Goal: Task Accomplishment & Management: Use online tool/utility

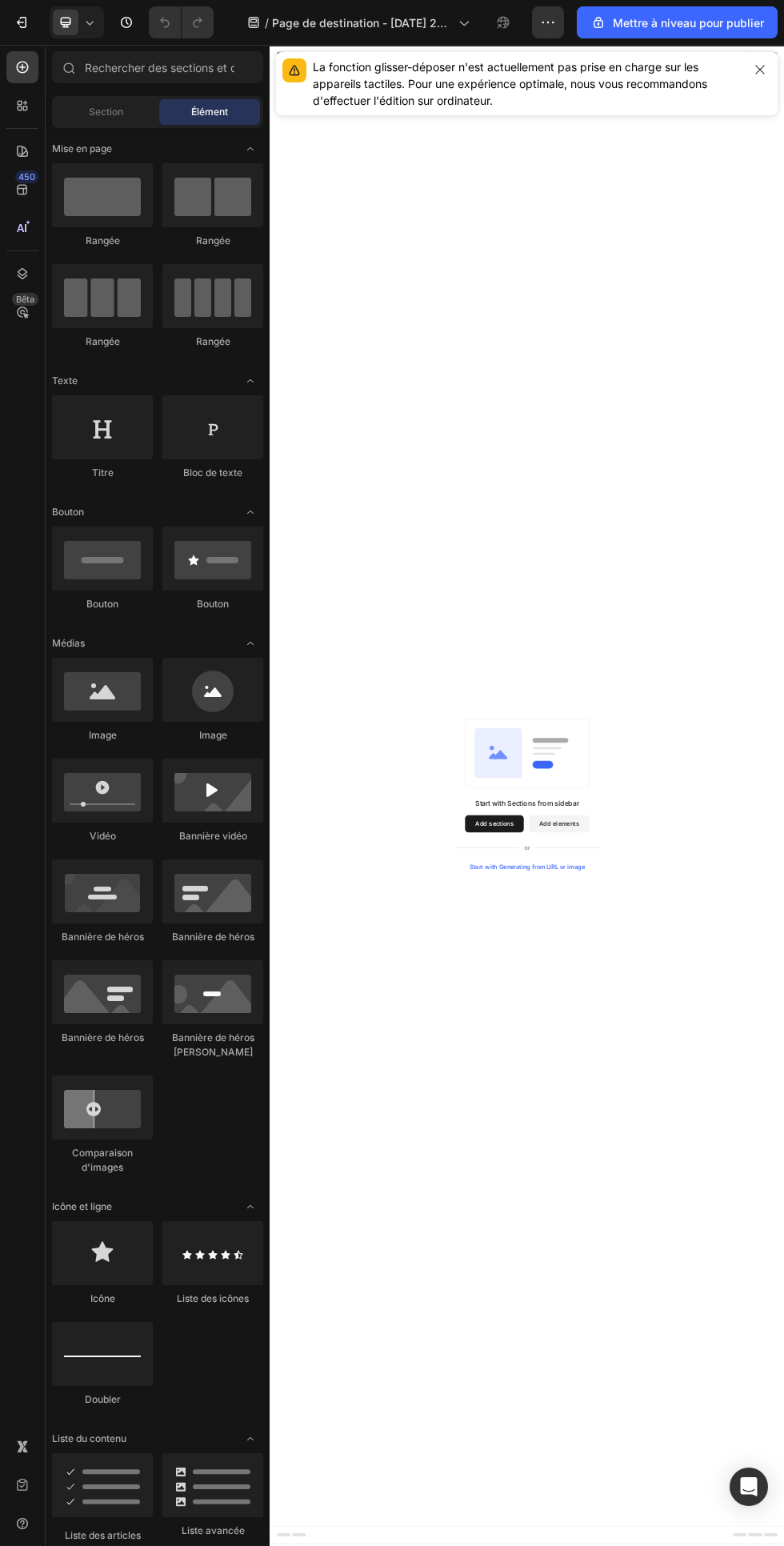
click at [457, 21] on icon at bounding box center [463, 22] width 16 height 16
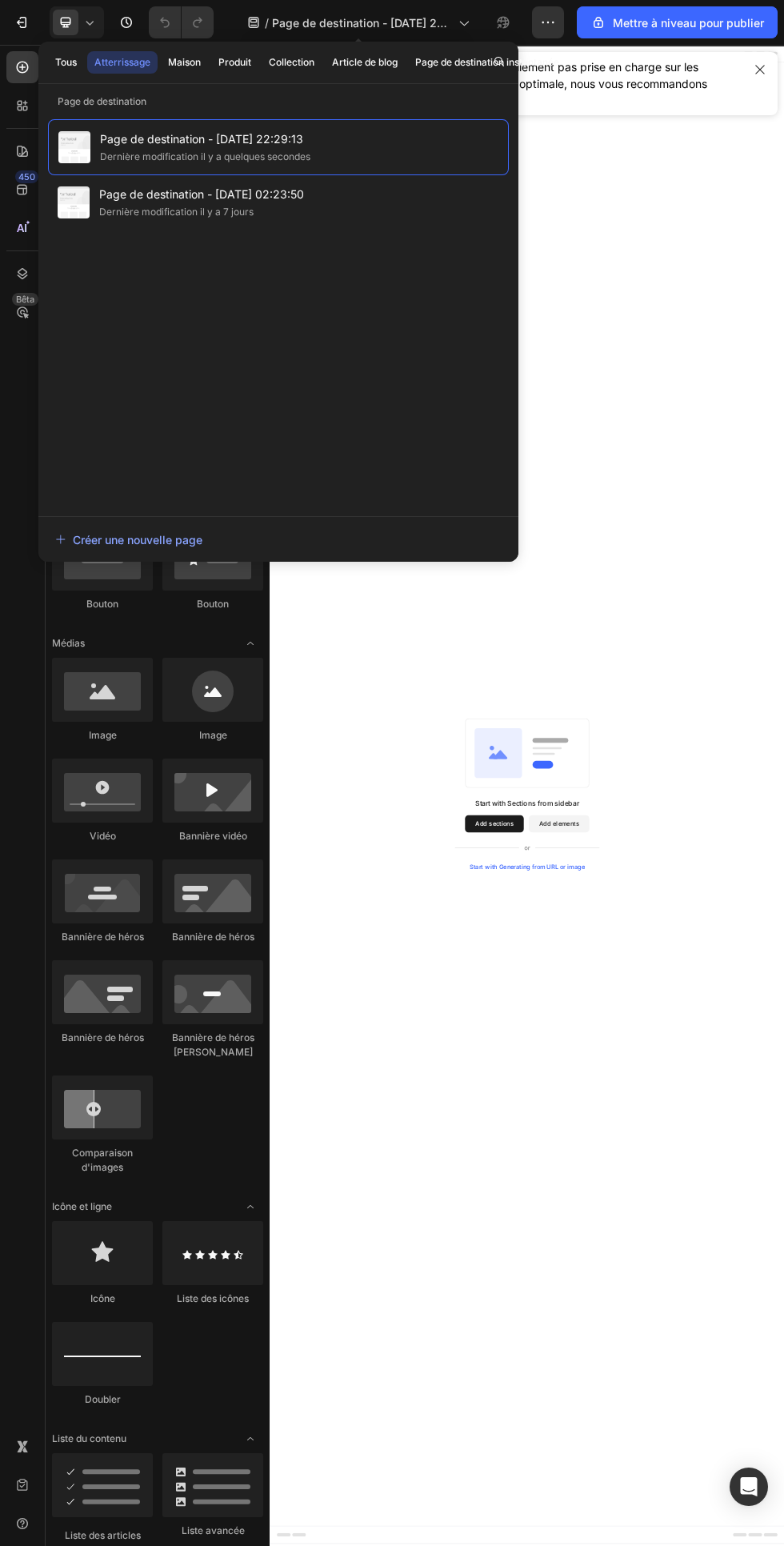
click at [185, 65] on font "Maison" at bounding box center [184, 62] width 33 height 12
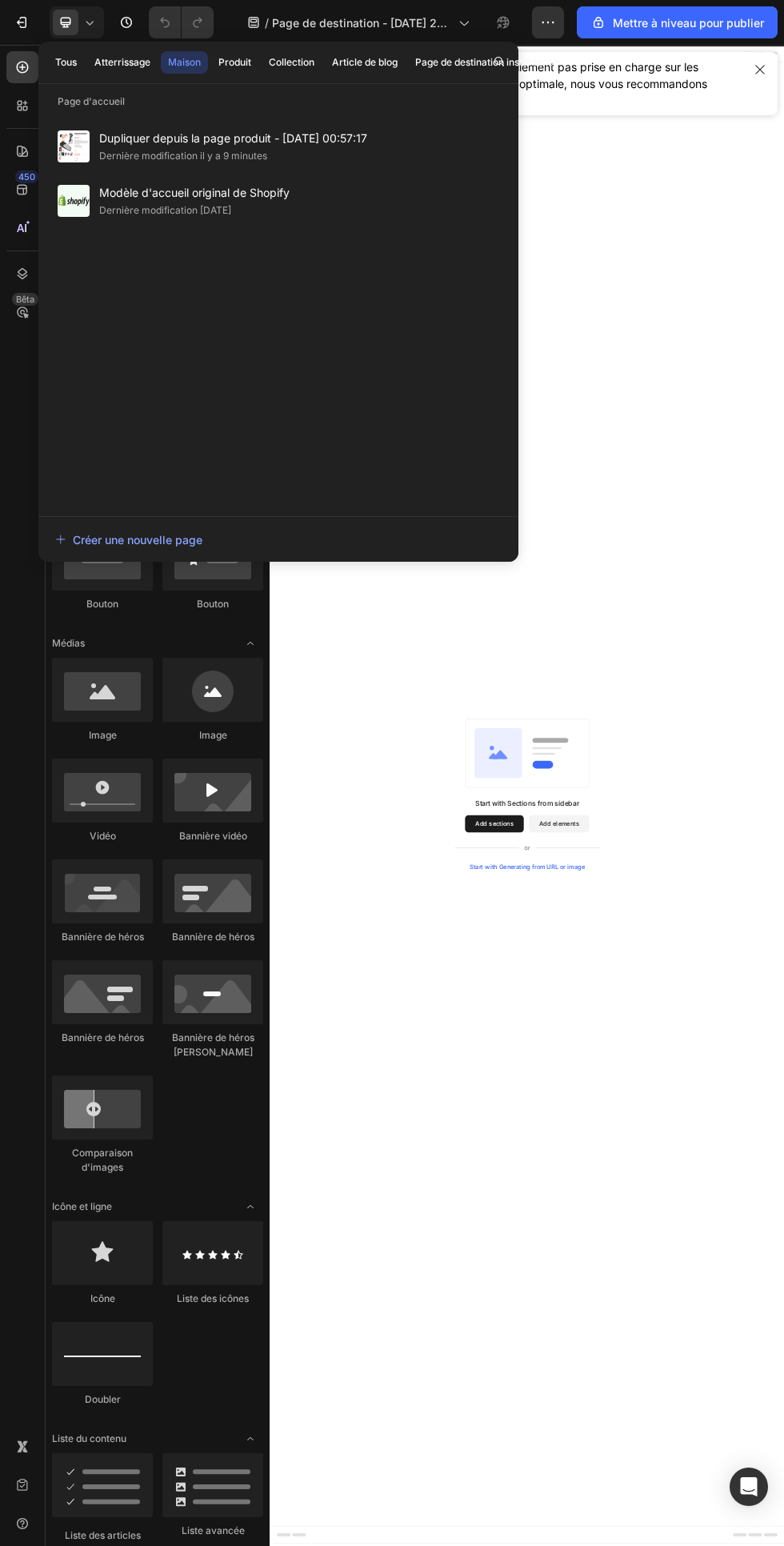
click at [164, 132] on font "Dupliquer depuis la page produit - 20 août 00:57:17" at bounding box center [234, 137] width 268 height 14
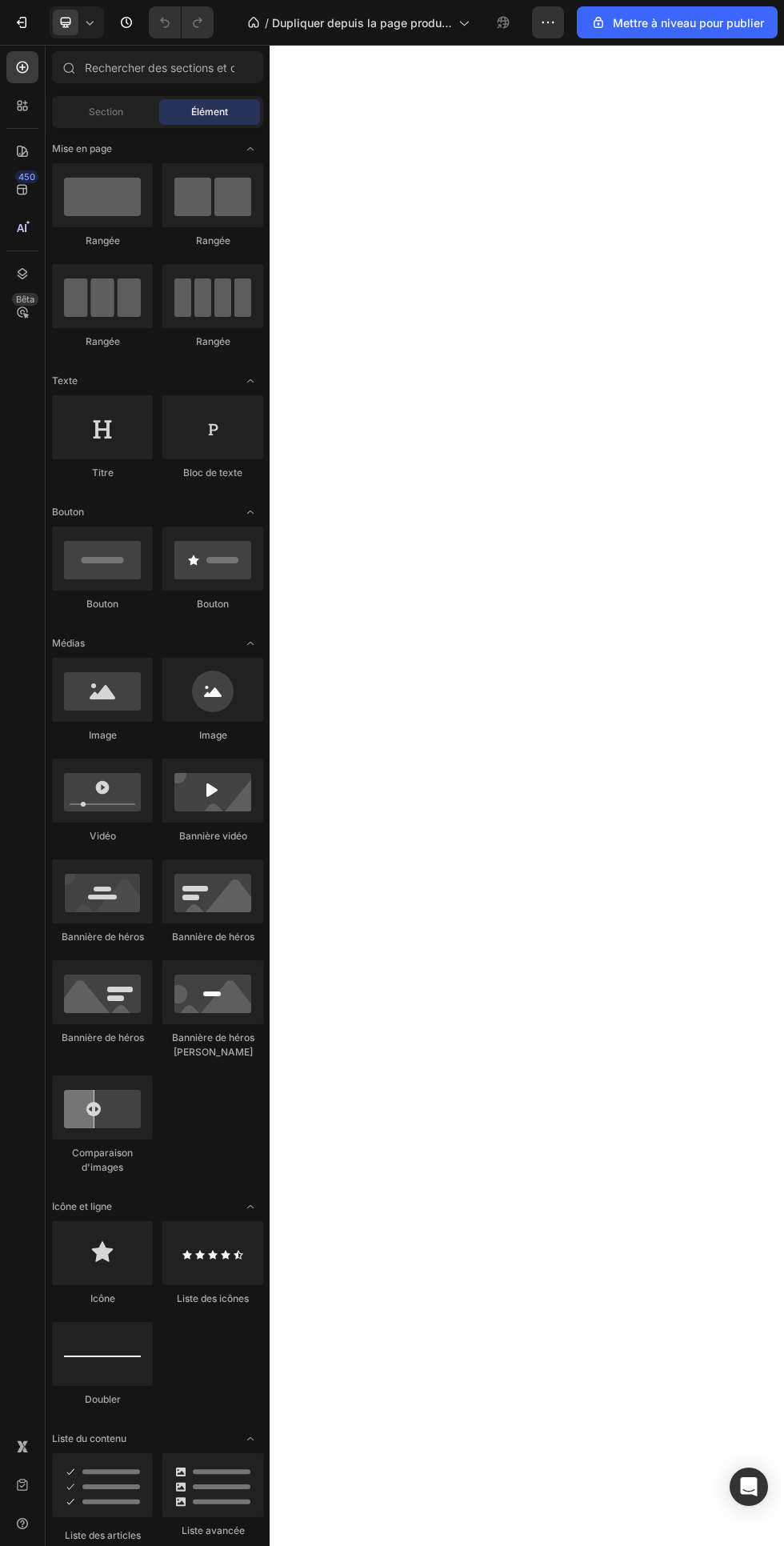
click at [447, 22] on font "Dupliquer depuis la page produit - 20 août 00:57:17" at bounding box center [362, 31] width 180 height 31
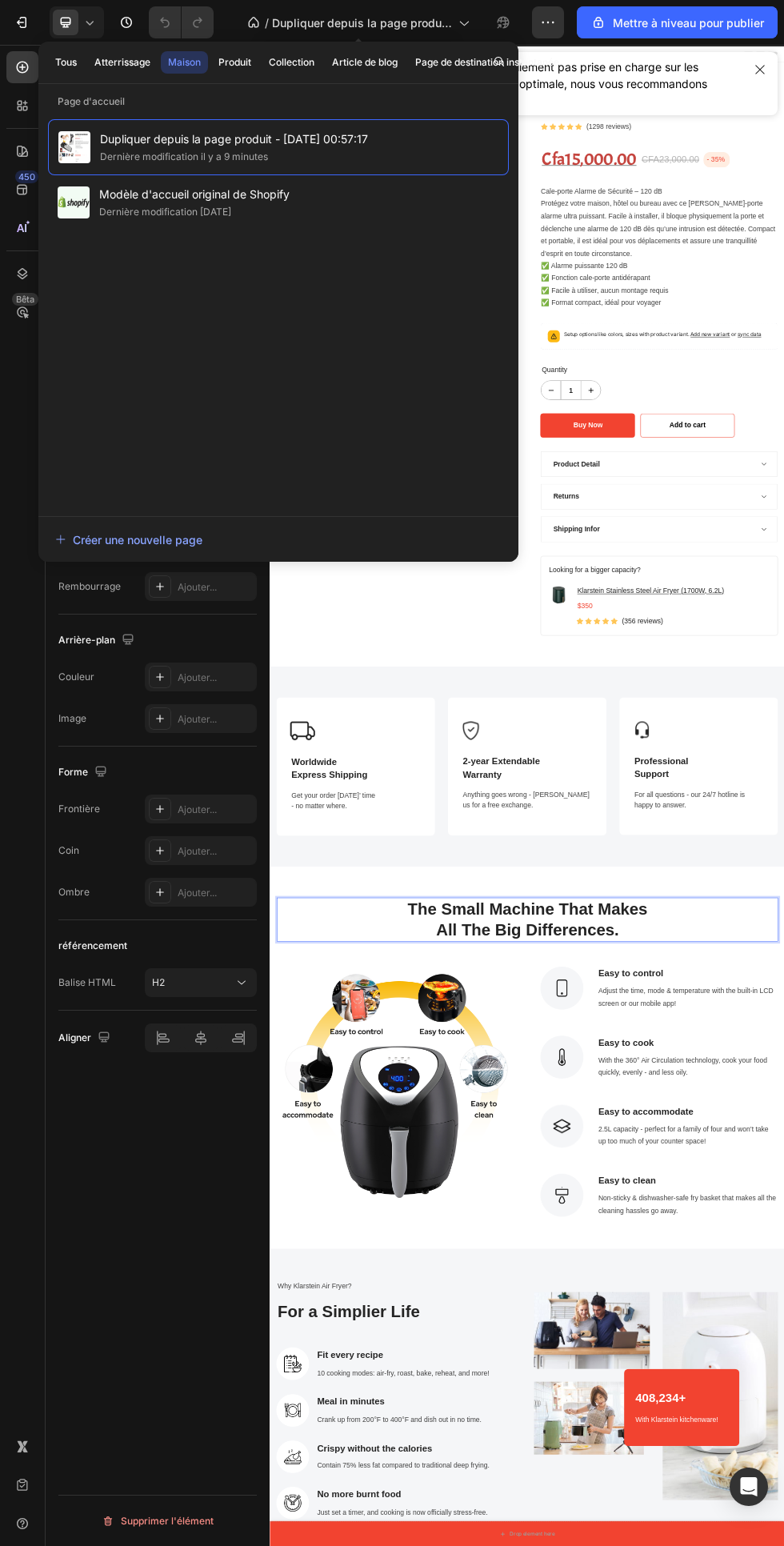
click at [127, 1304] on div "Style de texte Styles Titre 2* Fonte Sans empattement Taille 38 Couleur 242424 …" at bounding box center [157, 863] width 224 height 1455
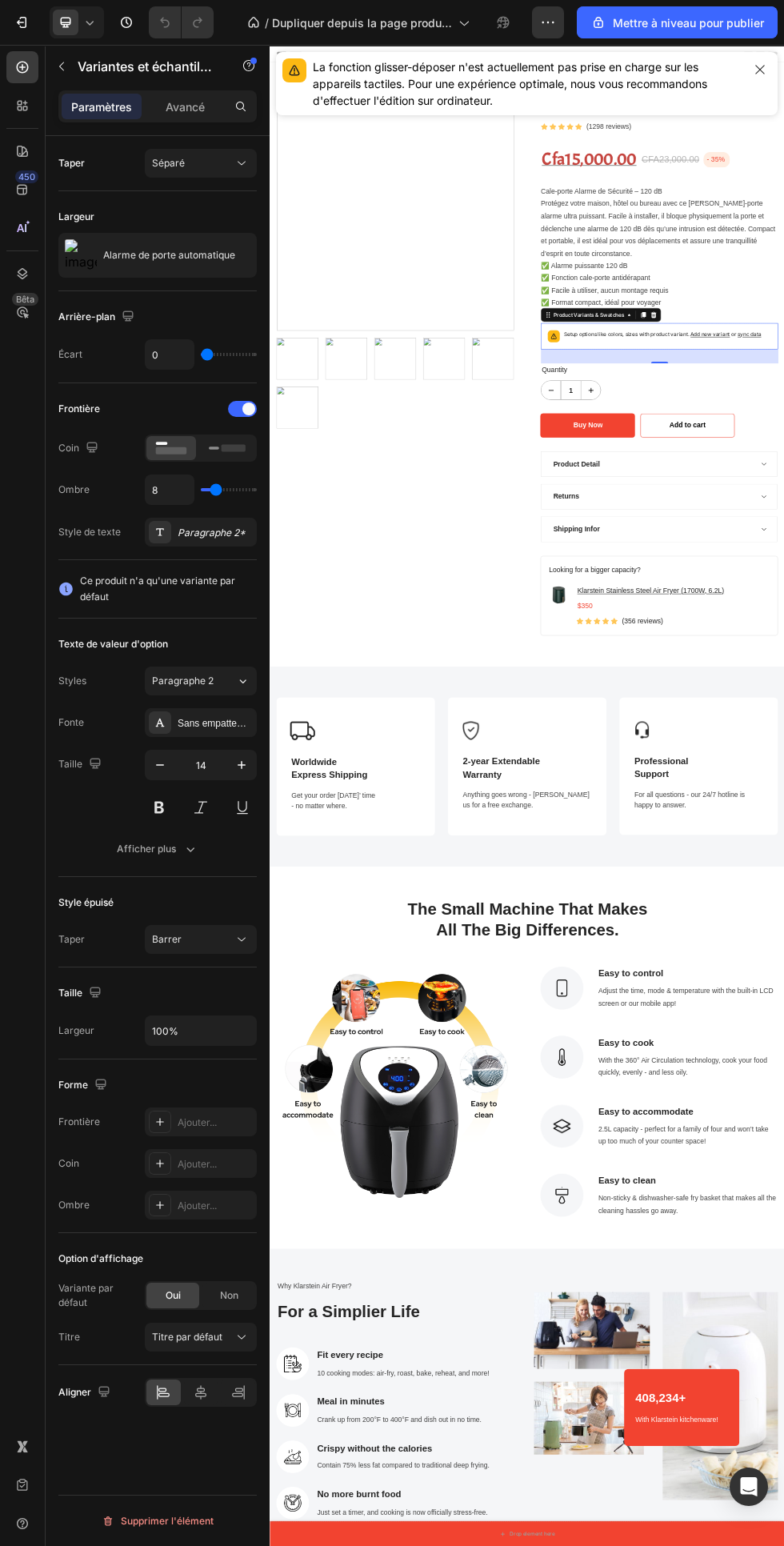
click at [164, 256] on font "Alarme de porte automatique" at bounding box center [169, 254] width 132 height 12
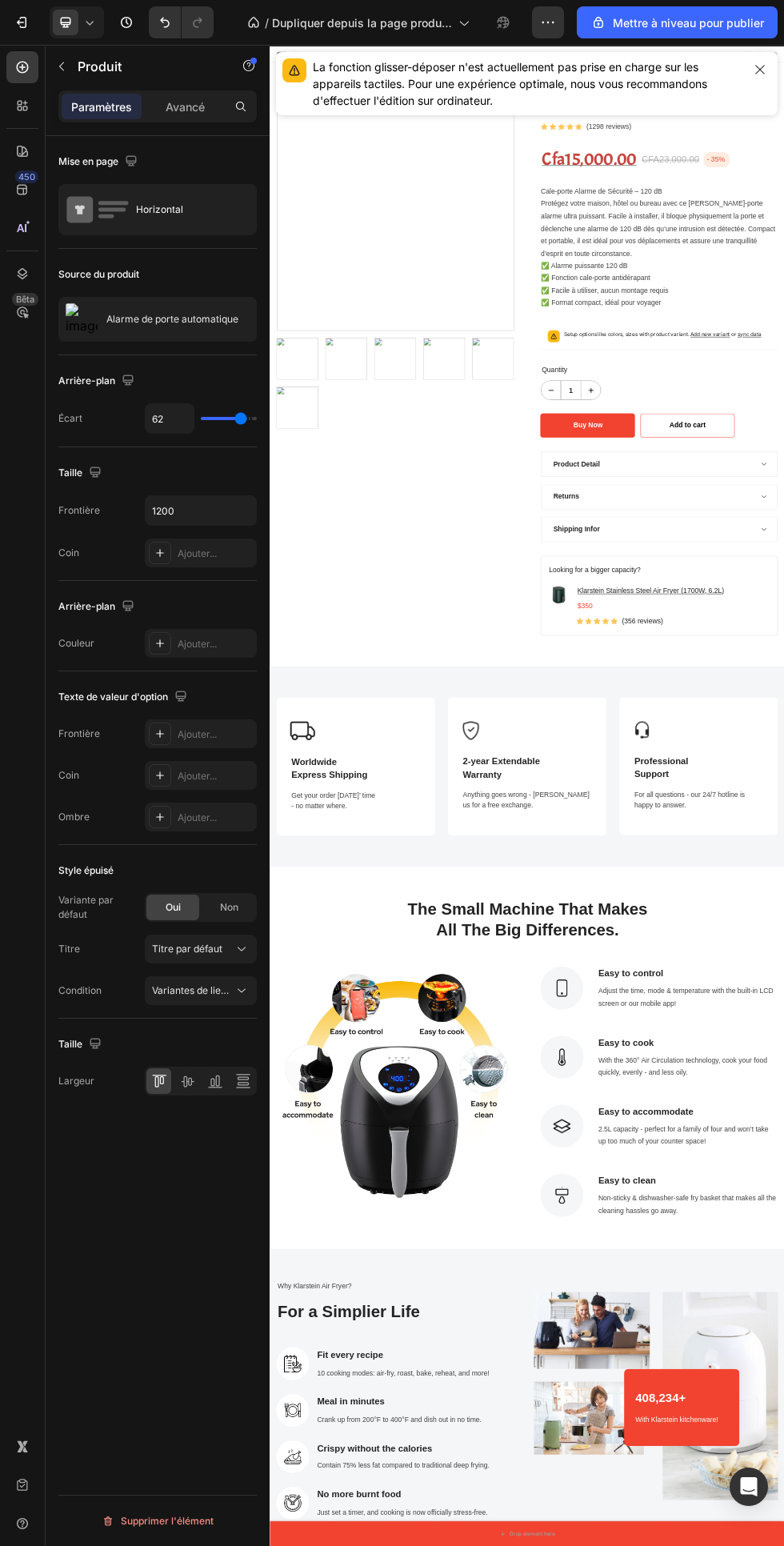
click at [75, 210] on icon at bounding box center [79, 210] width 26 height 26
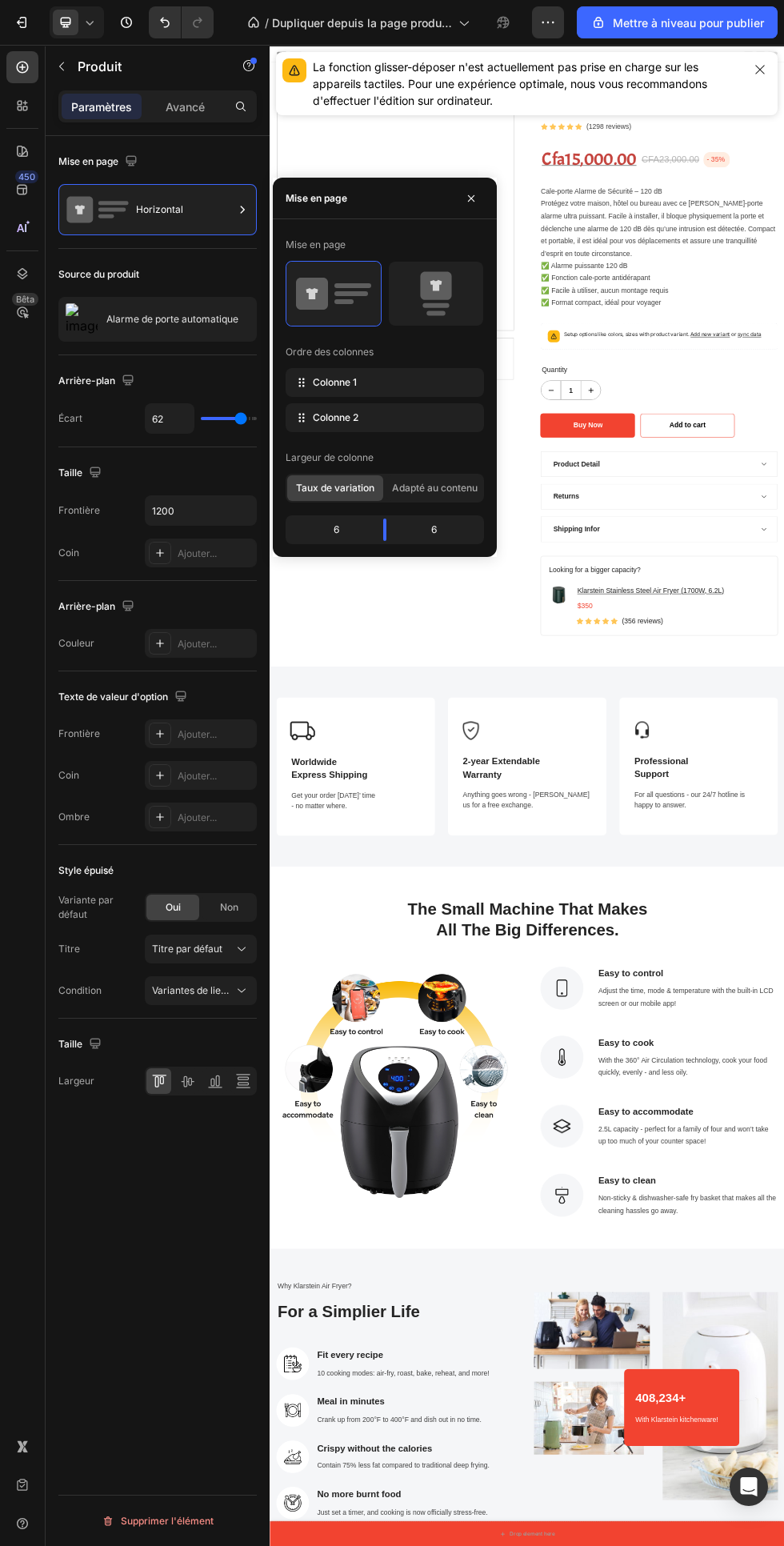
click at [157, 317] on font "Alarme de porte automatique" at bounding box center [173, 319] width 132 height 12
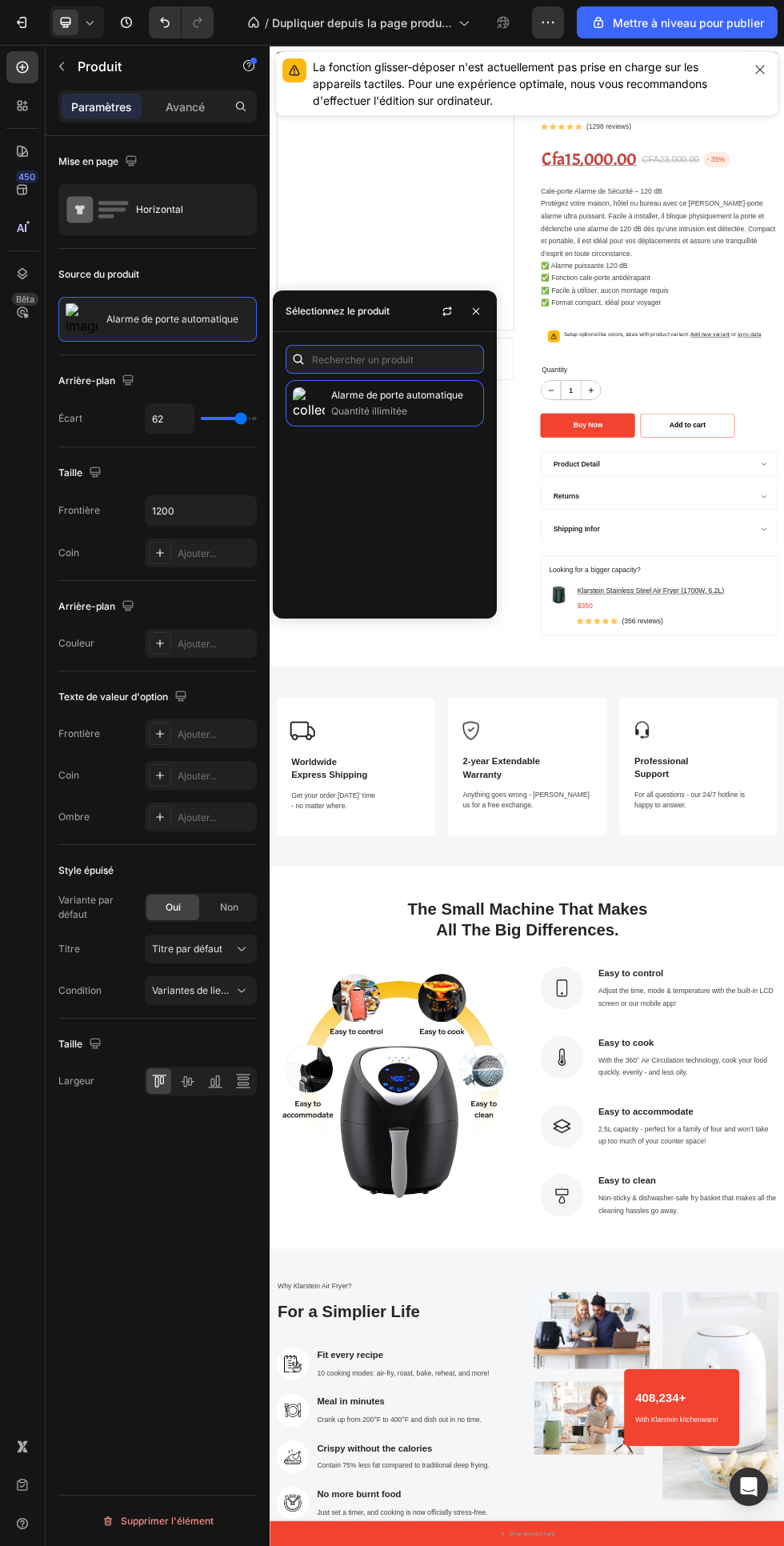
click at [369, 360] on input "text" at bounding box center [384, 360] width 198 height 29
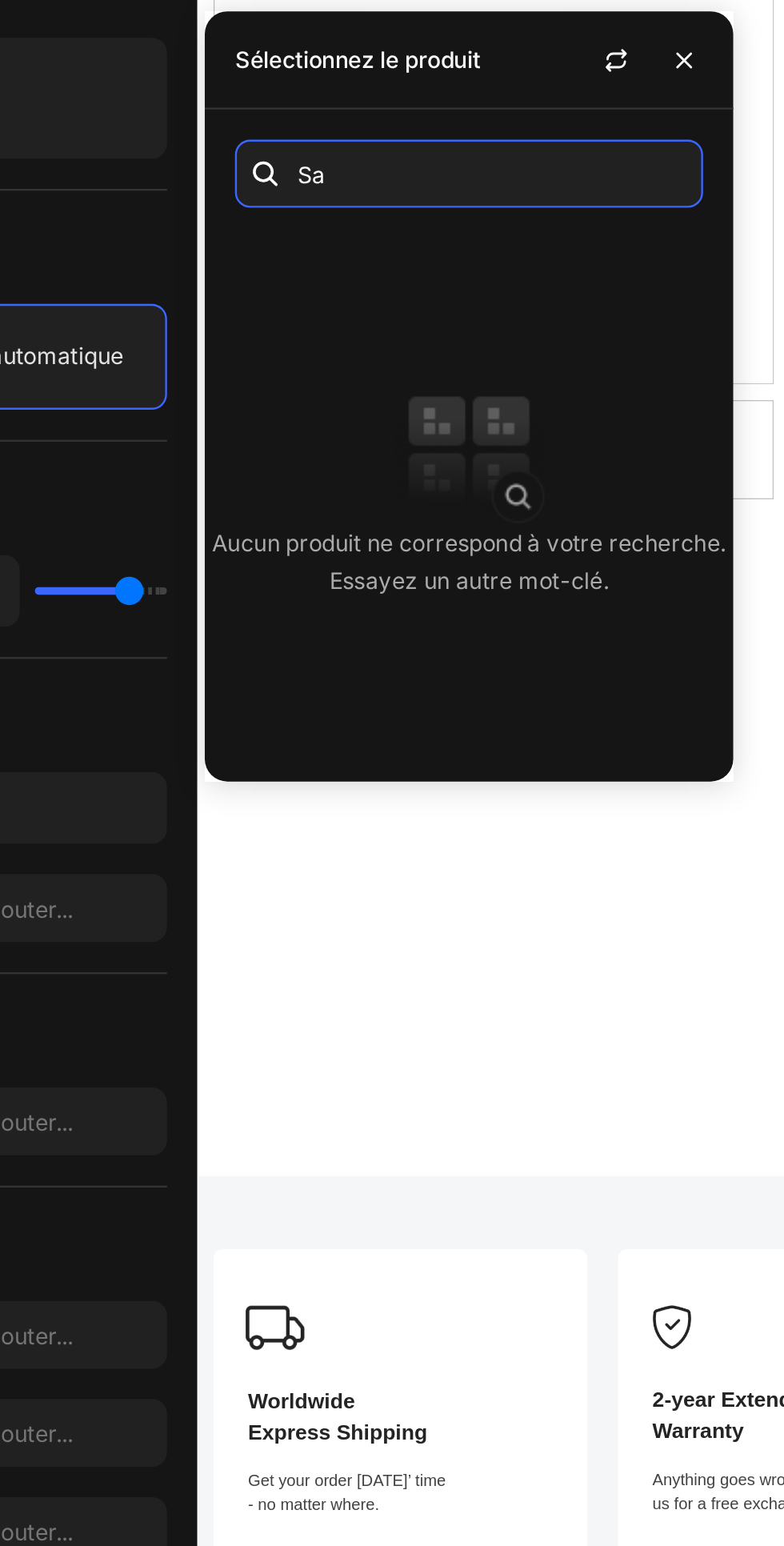
type input "S"
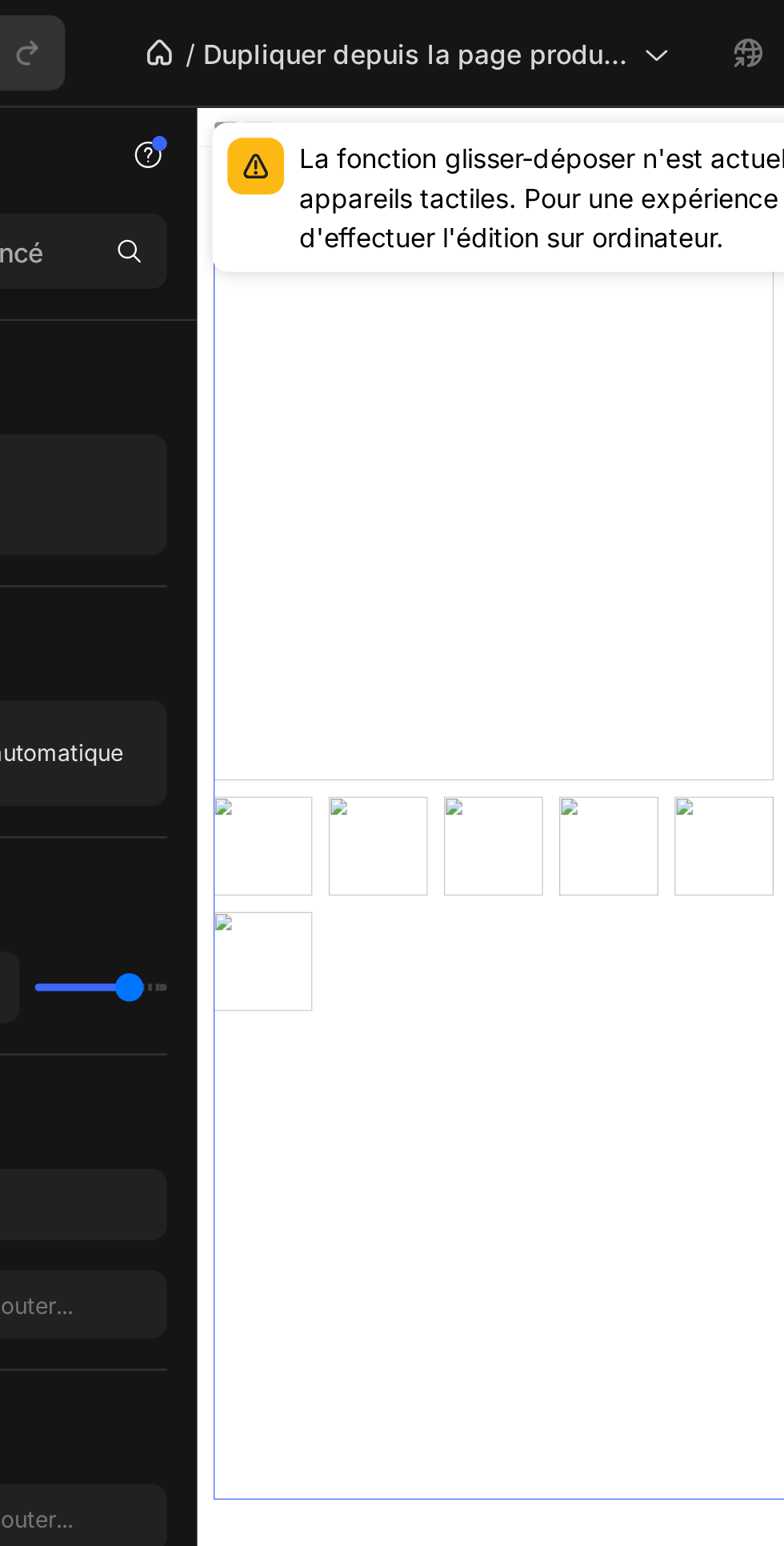
click at [549, 487] on img at bounding box center [430, 417] width 443 height 443
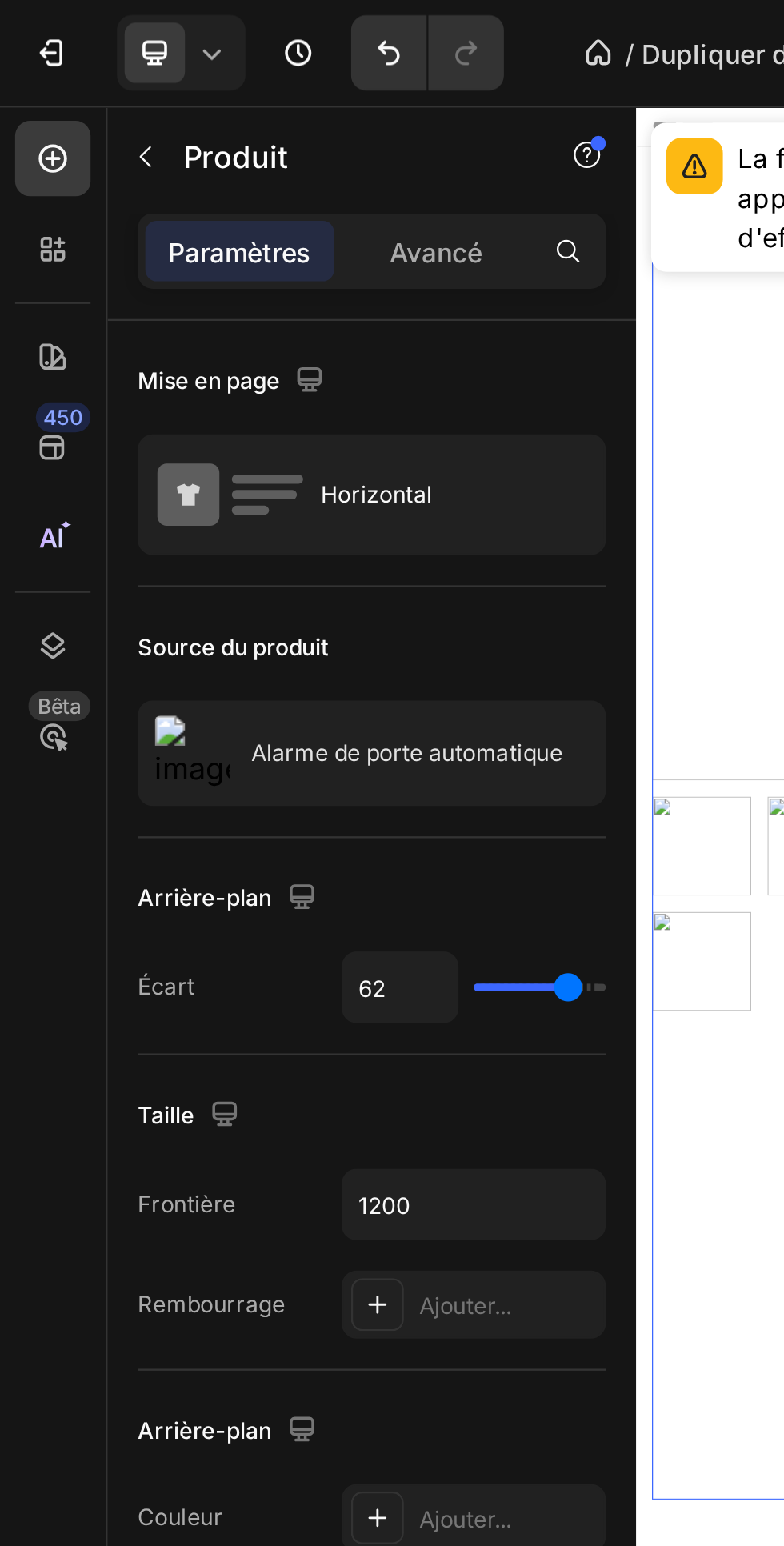
click at [0, 0] on icon "button" at bounding box center [0, 0] width 0 height 0
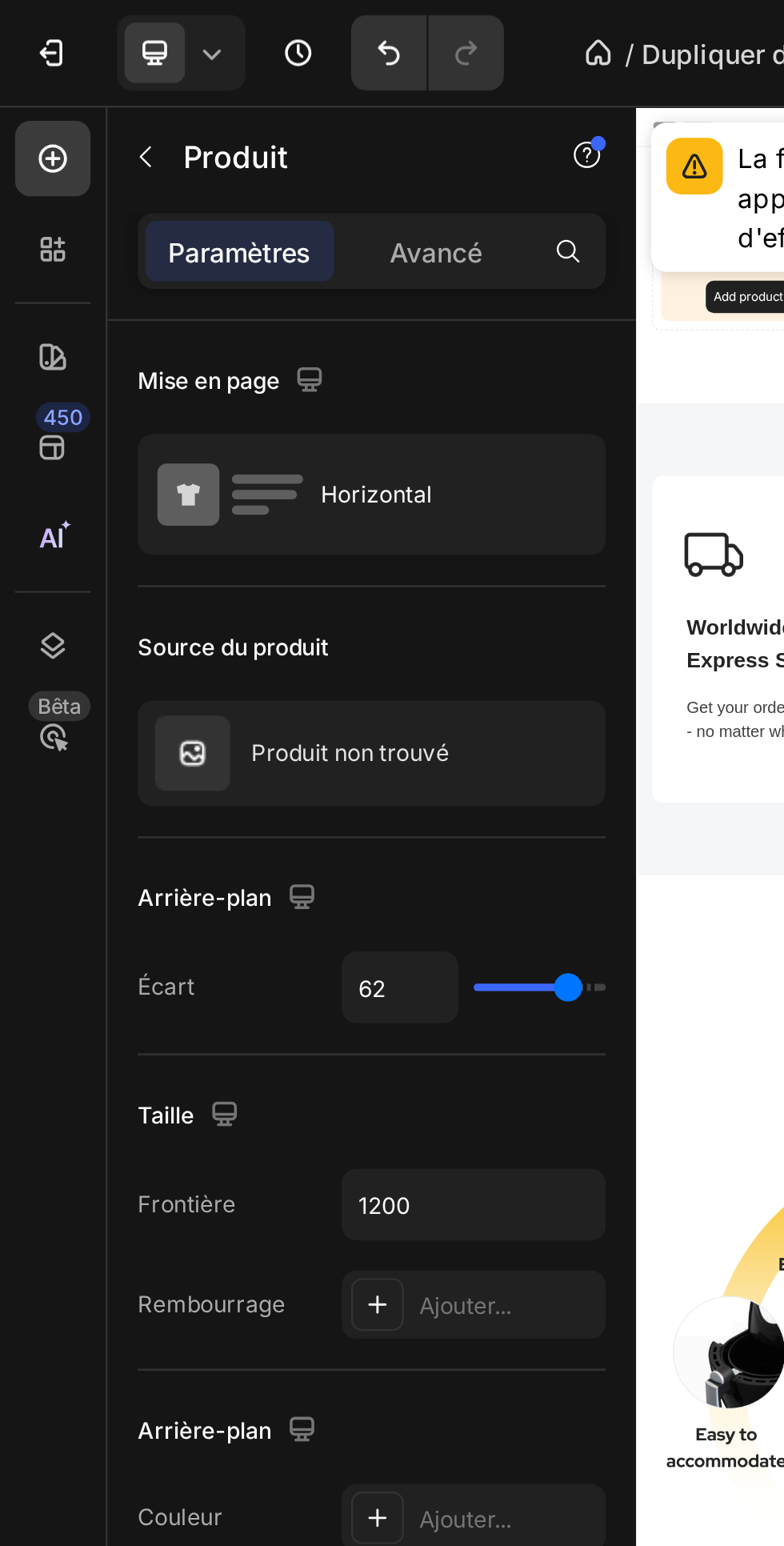
click at [0, 0] on icon "button" at bounding box center [0, 0] width 0 height 0
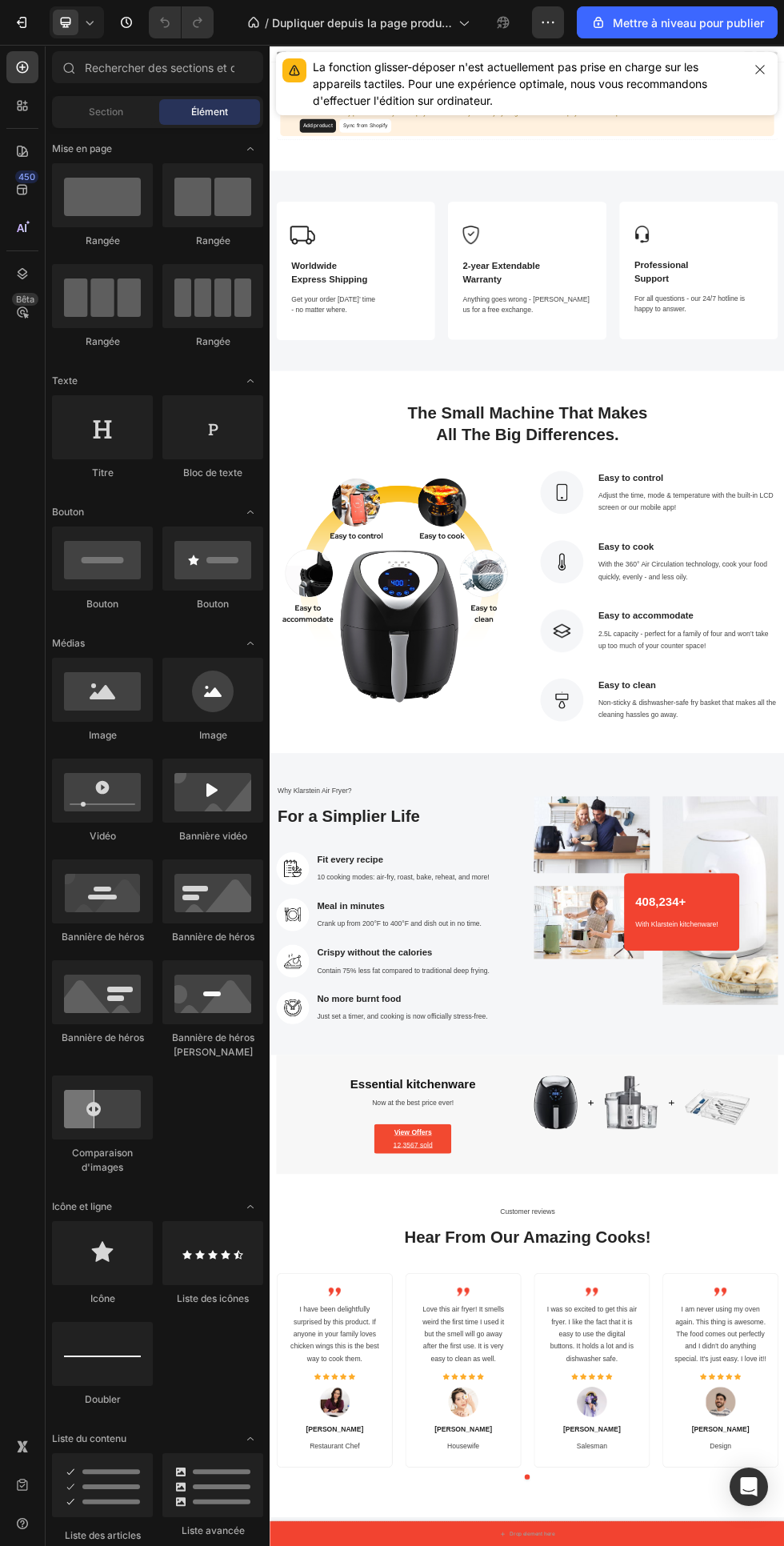
click at [755, 63] on icon "button" at bounding box center [760, 70] width 13 height 13
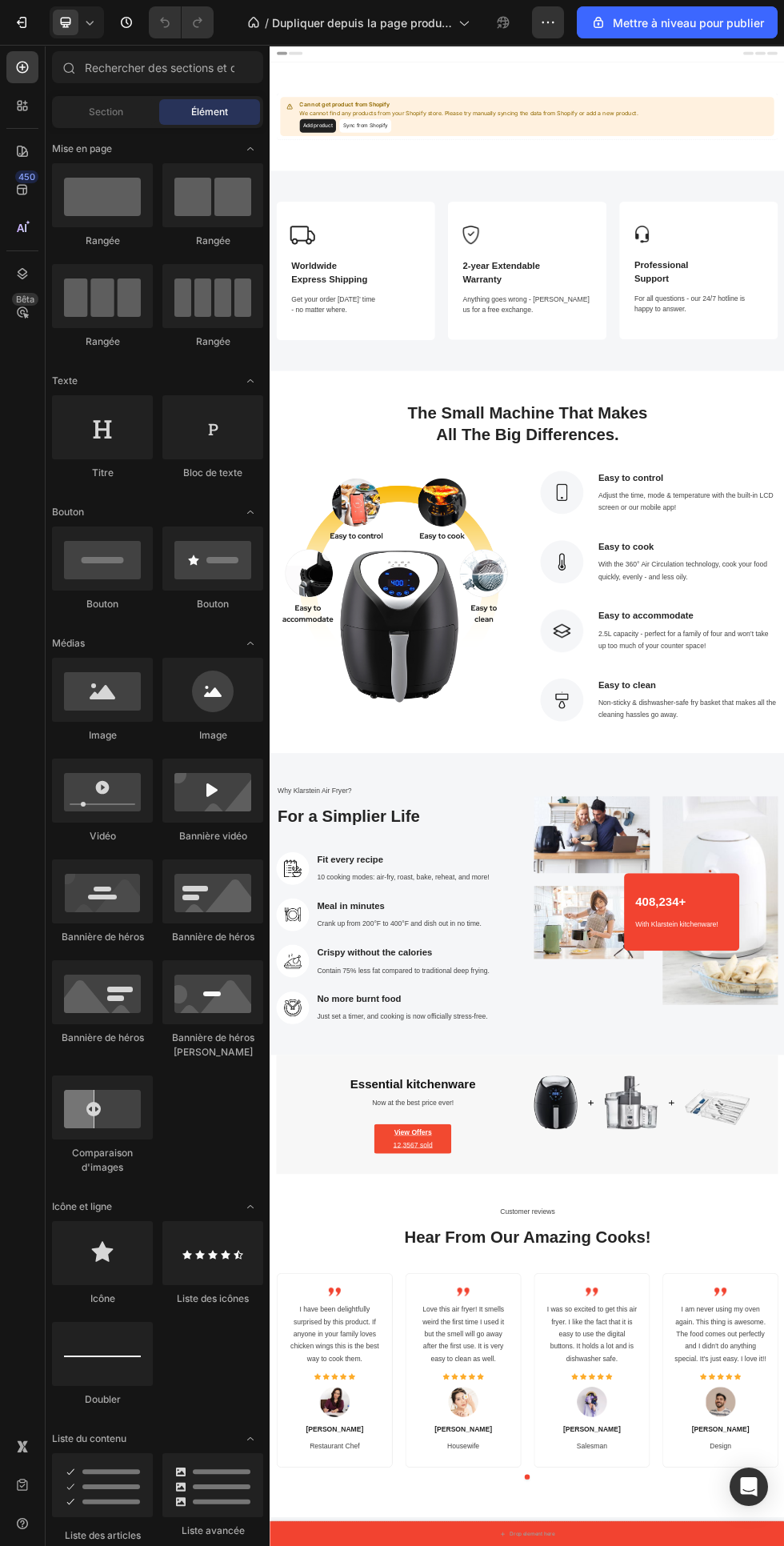
click at [553, 1107] on img at bounding box center [503, 1060] width 443 height 443
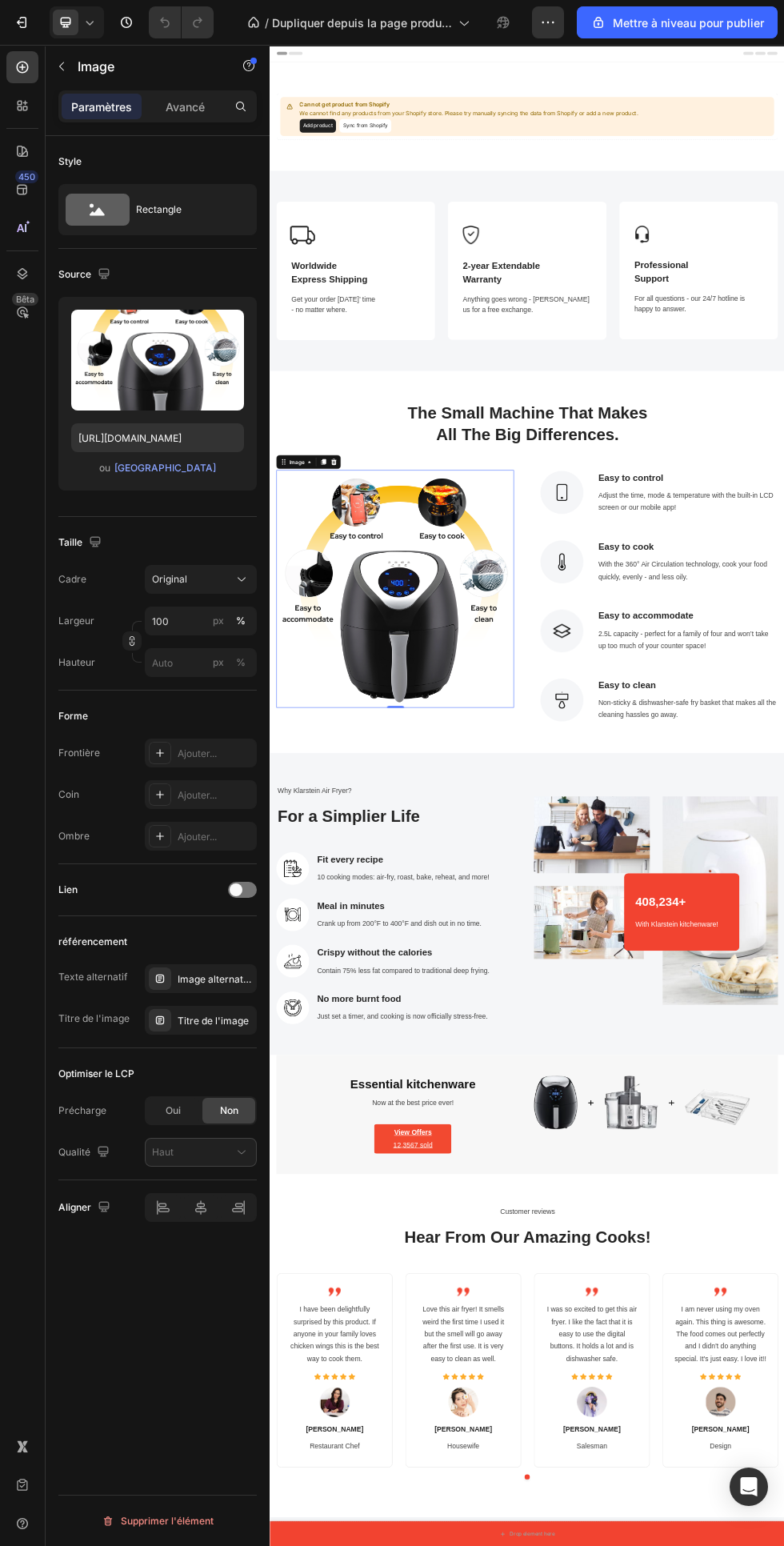
click at [184, 107] on font "Avancé" at bounding box center [185, 107] width 39 height 14
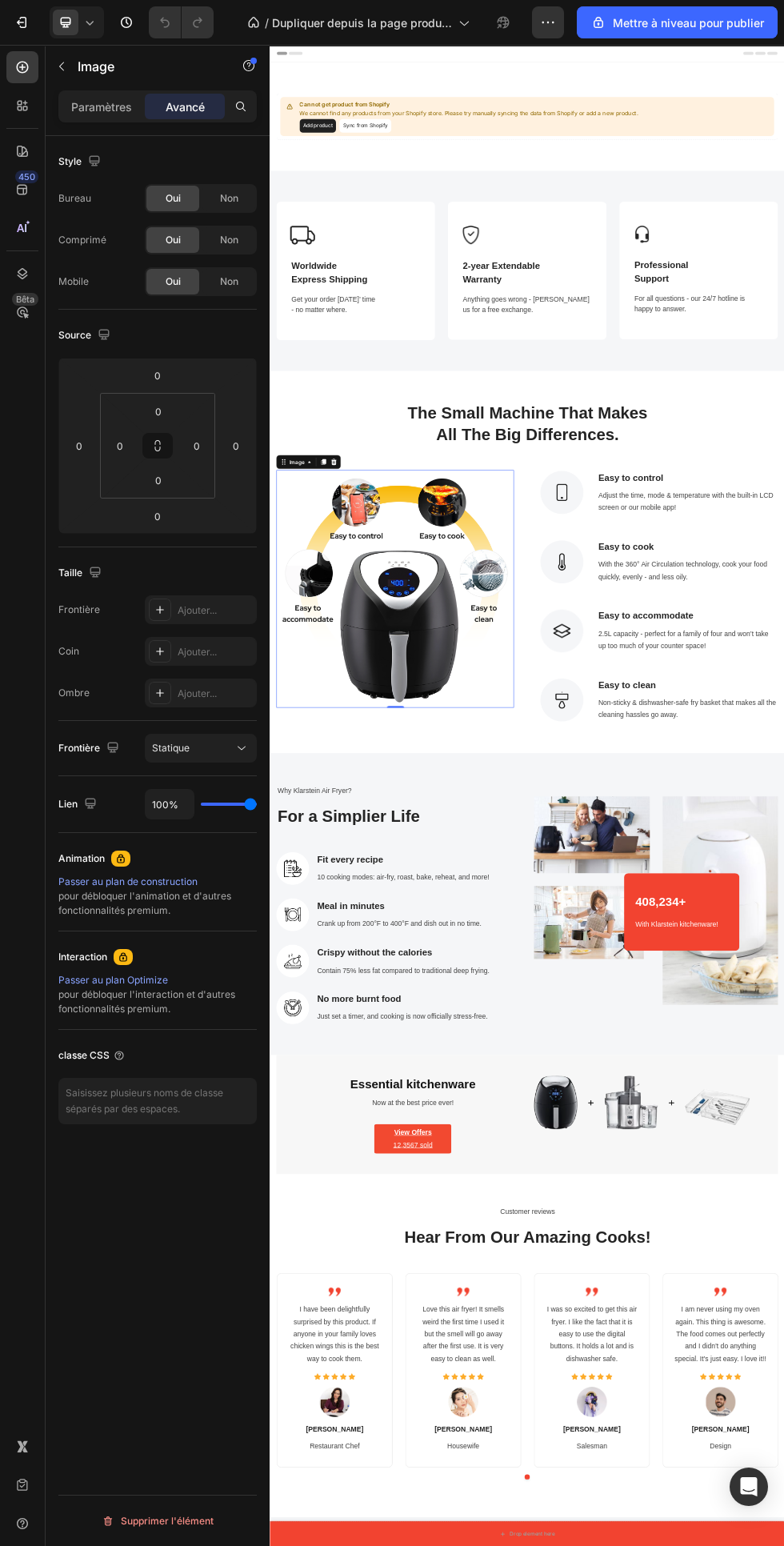
click at [107, 109] on font "Paramètres" at bounding box center [102, 107] width 61 height 14
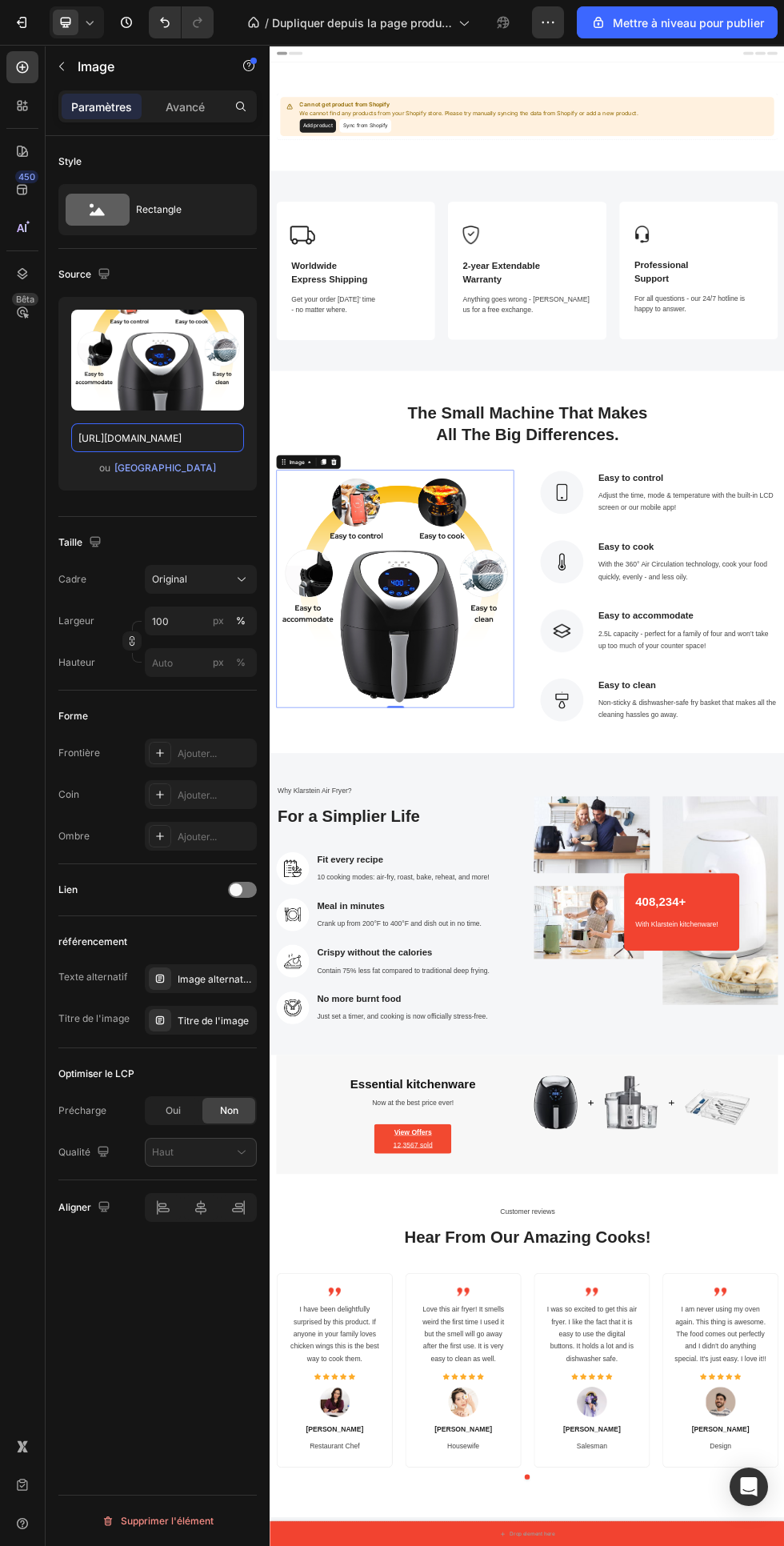
click at [154, 437] on input "[URL][DOMAIN_NAME]" at bounding box center [157, 437] width 173 height 29
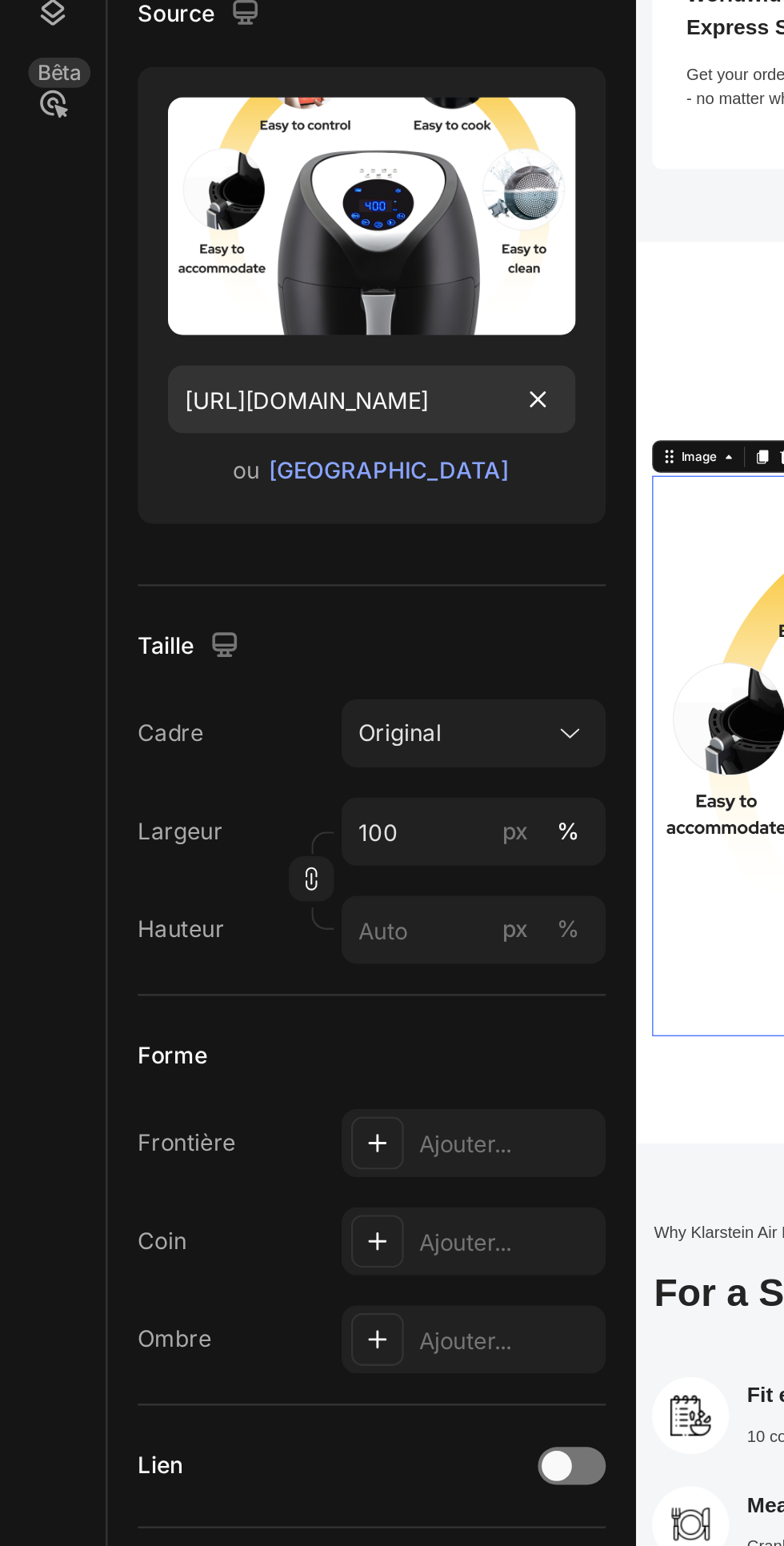
click at [234, 520] on div "Taille Cadre Original Largeur 100 px % Hauteur px %" at bounding box center [157, 604] width 198 height 173
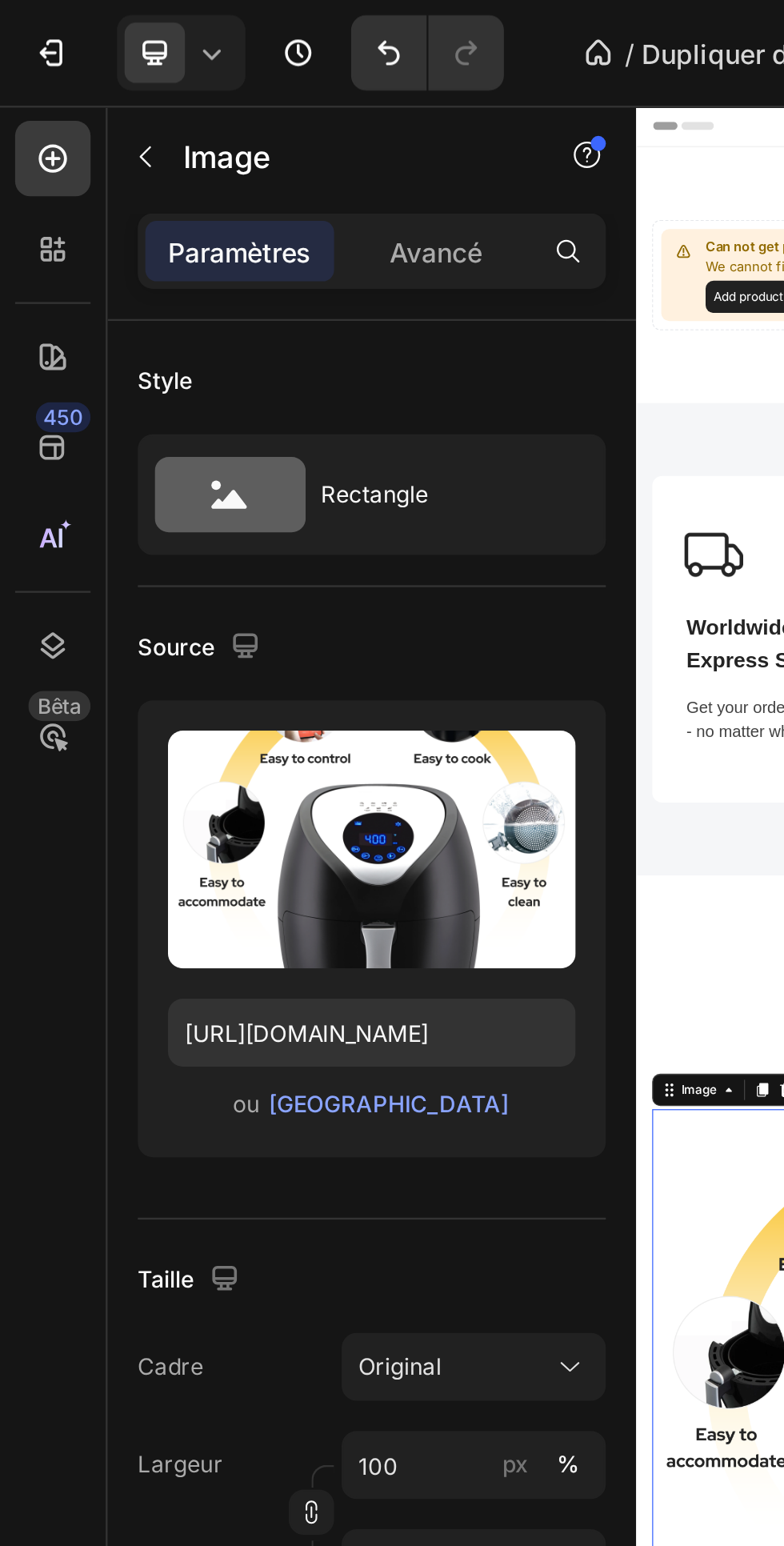
click at [193, 356] on label at bounding box center [157, 360] width 173 height 101
click at [193, 373] on input "file" at bounding box center [157, 387] width 139 height 27
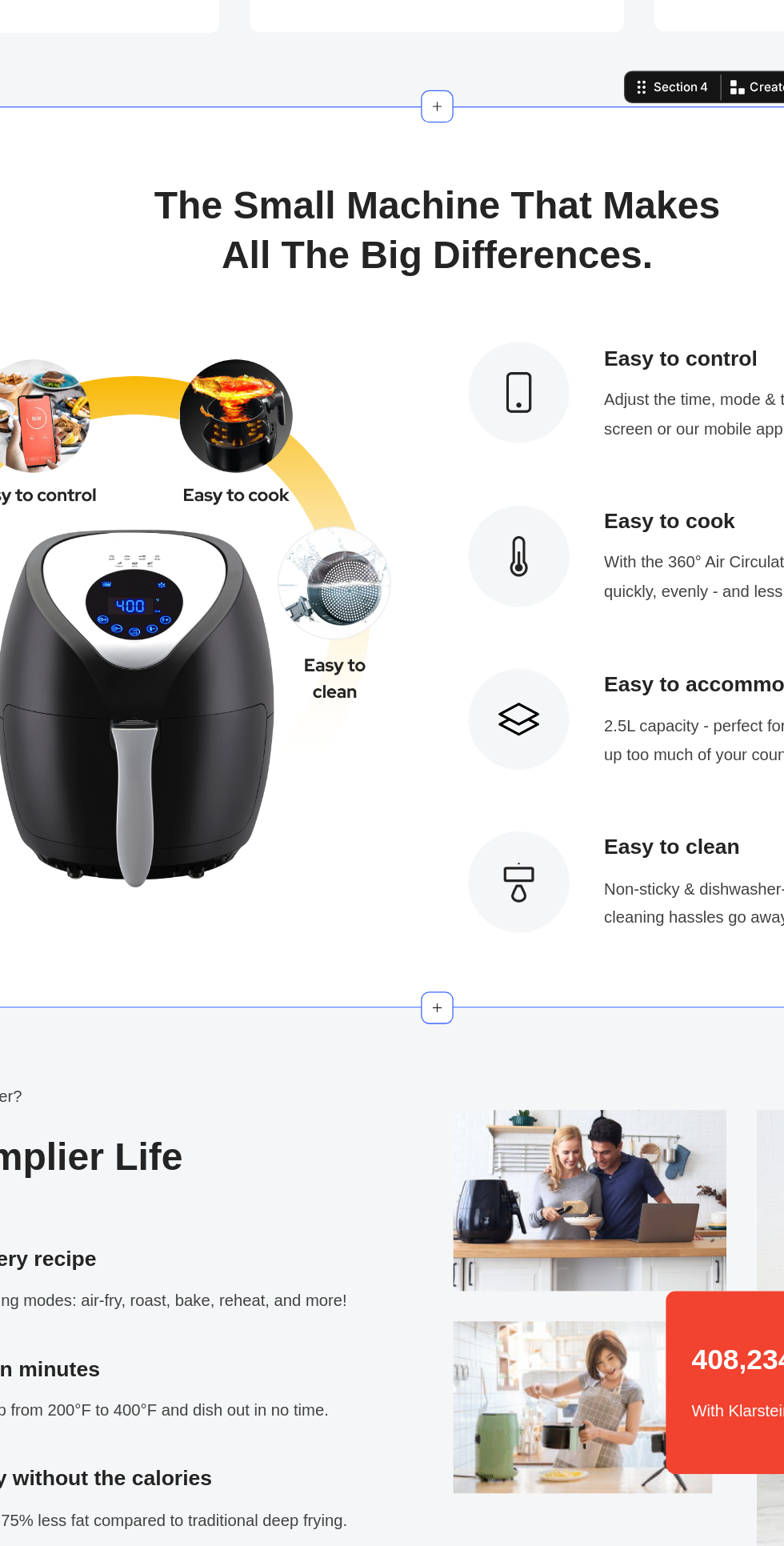
click at [279, 465] on img at bounding box center [63, 352] width 443 height 443
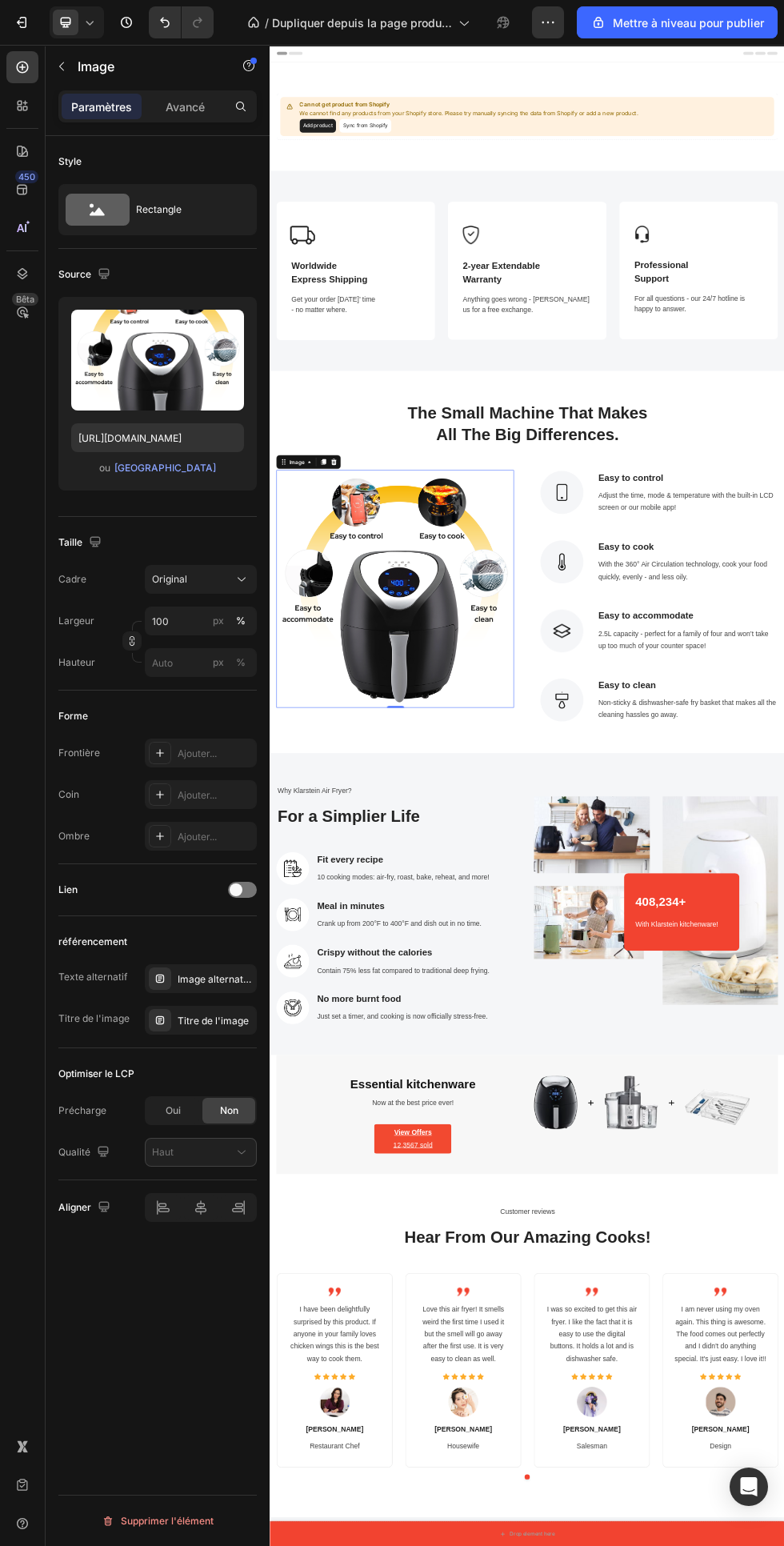
click at [90, 22] on icon at bounding box center [90, 22] width 16 height 16
click at [83, 122] on div "Mobile" at bounding box center [112, 135] width 119 height 26
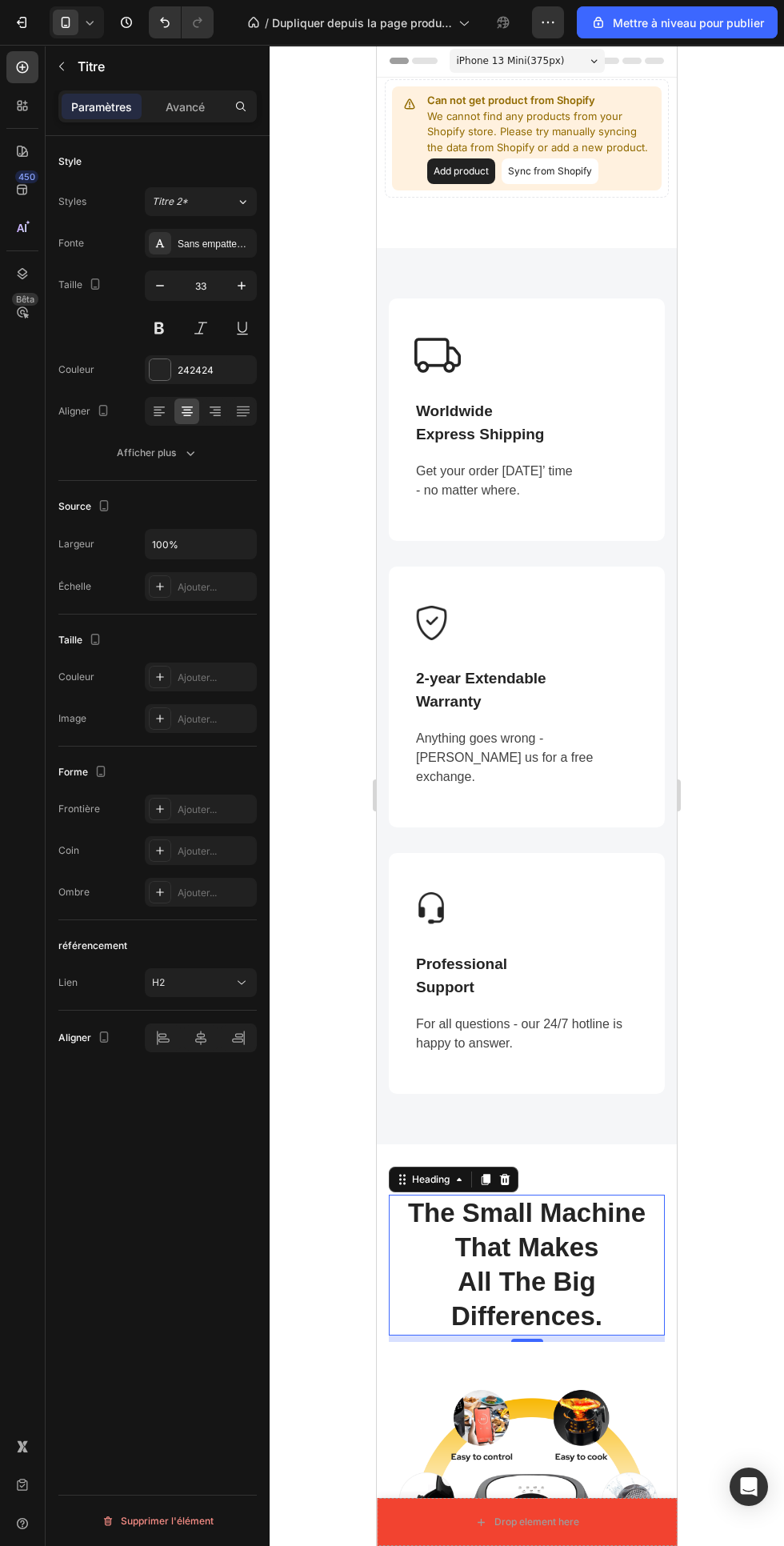
click at [568, 165] on button "Sync from Shopify" at bounding box center [550, 171] width 97 height 26
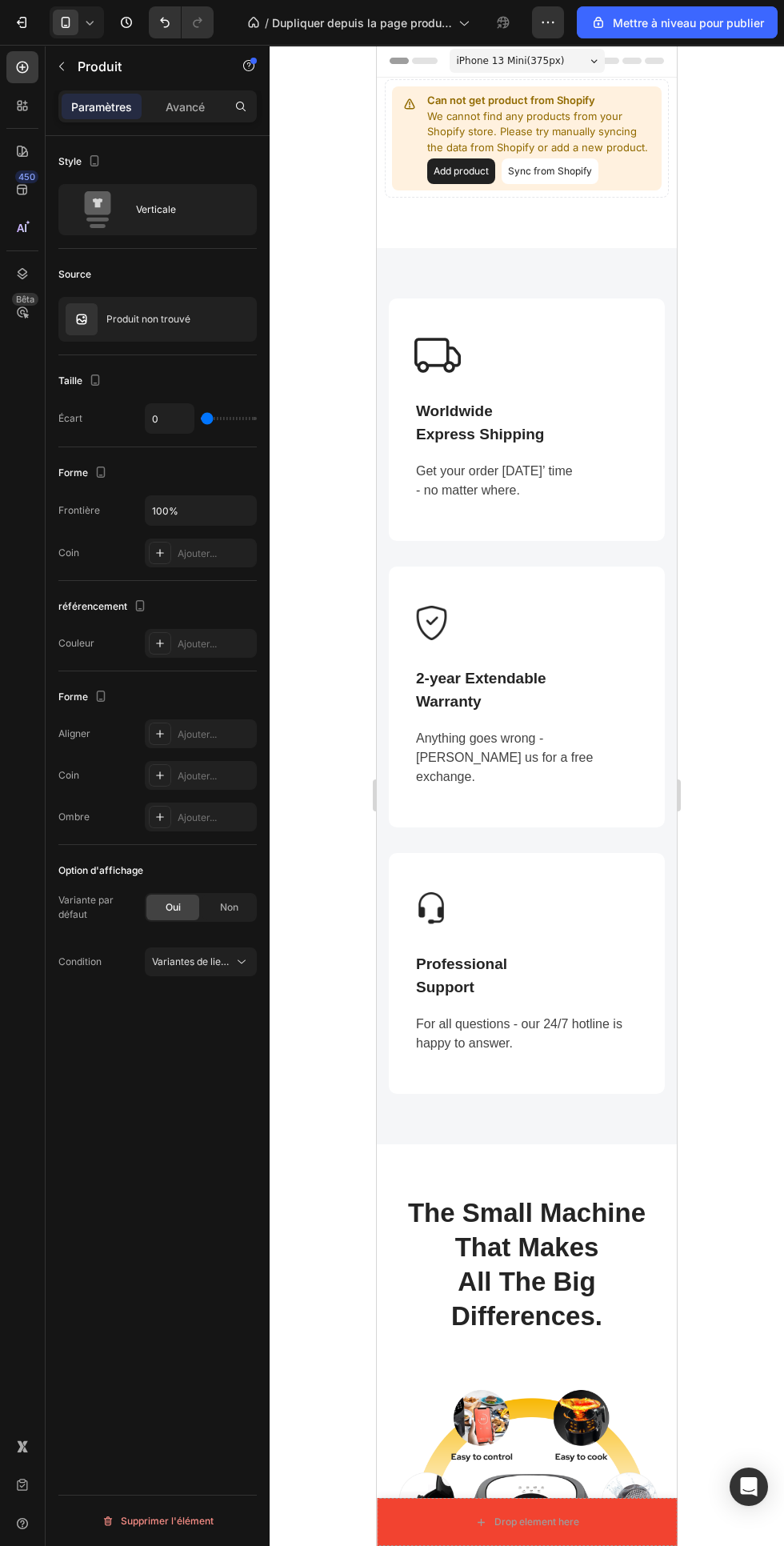
click at [91, 315] on img at bounding box center [82, 319] width 32 height 32
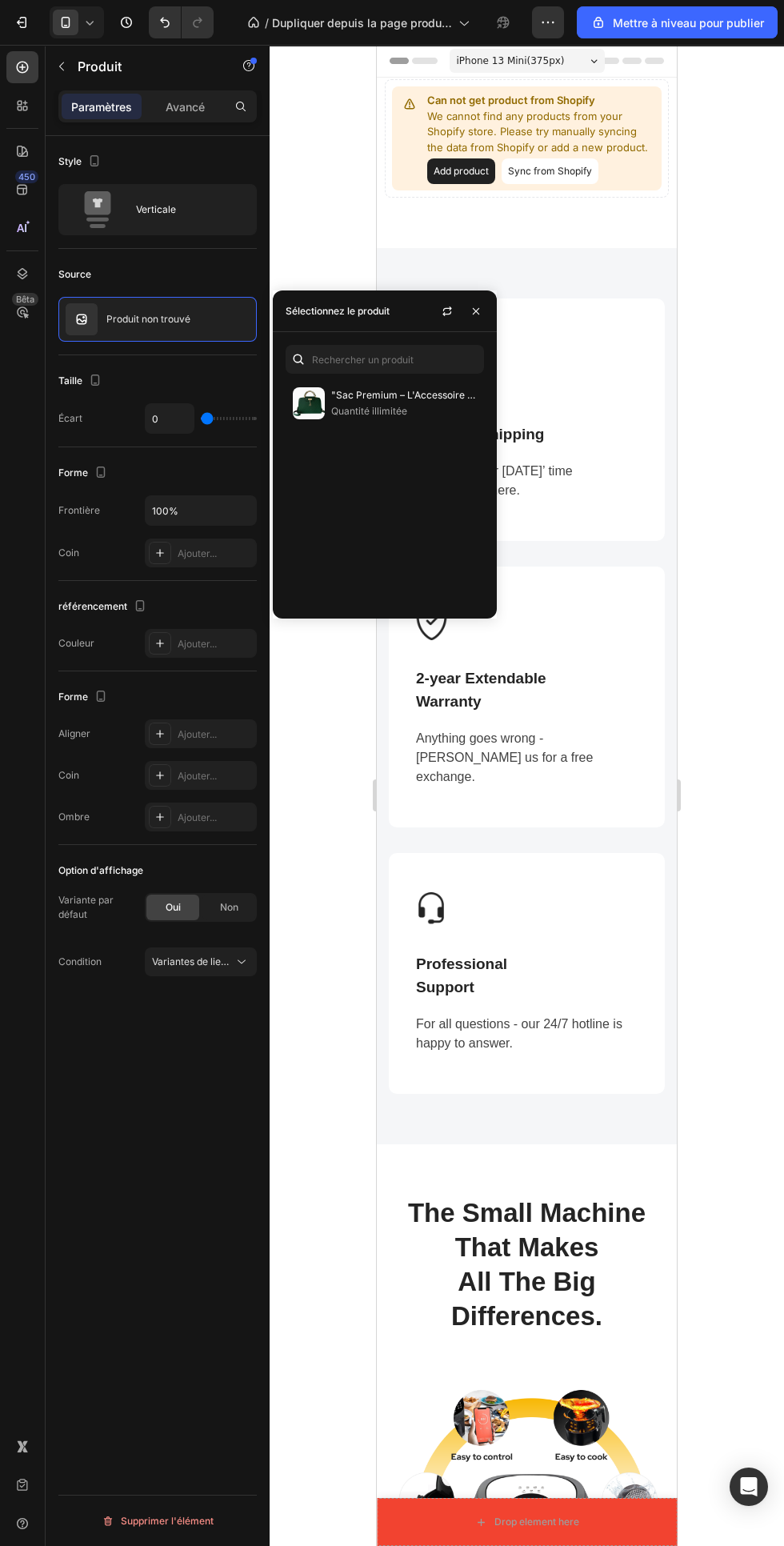
click at [395, 396] on font ""Sac Premium – L'Accessoire Qui Sublime Votre Style"" at bounding box center [455, 394] width 247 height 12
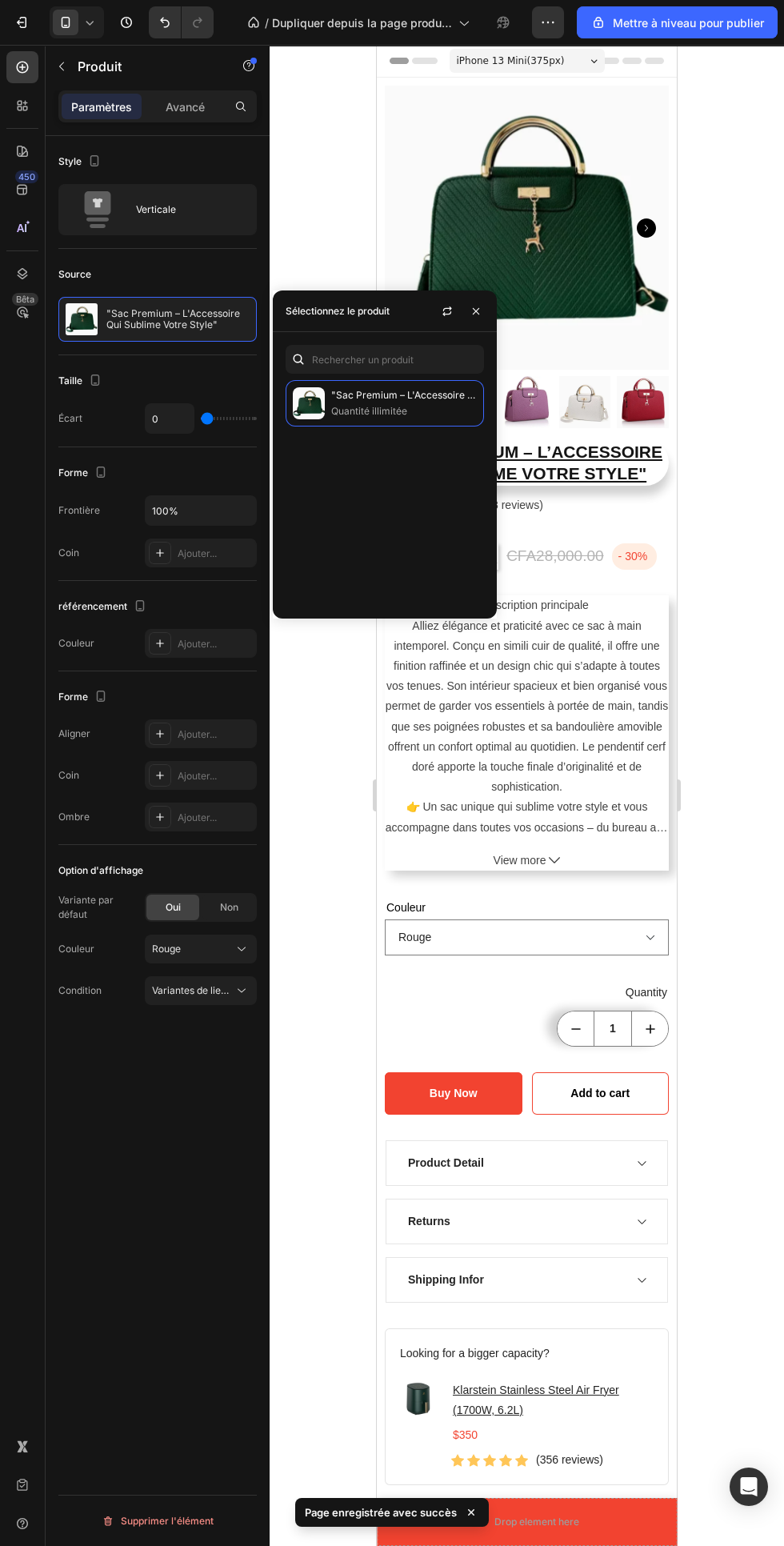
click at [166, 1264] on div "Style Verticale Source "Sac Premium – L'Accessoire Qui Sublime Votre Style" Tai…" at bounding box center [157, 863] width 224 height 1455
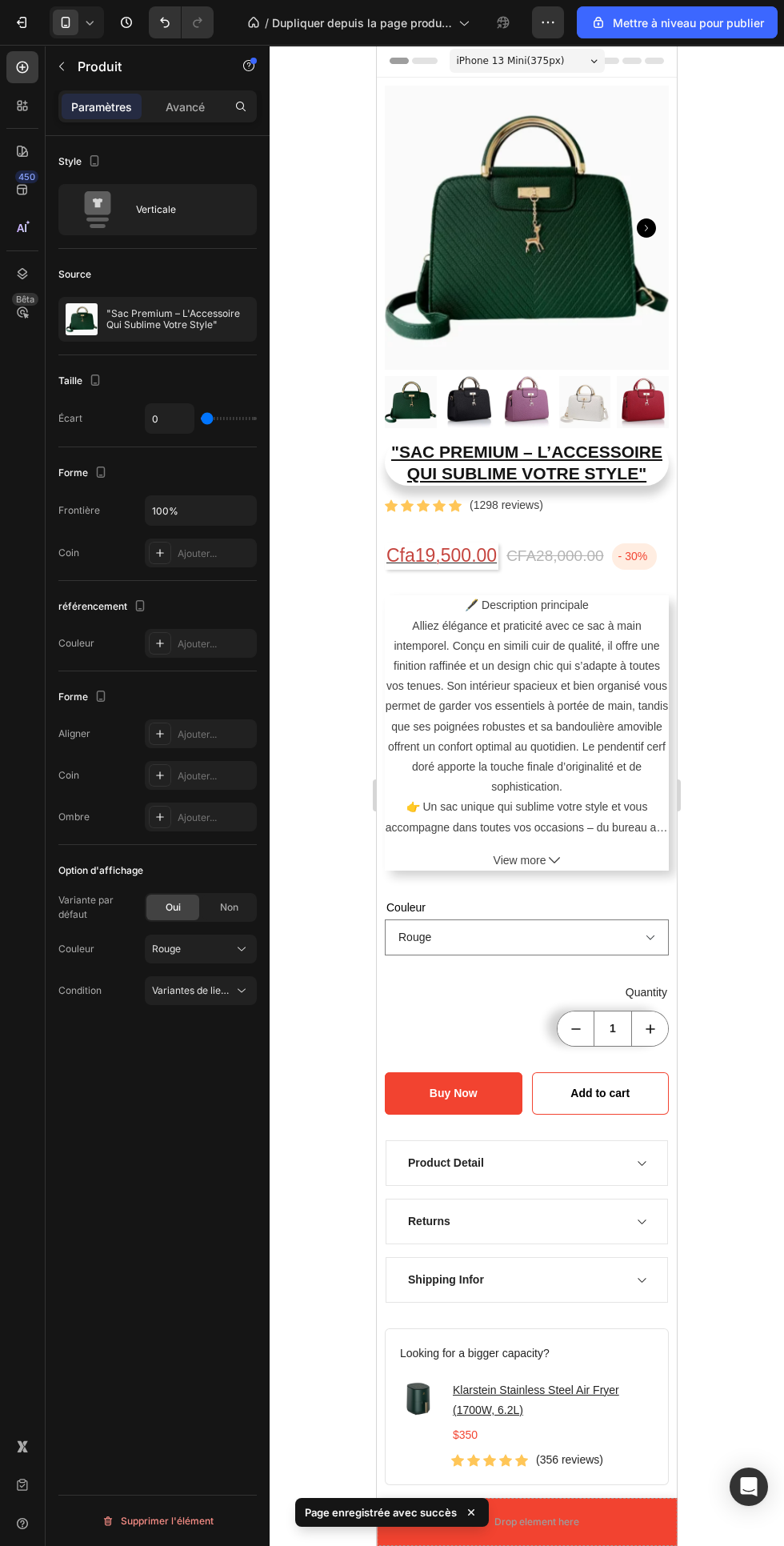
click at [637, 455] on h1 ""Sac Premium – L’Accessoire Qui Sublime Votre Style"" at bounding box center [527, 462] width 284 height 47
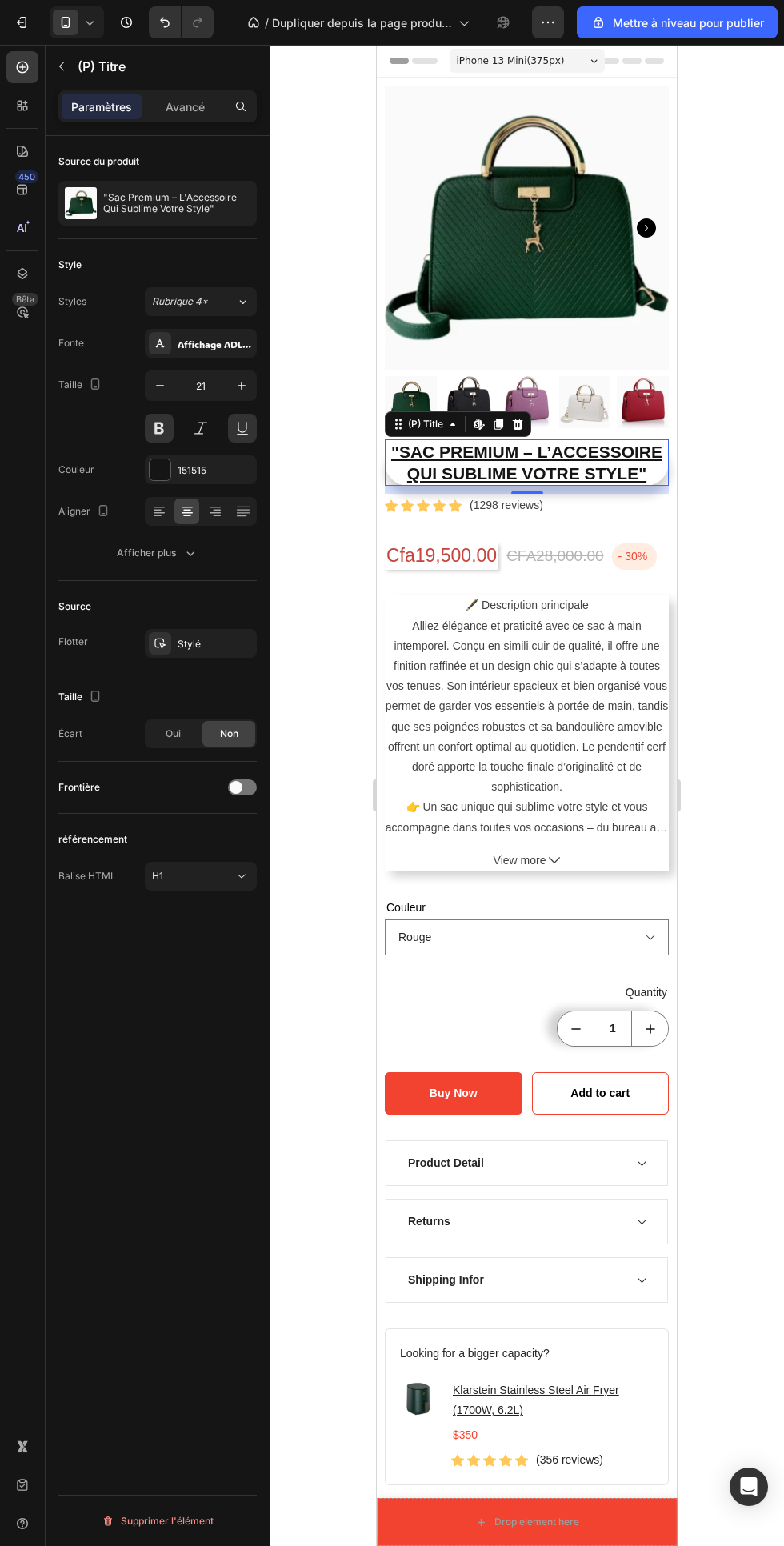
click at [201, 115] on p "Avancé" at bounding box center [185, 107] width 39 height 17
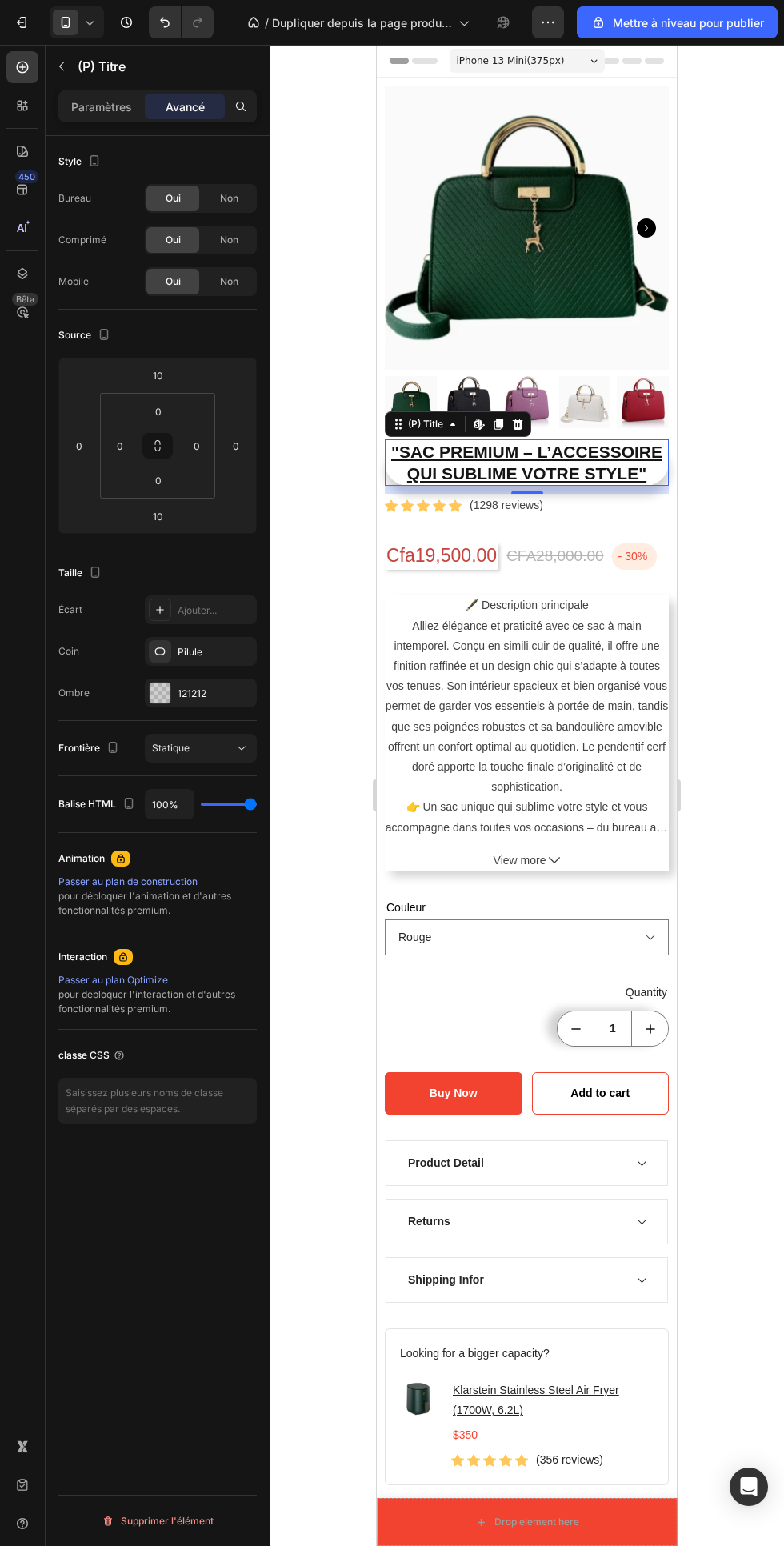
click at [201, 657] on font "Pilule" at bounding box center [189, 651] width 25 height 12
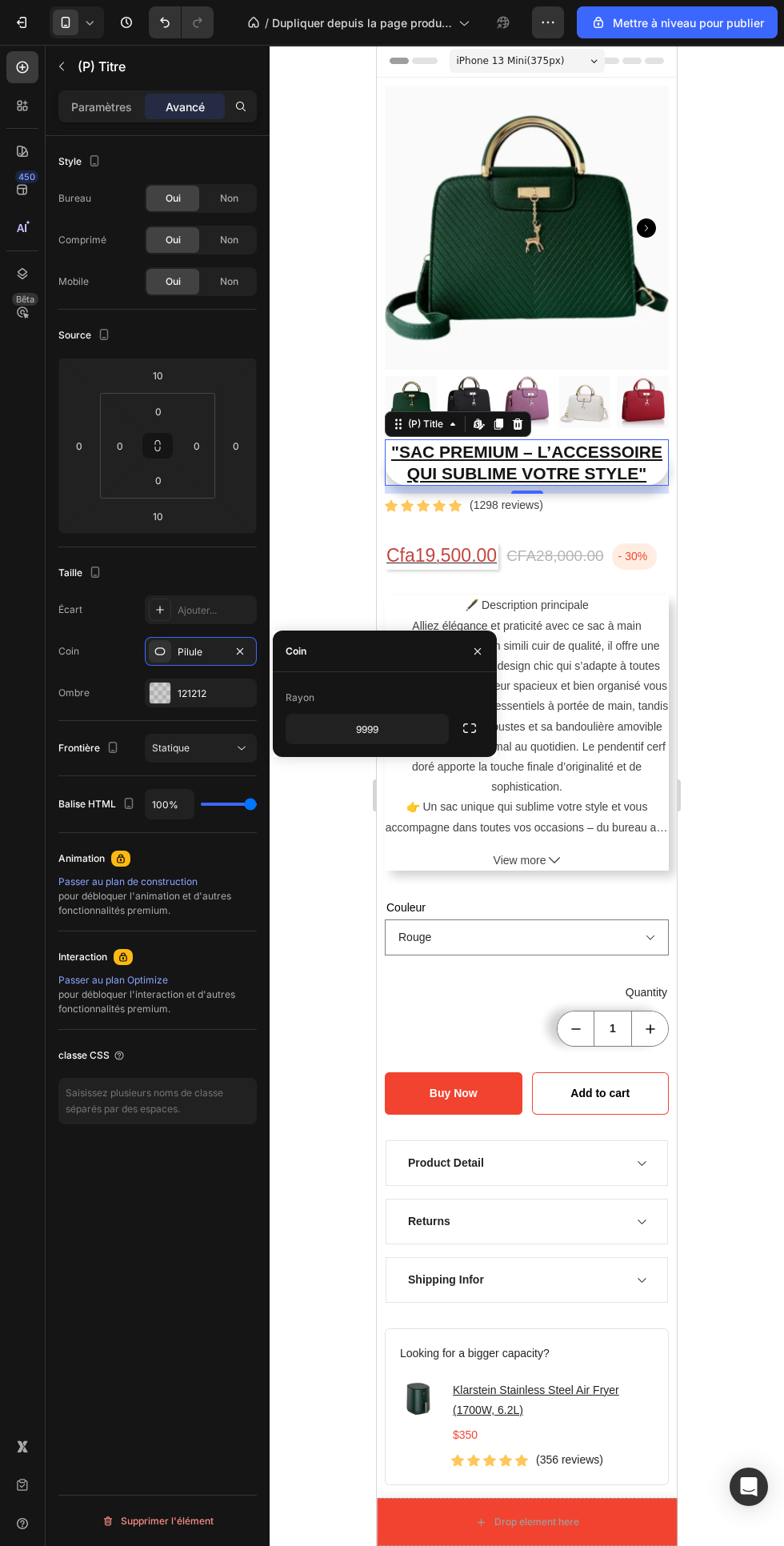
click at [249, 651] on button "button" at bounding box center [240, 652] width 19 height 19
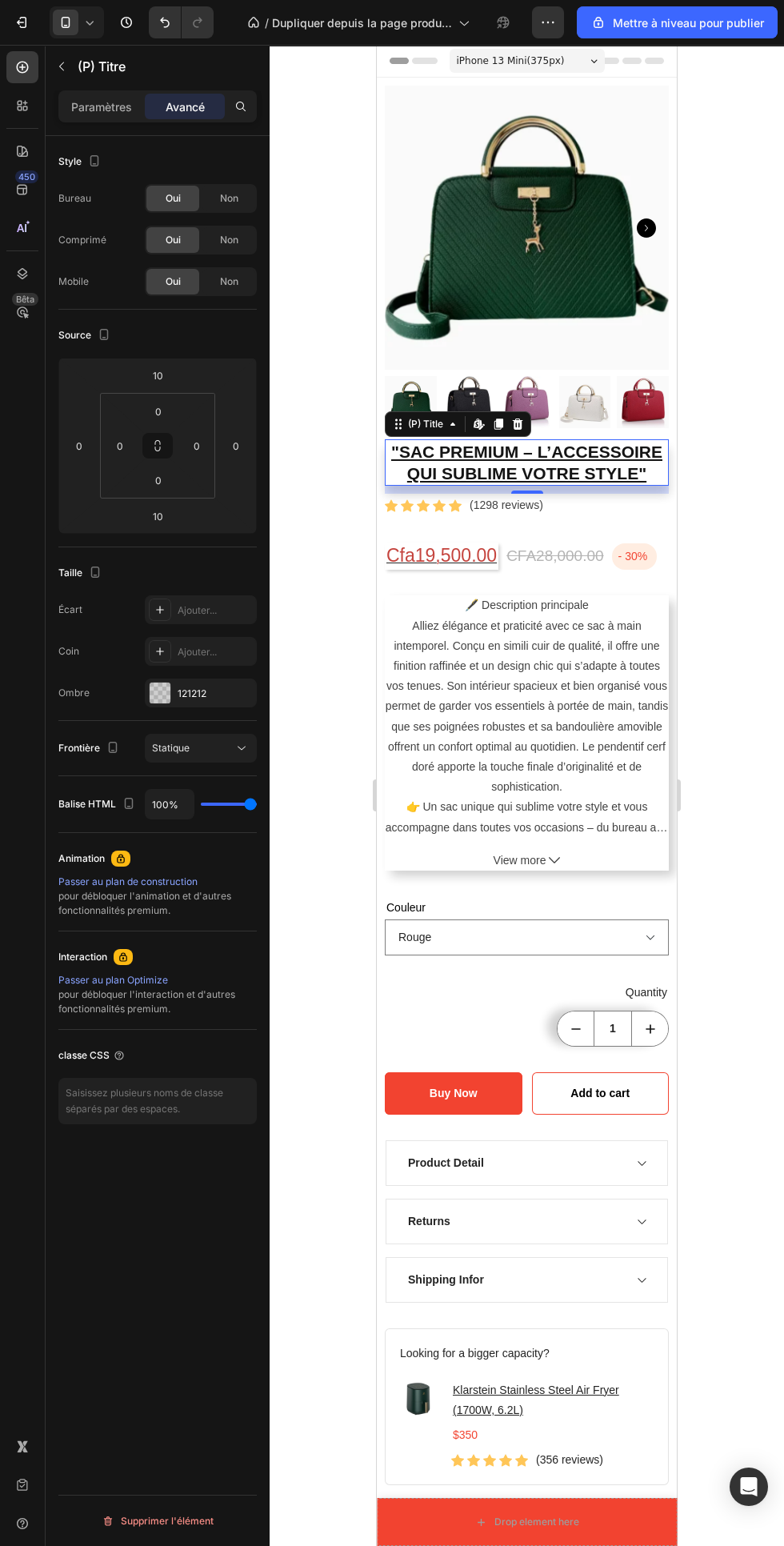
click at [187, 1313] on div "Style Bureau Oui Non Comprimé Oui Non Mobile Oui Non Source 10 0 10 0 0 0 0 0 T…" at bounding box center [157, 863] width 224 height 1455
click at [550, 935] on select "Rouge [PERSON_NAME] Noir" at bounding box center [527, 937] width 284 height 36
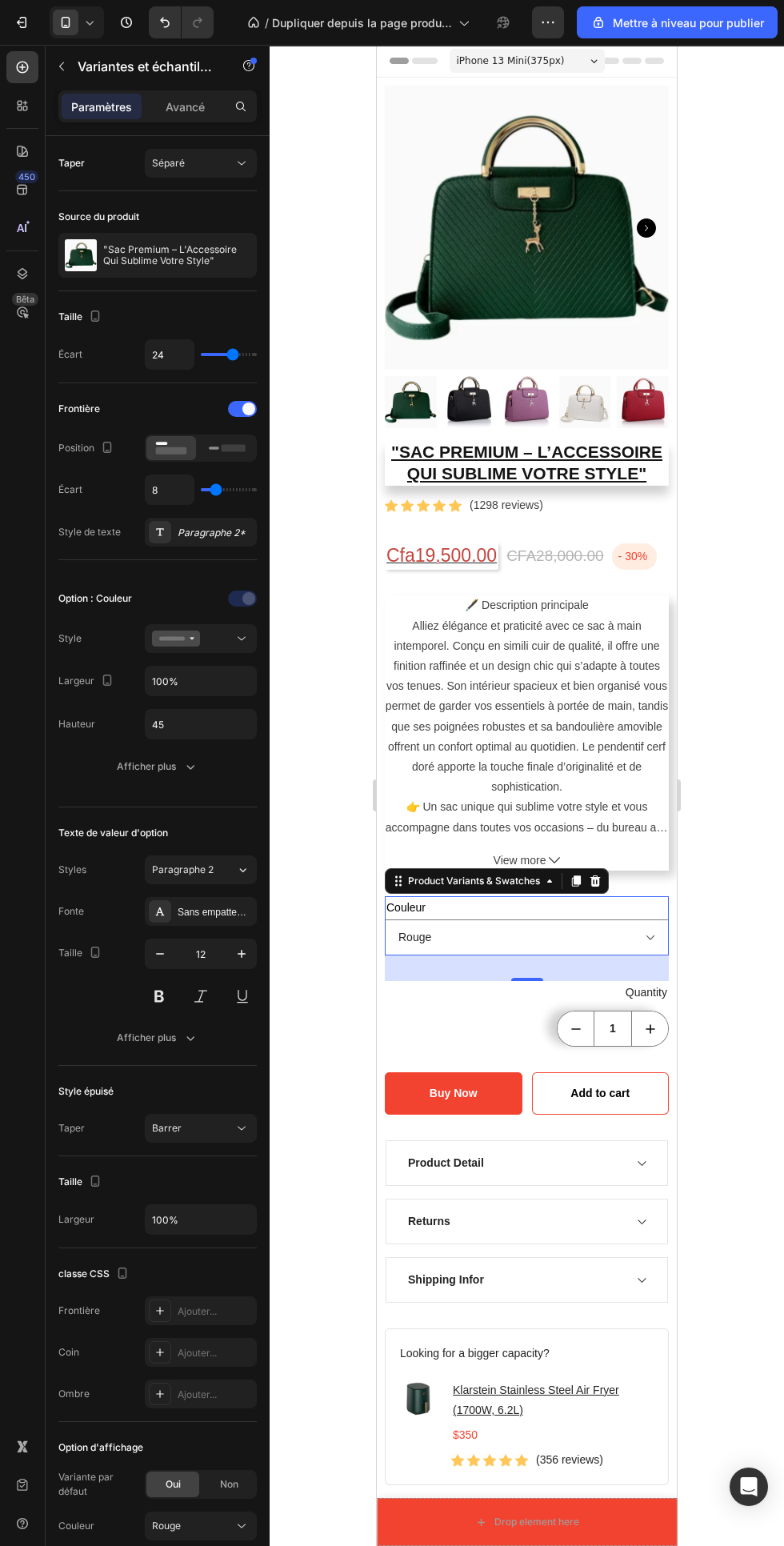
click at [242, 163] on icon at bounding box center [242, 163] width 16 height 16
click at [193, 226] on span "Combiner" at bounding box center [174, 233] width 45 height 14
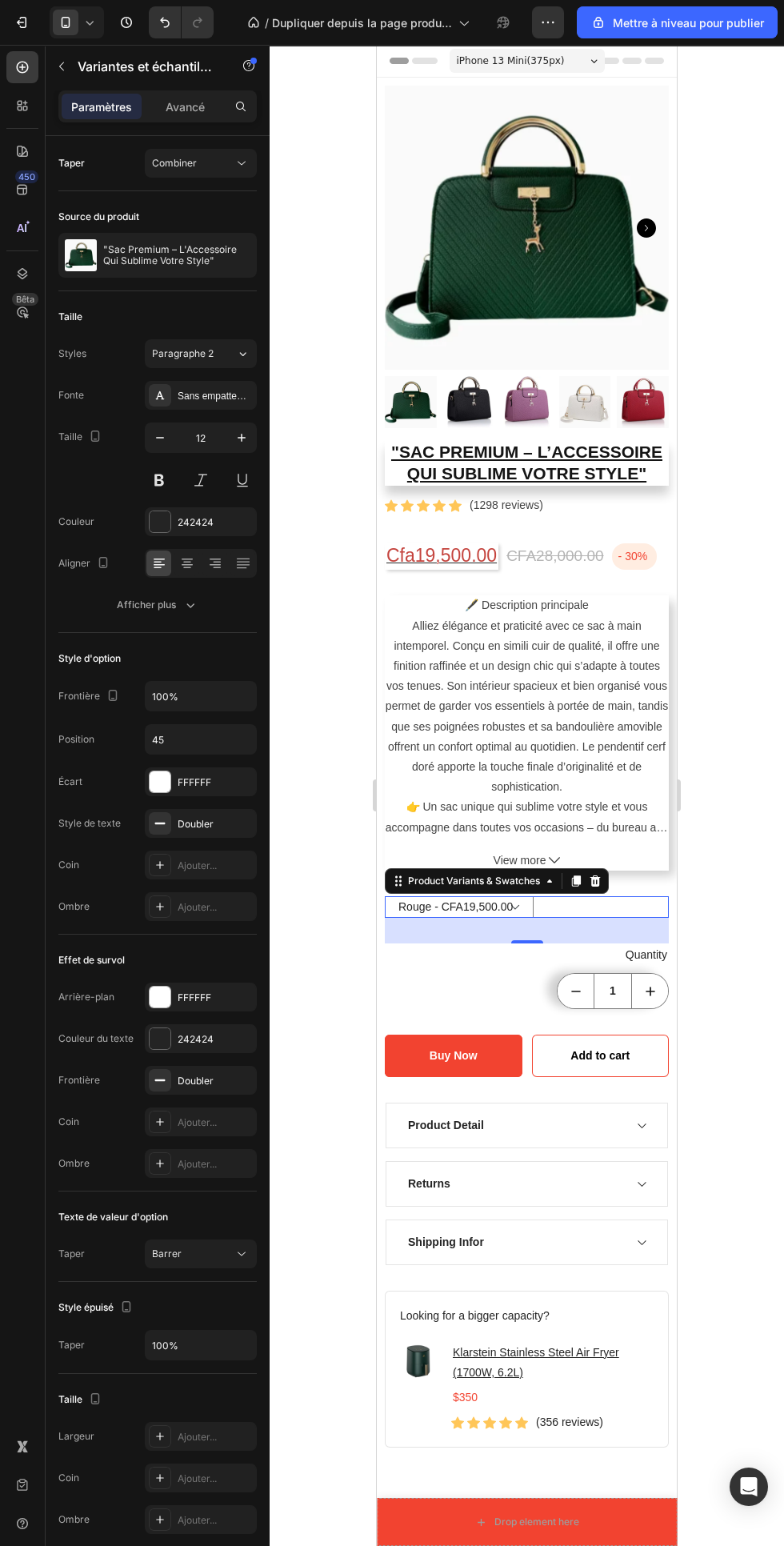
click at [514, 901] on select "Rouge - CFA19,500.00 Rose - CFA19,500.00 Blanc - CFA19,500.00 Noir - CFA19,500.…" at bounding box center [459, 907] width 148 height 22
click at [203, 101] on font "Avancé" at bounding box center [185, 107] width 39 height 14
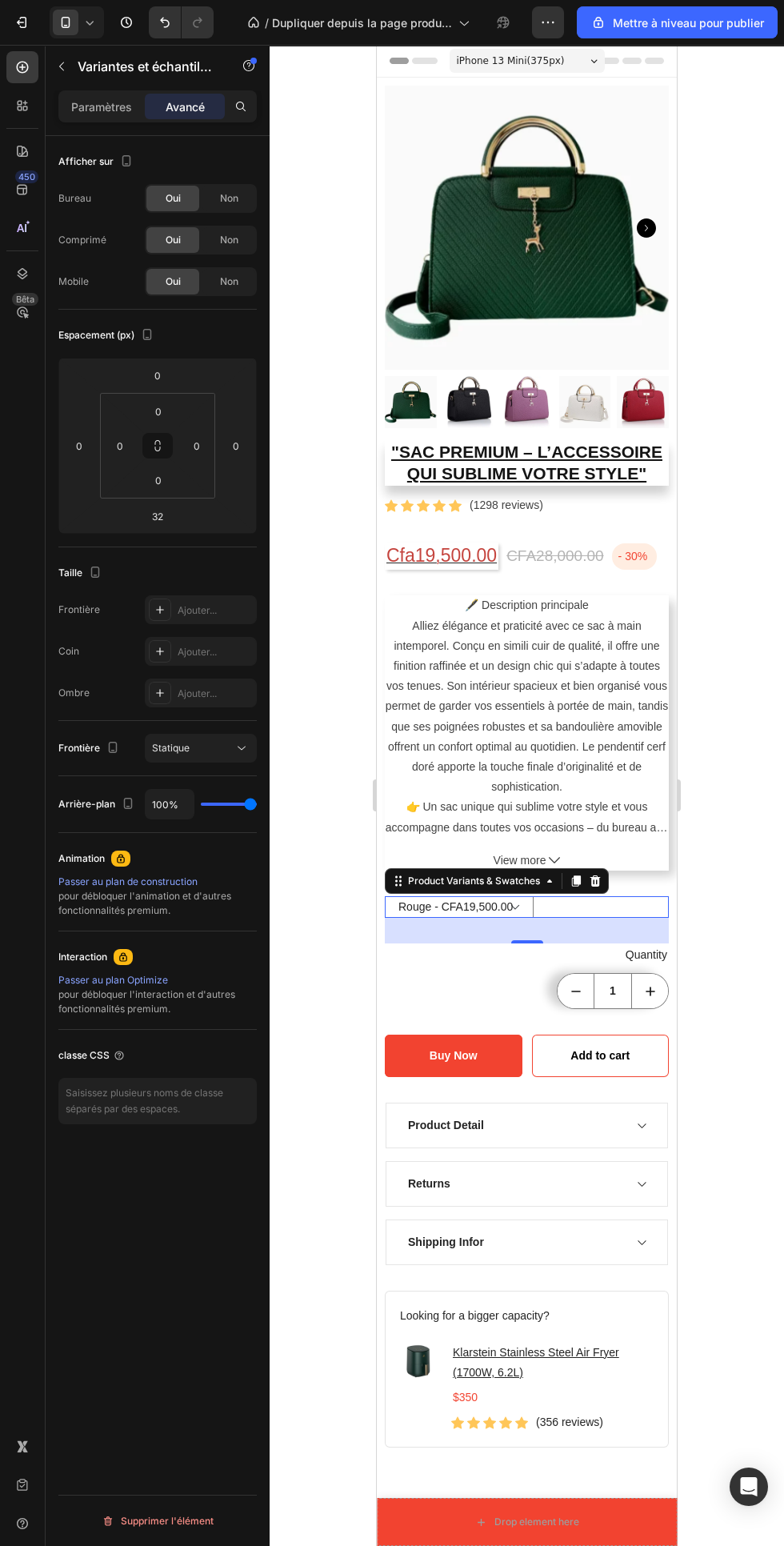
click at [548, 22] on icon "button" at bounding box center [548, 22] width 2 height 2
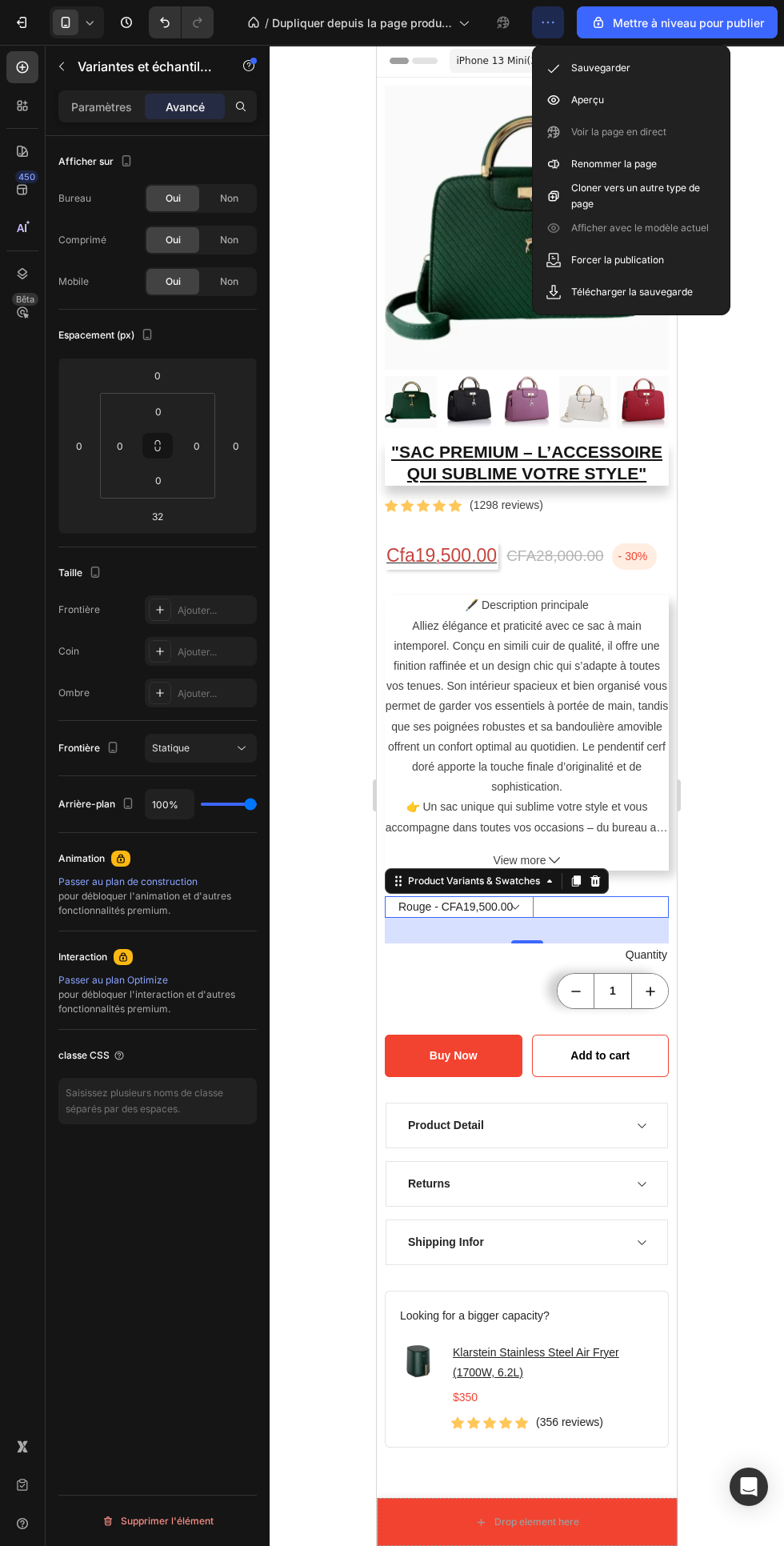
click at [595, 67] on font "Sauvegarder" at bounding box center [601, 67] width 59 height 12
click at [676, 18] on font "Mettre à niveau pour publier" at bounding box center [689, 22] width 151 height 14
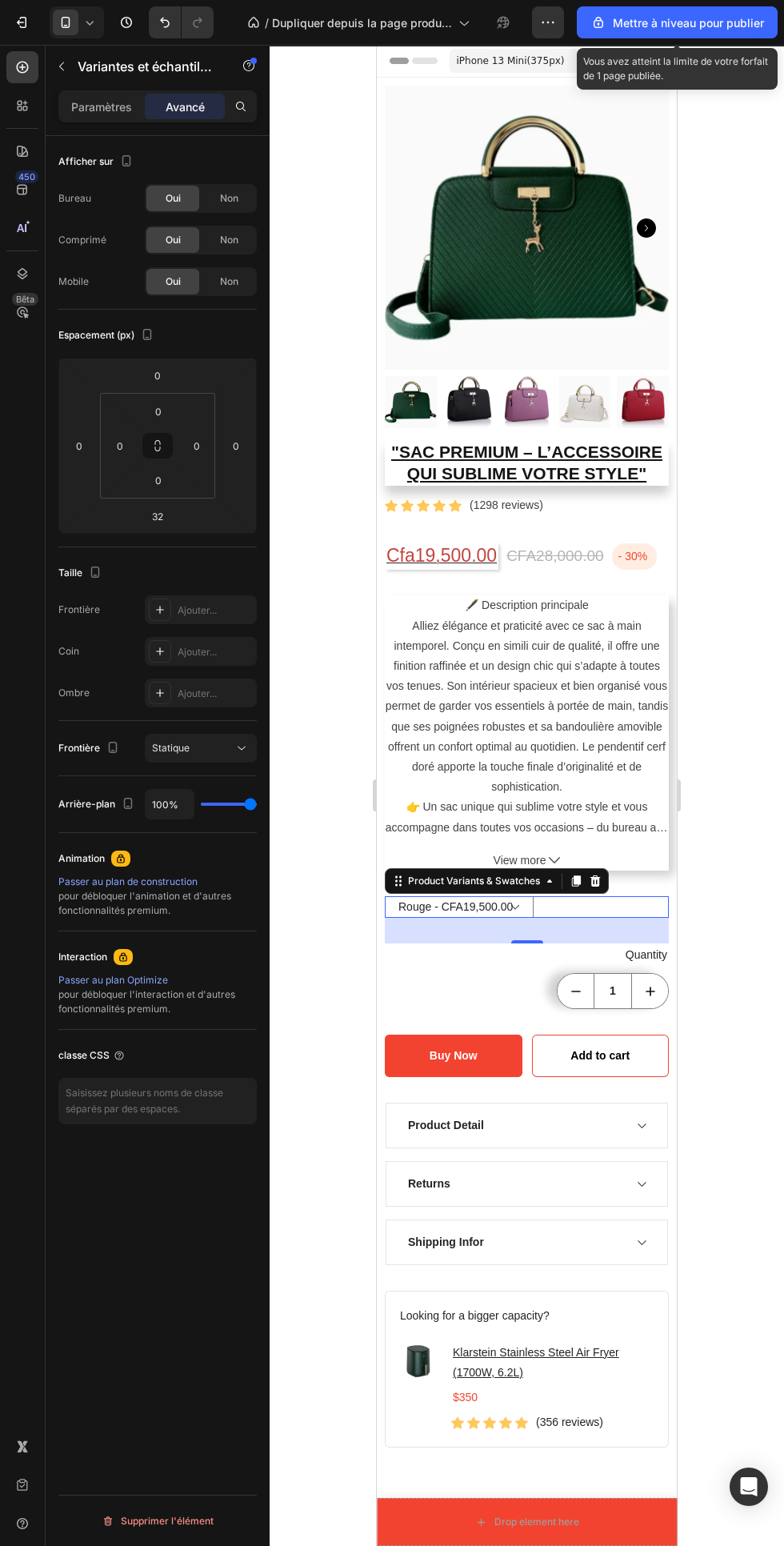
click at [548, 22] on icon "button" at bounding box center [548, 22] width 2 height 2
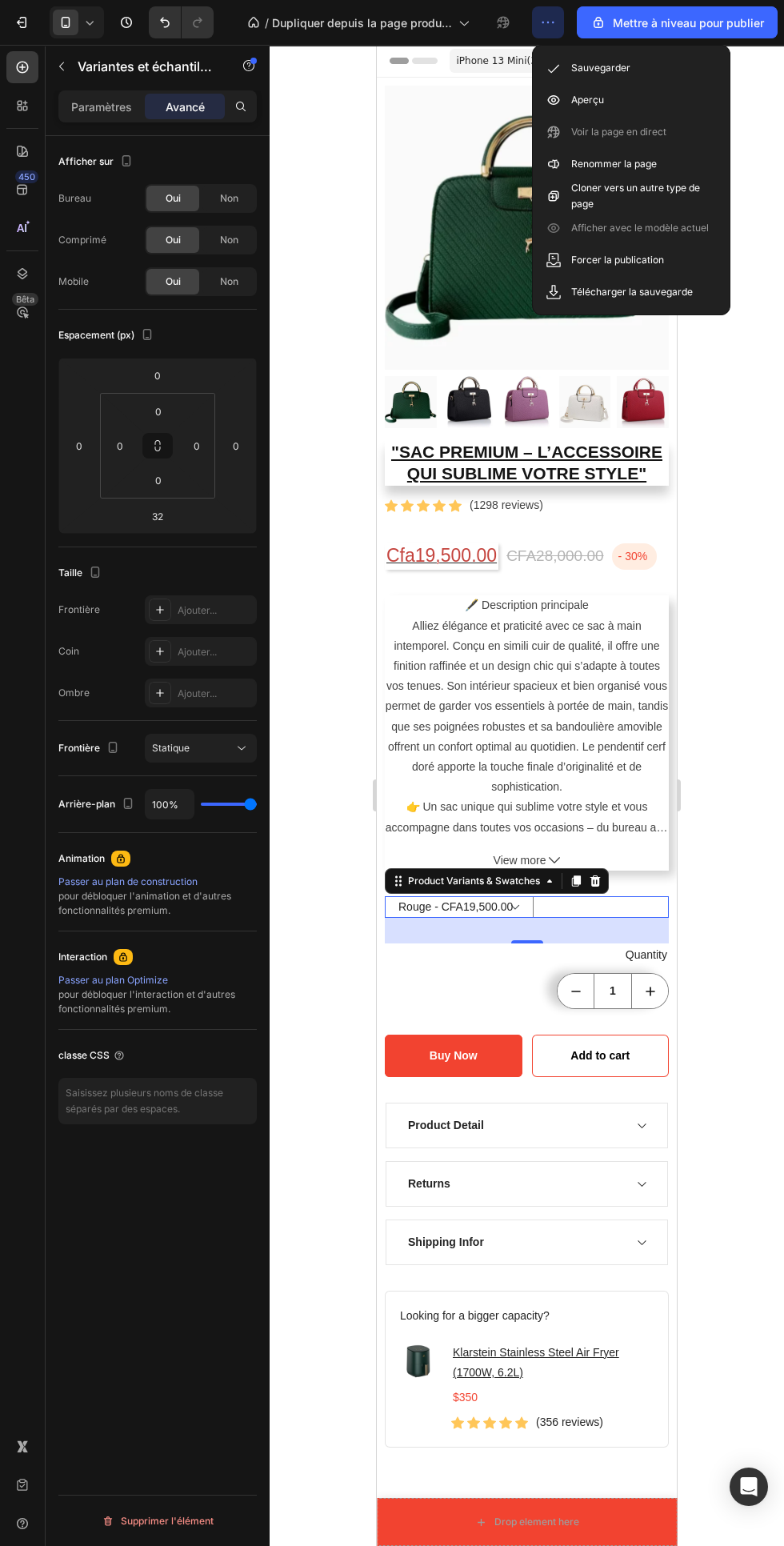
click at [570, 97] on div "Aperçu" at bounding box center [631, 100] width 184 height 32
click at [613, 991] on input "1" at bounding box center [613, 991] width 39 height 35
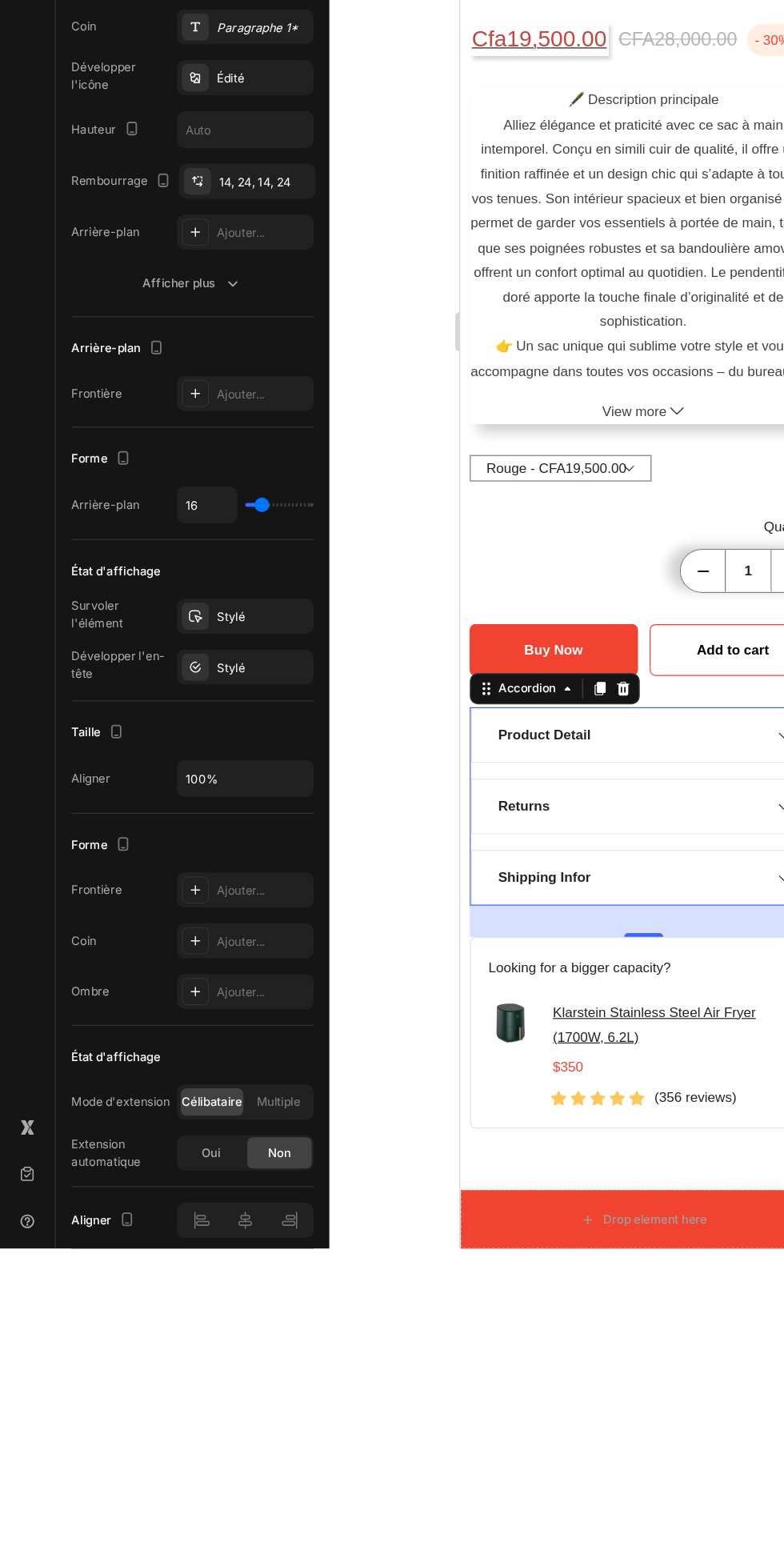
click at [660, 365] on icon "decrement" at bounding box center [659, 362] width 16 height 16
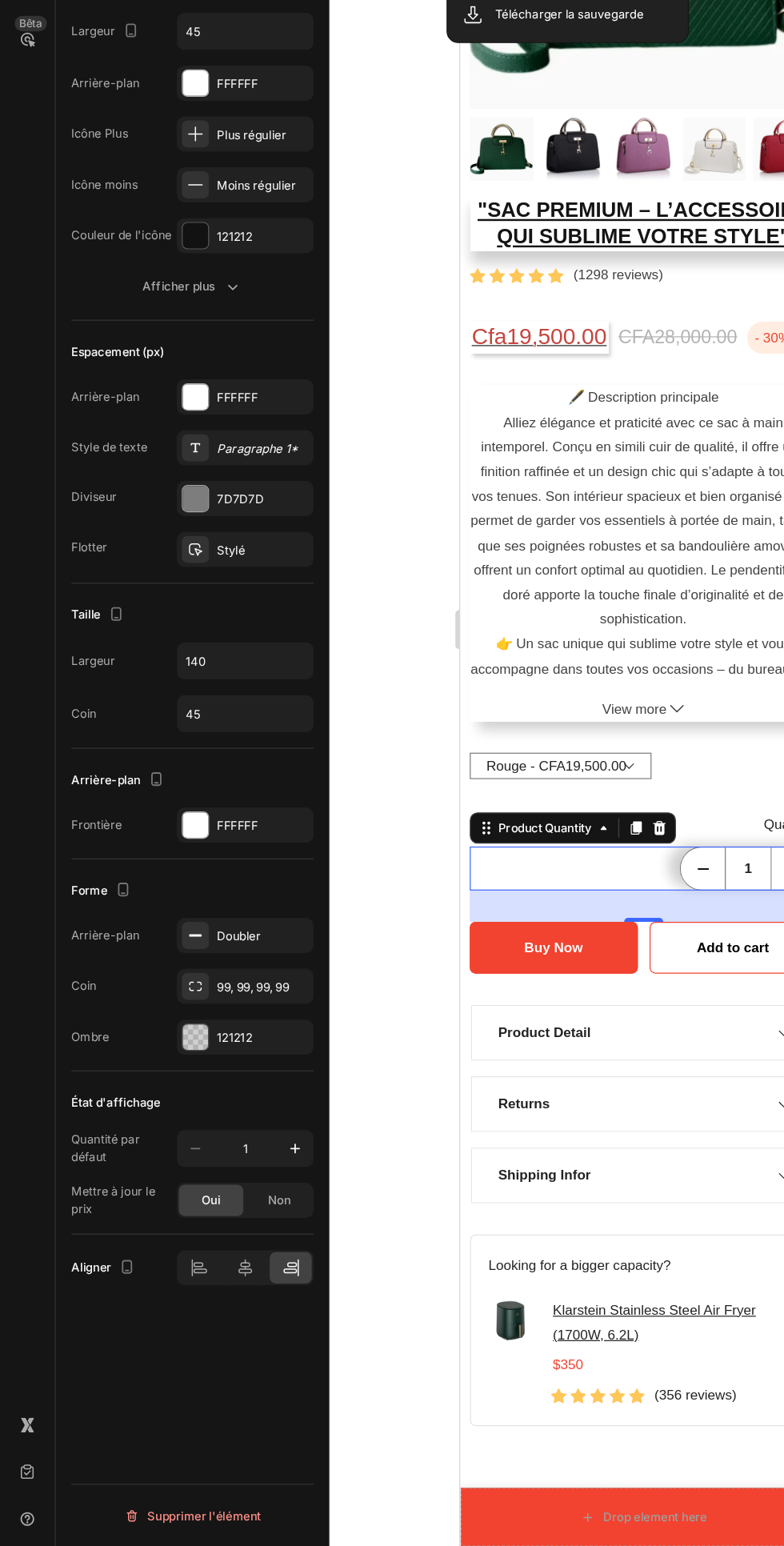
click at [200, 1318] on icon at bounding box center [201, 1318] width 11 height 14
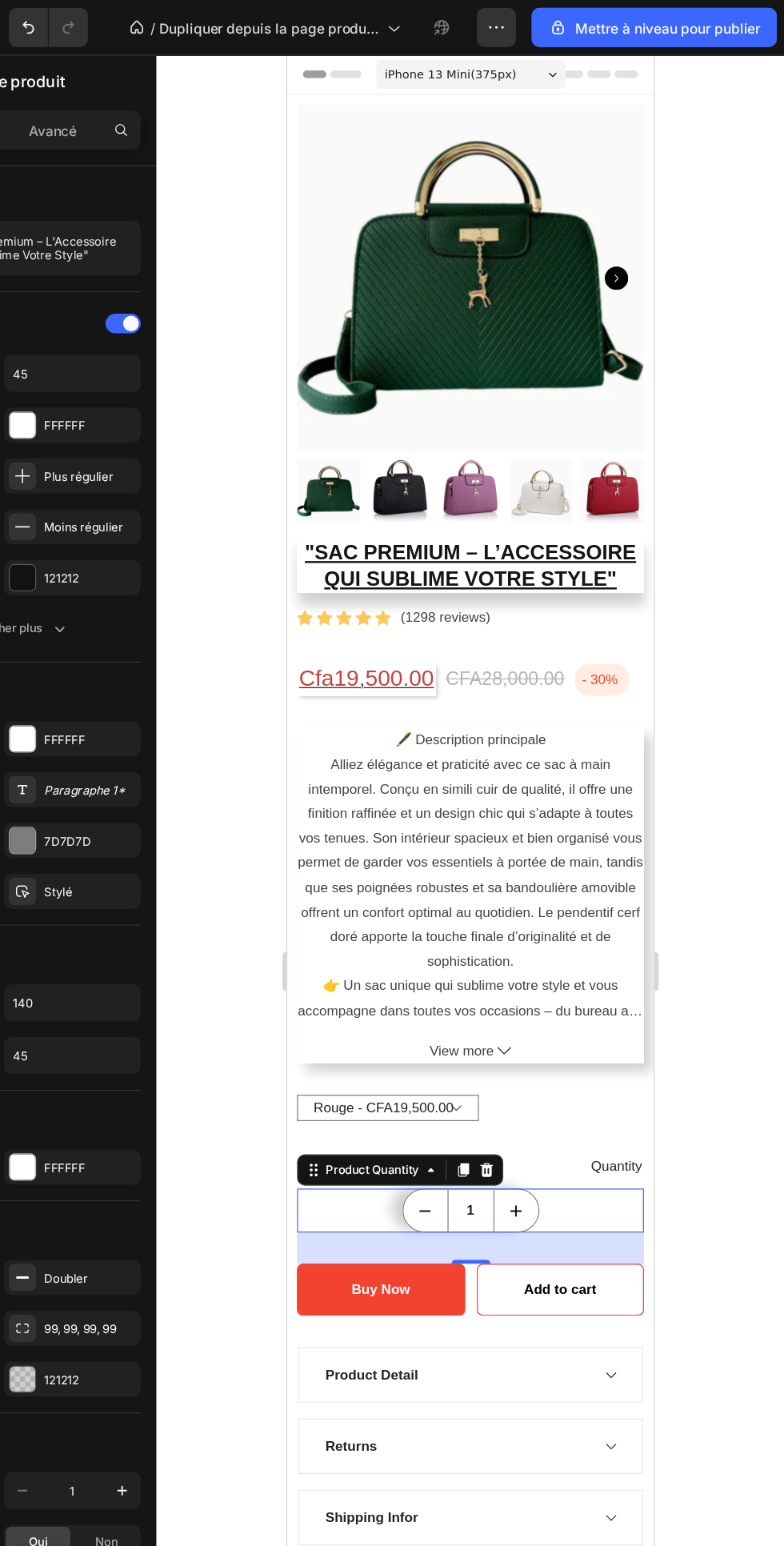
click at [546, 17] on icon "button" at bounding box center [548, 22] width 16 height 16
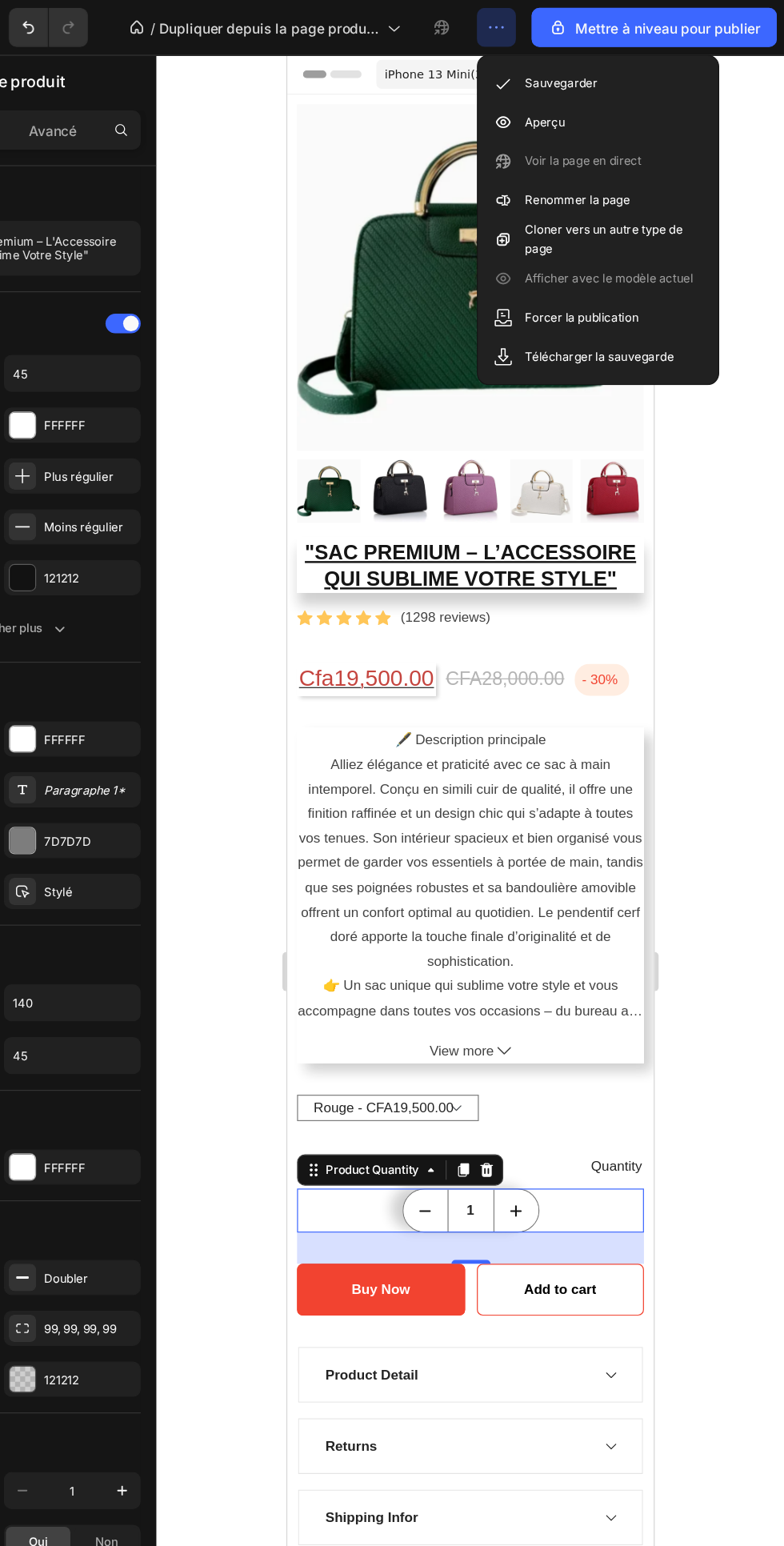
click at [588, 66] on font "Sauvegarder" at bounding box center [601, 67] width 59 height 12
click at [572, 106] on p "Aperçu" at bounding box center [587, 100] width 33 height 16
click at [582, 1084] on div "Product Images "Sac Premium – L’Accessoire Qui Sublime Votre Style" (P) Title I…" at bounding box center [437, 797] width 300 height 1420
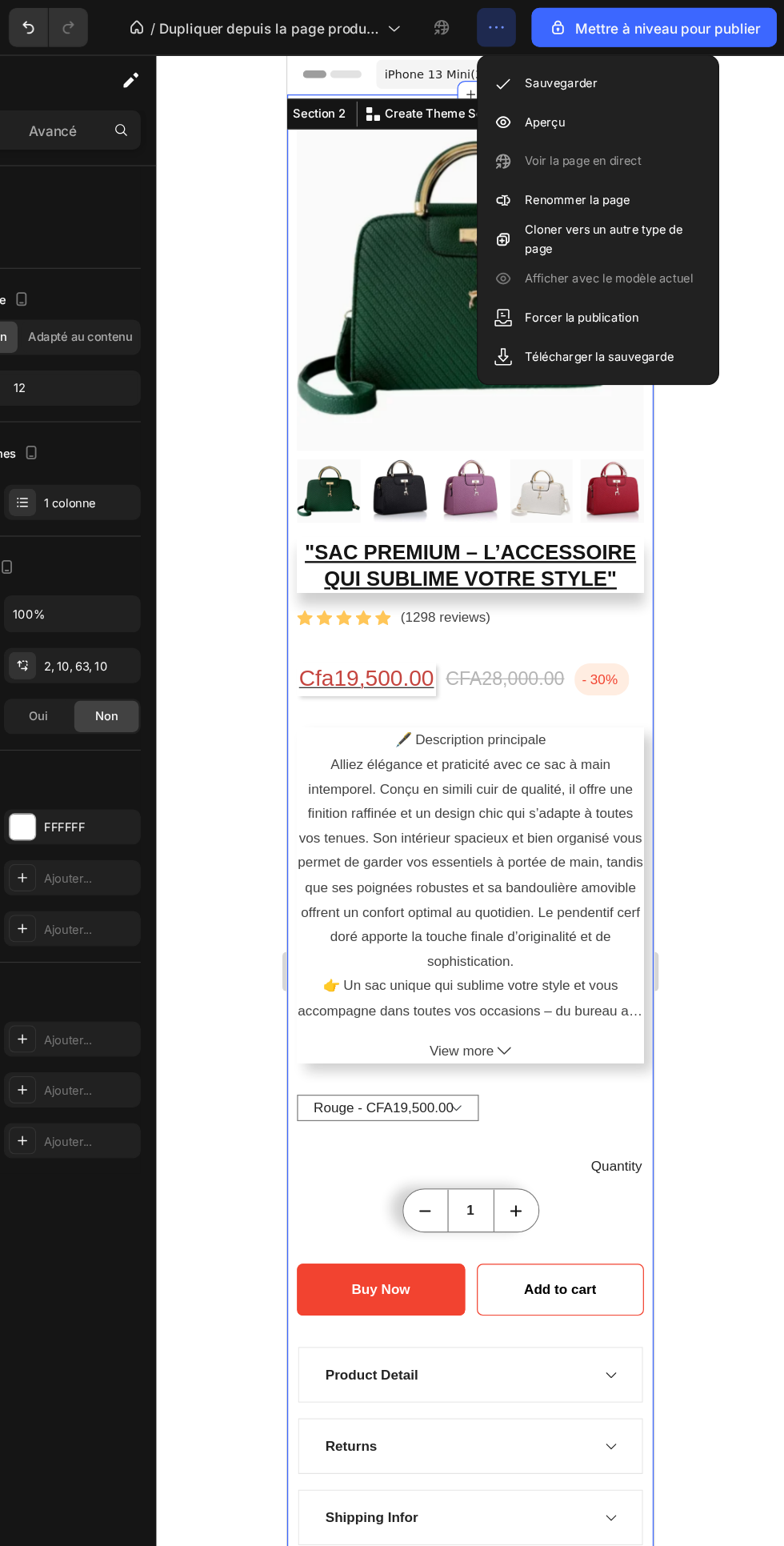
click at [451, 1056] on button "Add to cart" at bounding box center [510, 1065] width 137 height 43
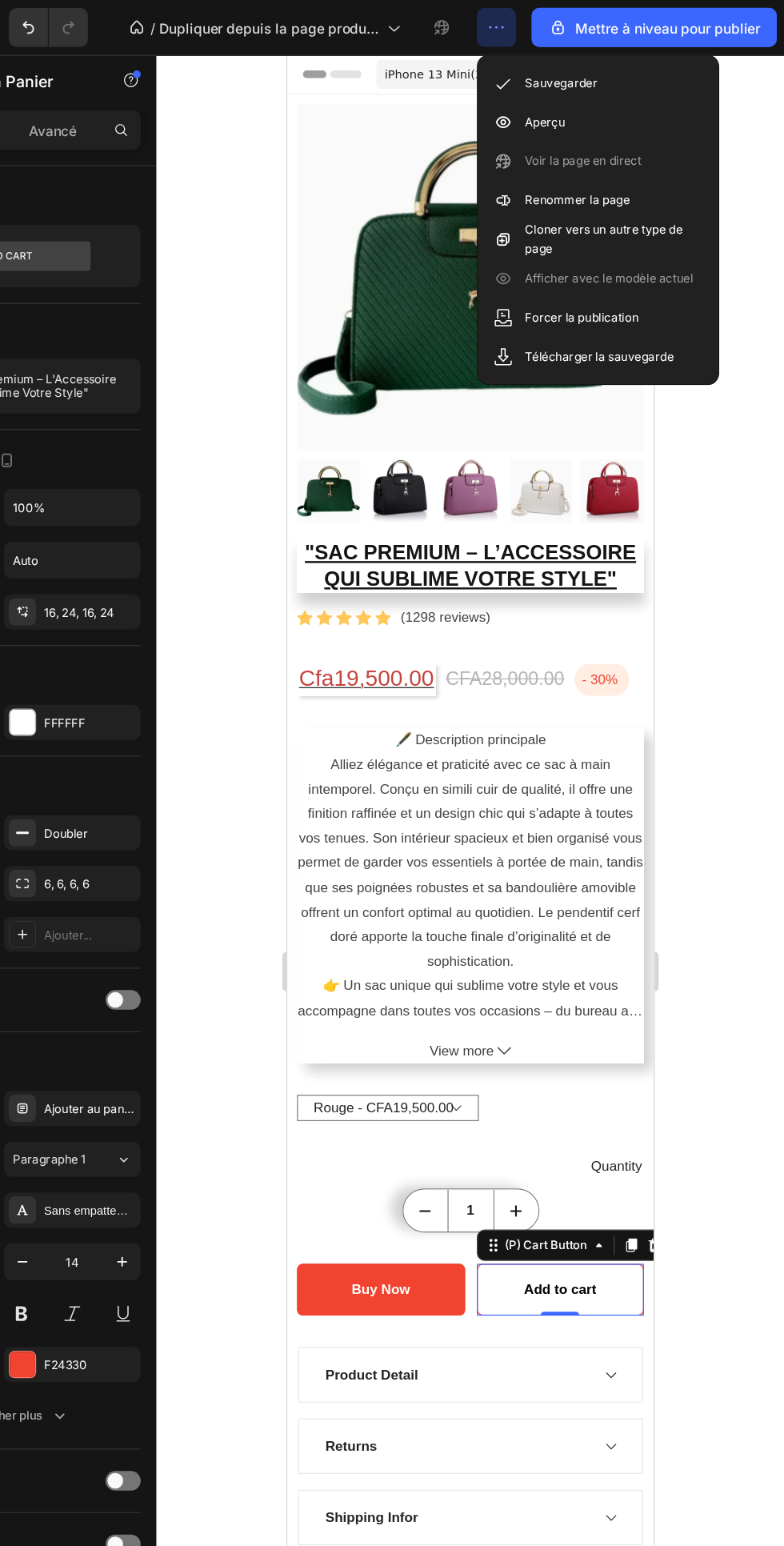
click at [315, 1053] on button "Buy Now" at bounding box center [364, 1065] width 137 height 43
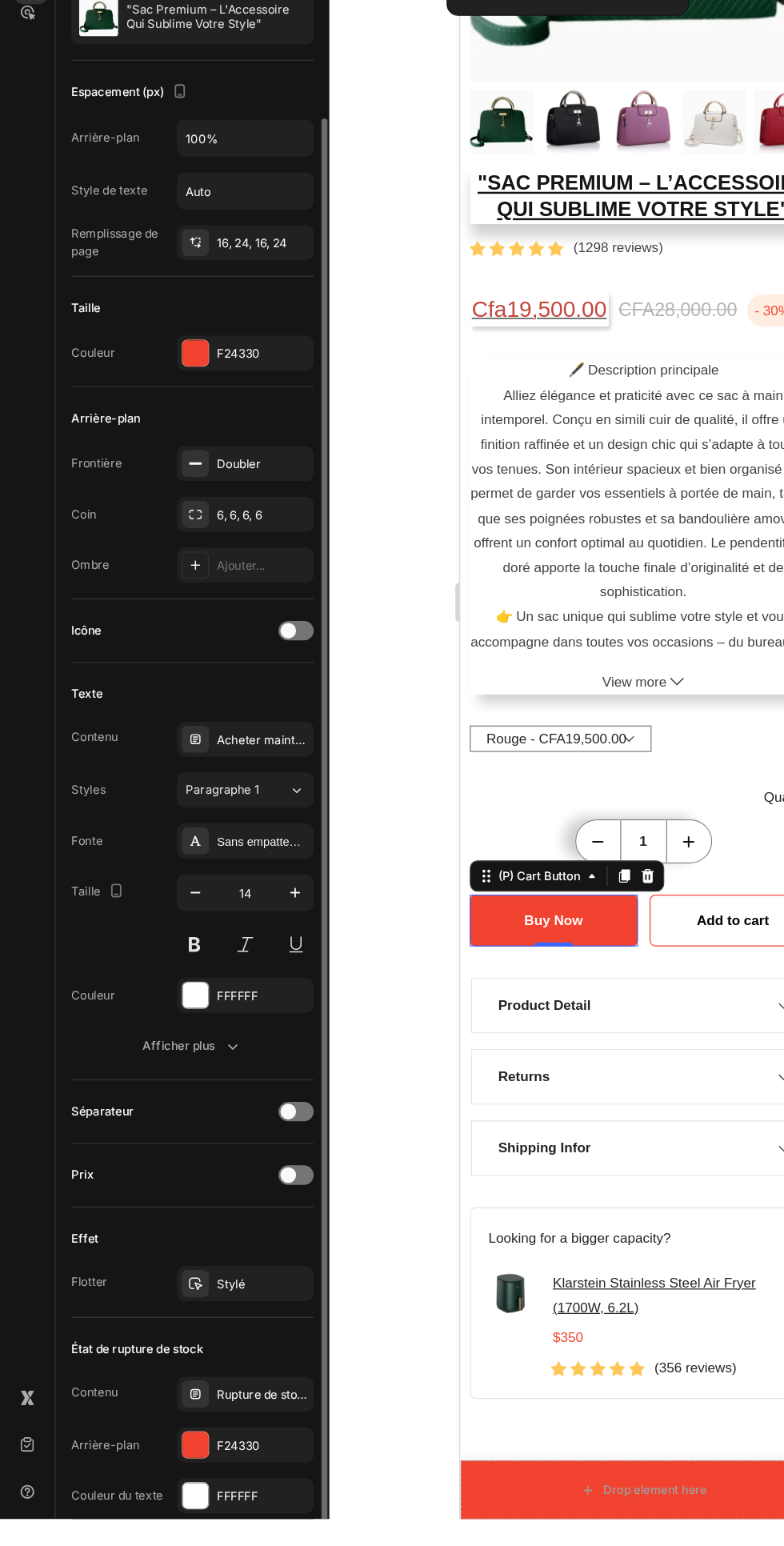
scroll to position [136, 0]
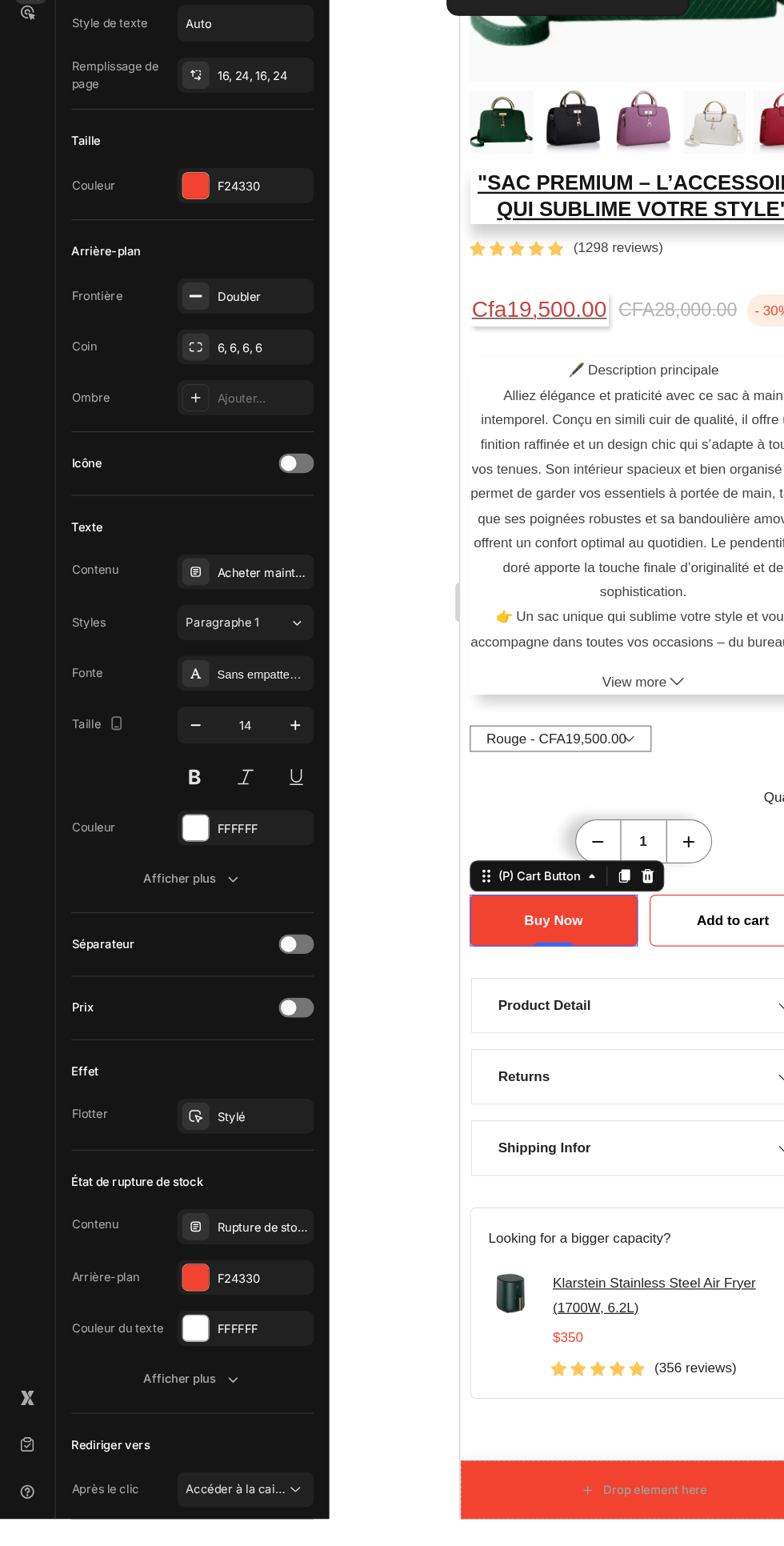
click at [246, 1524] on icon at bounding box center [242, 1522] width 16 height 16
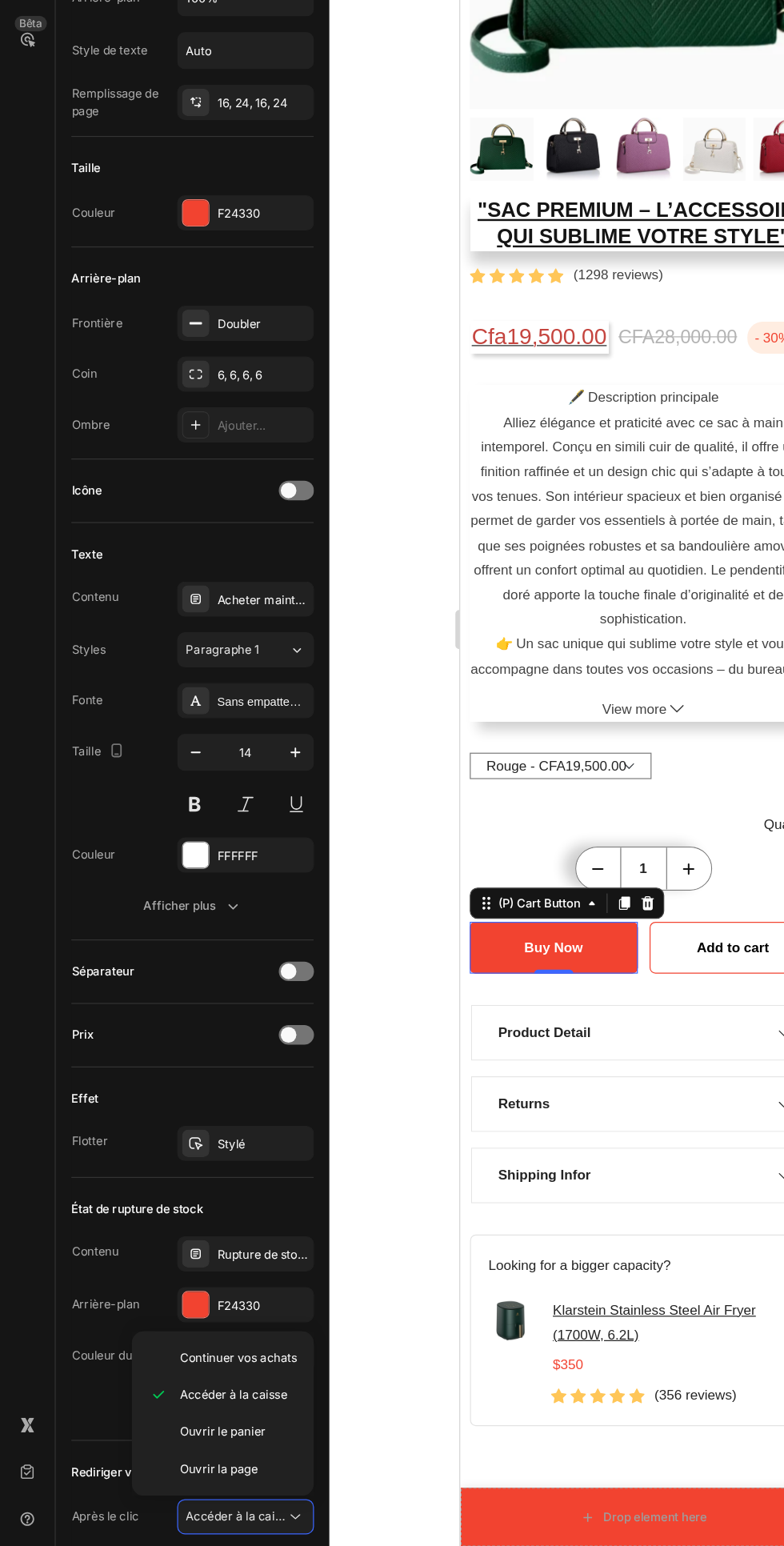
scroll to position [0, 0]
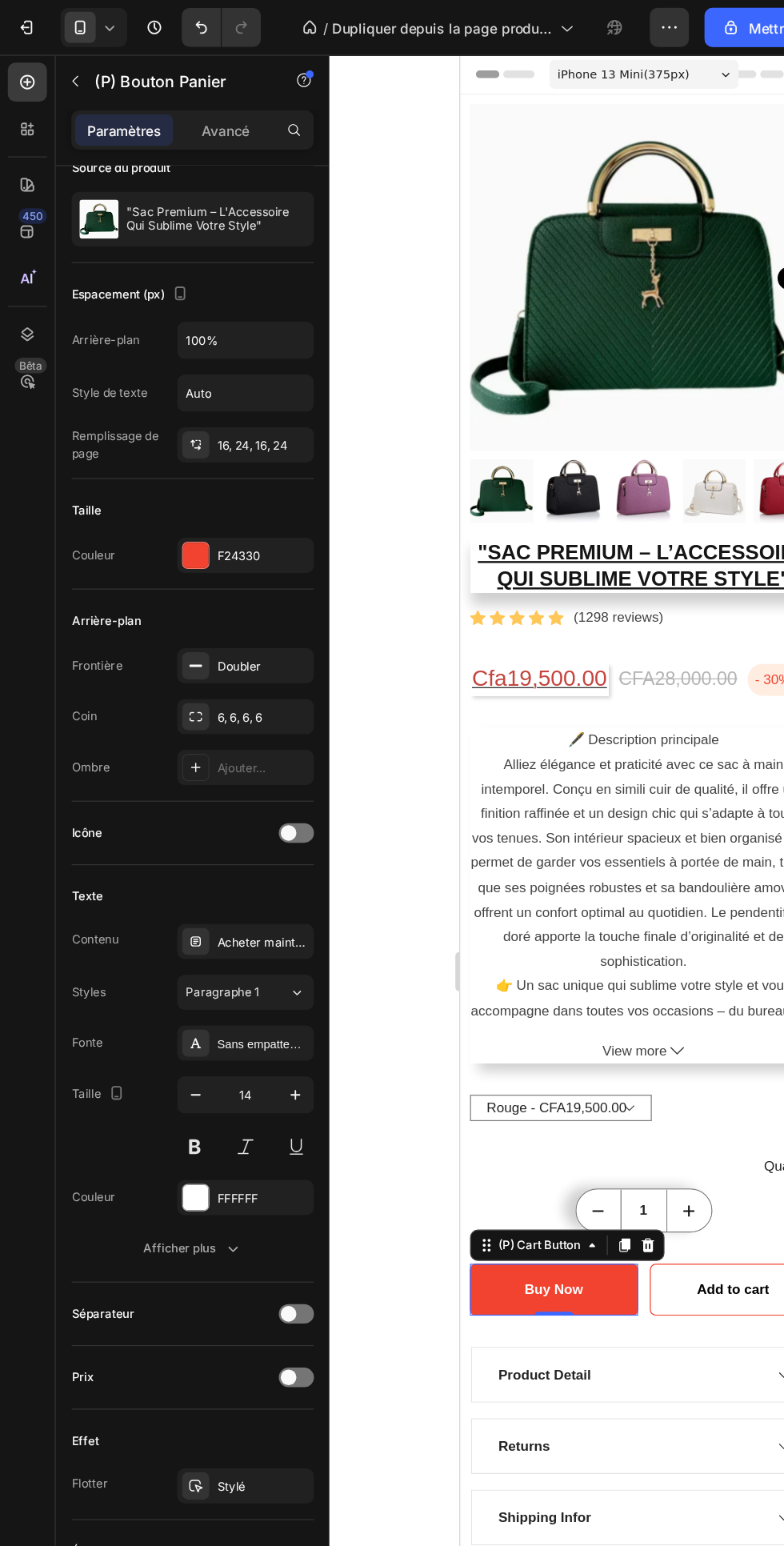
click at [188, 174] on font ""Sac Premium – L'Accessoire Qui Sublime Votre Style"" at bounding box center [171, 178] width 136 height 23
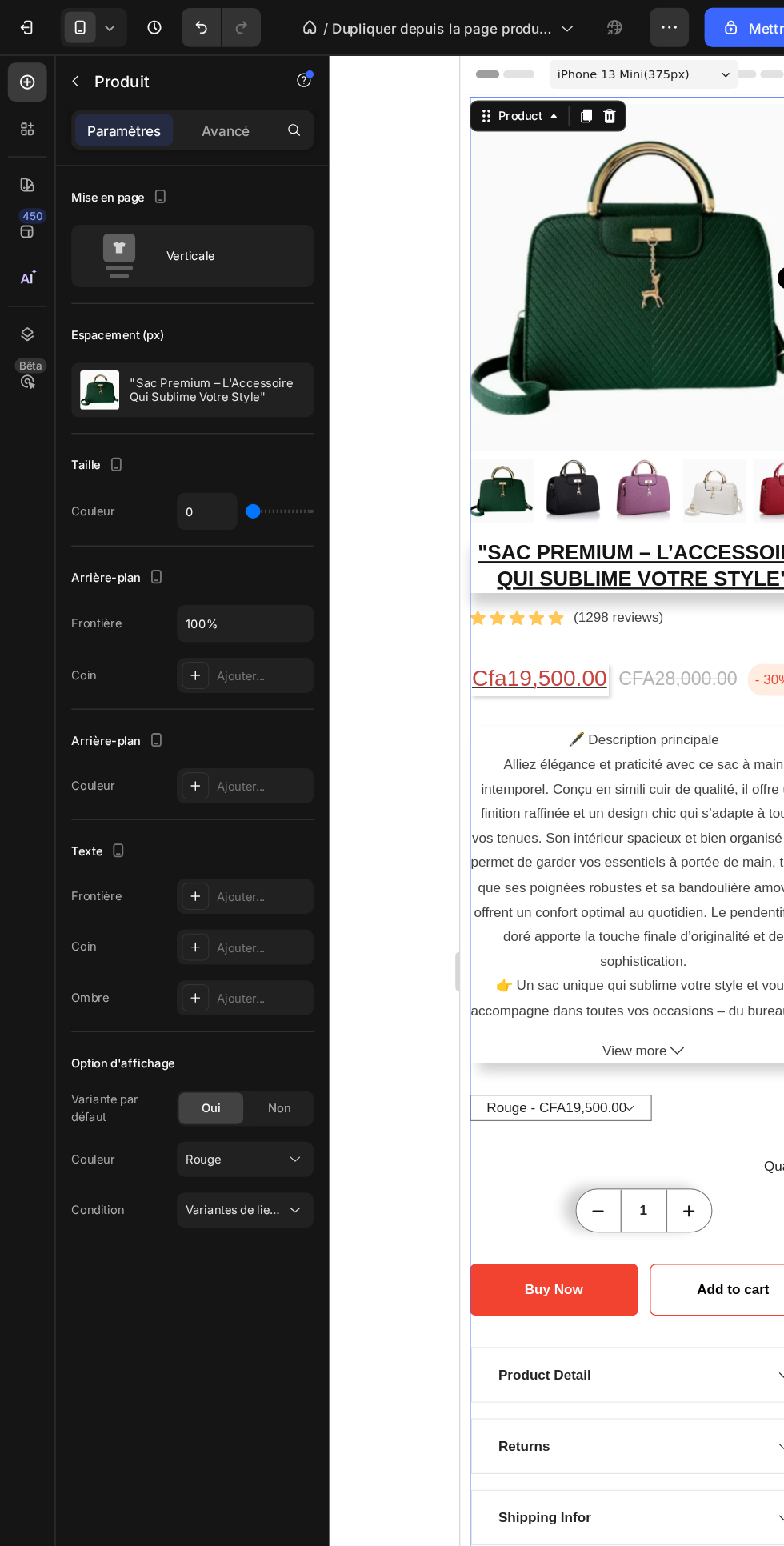
click at [241, 952] on icon at bounding box center [242, 949] width 16 height 16
click at [196, 1188] on div "Mise en page Verticale Espacement (px) "Sac Premium – L'Accessoire Qui Sublime …" at bounding box center [157, 863] width 224 height 1455
click at [245, 991] on icon at bounding box center [242, 991] width 16 height 16
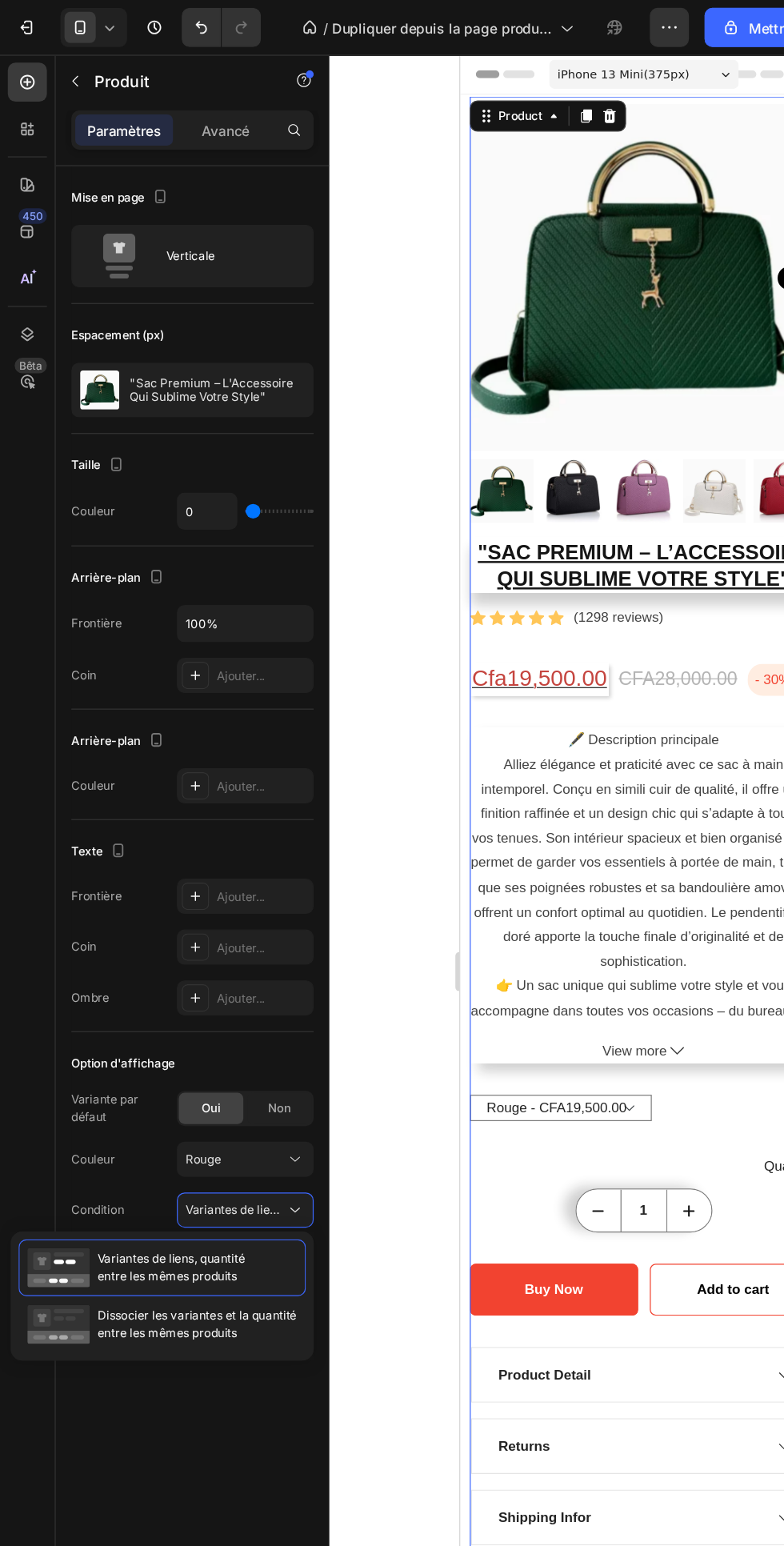
click at [217, 1076] on font "Dissocier les variantes et la quantité" at bounding box center [161, 1076] width 163 height 12
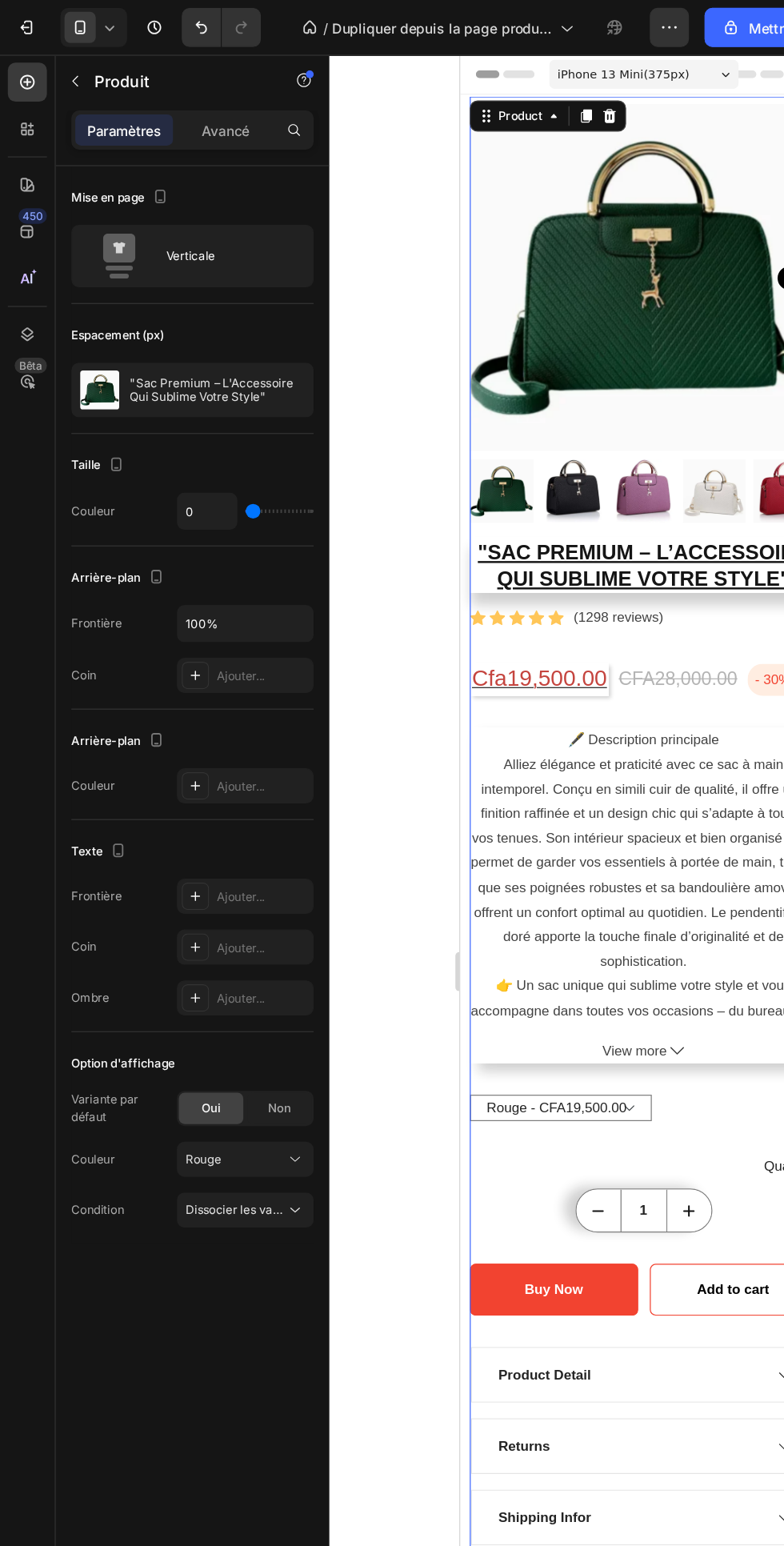
click at [599, 924] on select "Rouge - CFA19,500.00 Rose - CFA19,500.00 Blanc - CFA19,500.00 Noir - CFA19,500.…" at bounding box center [542, 916] width 148 height 22
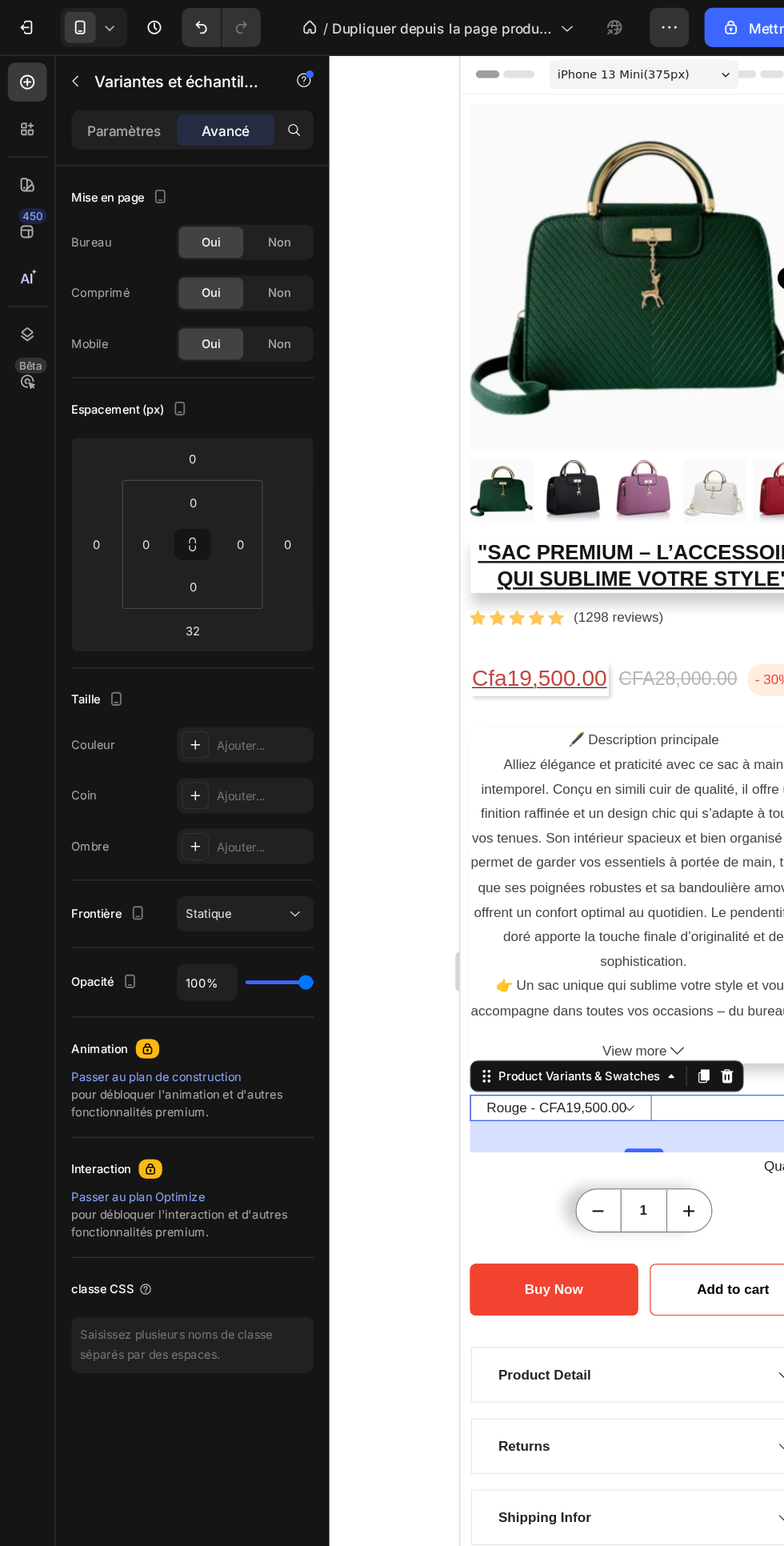
click at [593, 913] on select "Rouge - CFA19,500.00 Rose - CFA19,500.00 Blanc - CFA19,500.00 Noir - CFA19,500.…" at bounding box center [542, 916] width 148 height 22
click at [548, 1068] on div "Buy Now" at bounding box center [537, 1065] width 48 height 17
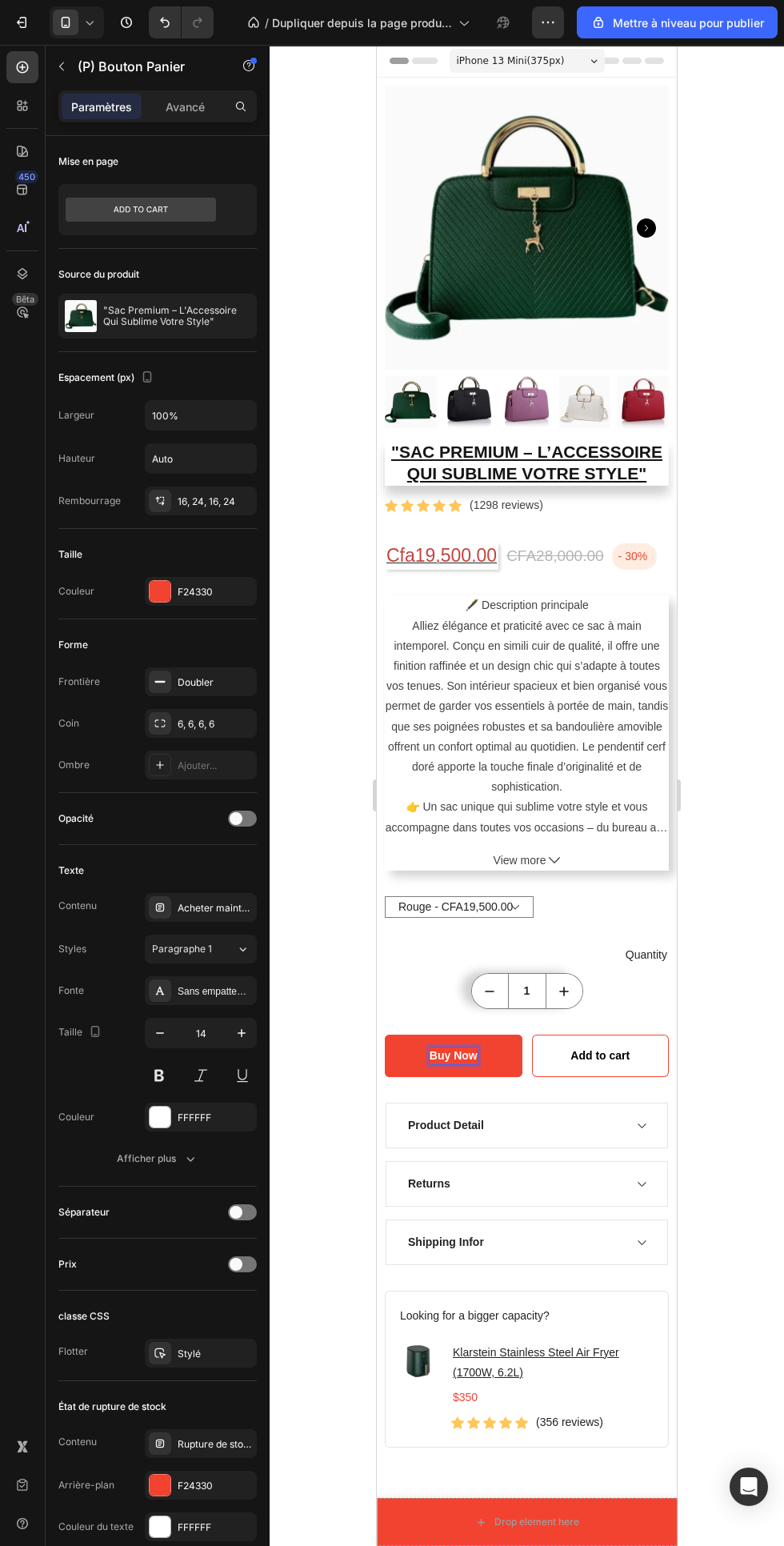
click at [405, 1056] on button "Buy Now" at bounding box center [453, 1056] width 137 height 43
click at [501, 902] on select "Rouge - CFA19,500.00 Rose - CFA19,500.00 Blanc - CFA19,500.00 Noir - CFA19,500.…" at bounding box center [459, 907] width 148 height 22
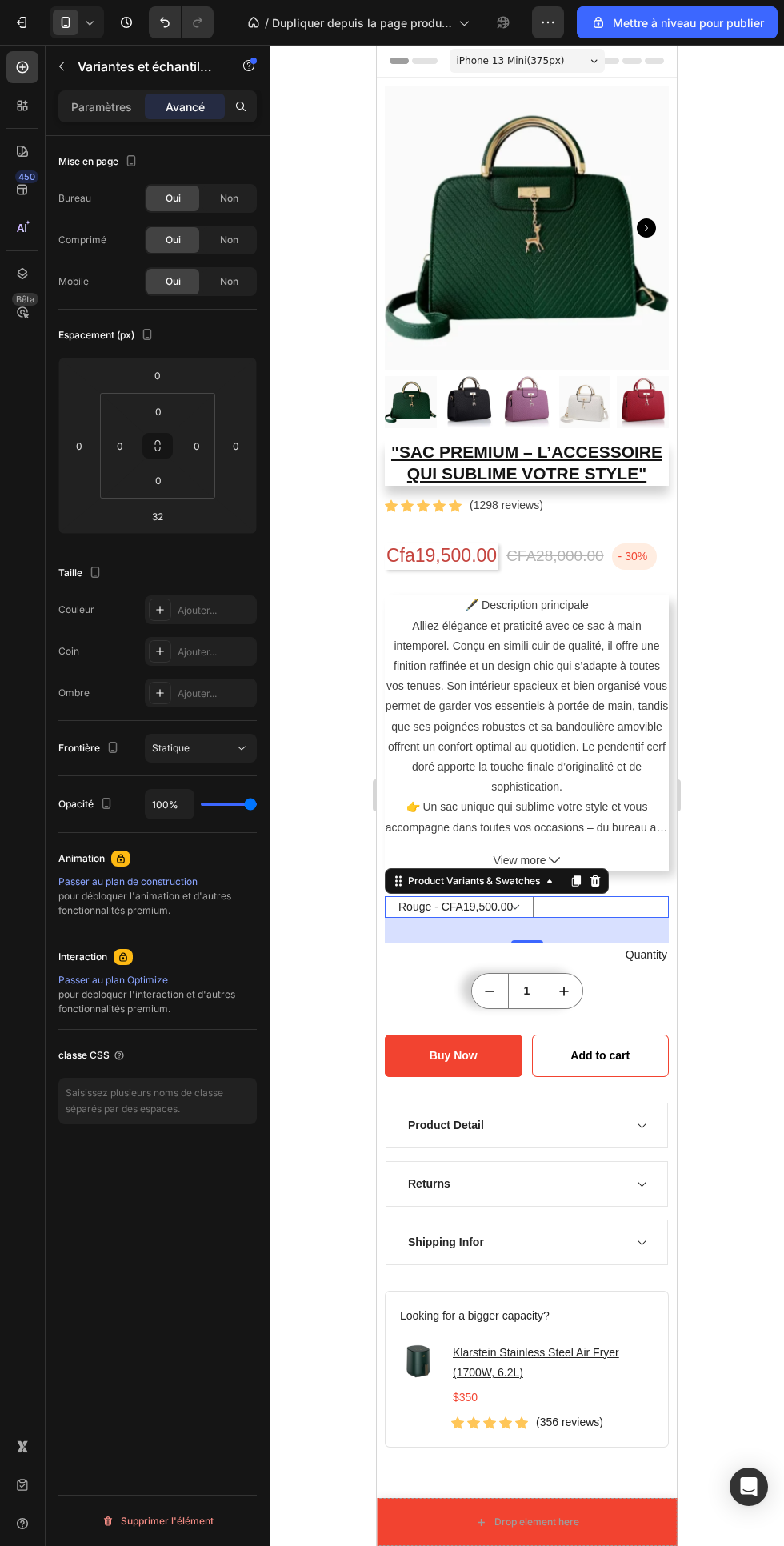
click at [112, 112] on font "Paramètres" at bounding box center [102, 107] width 61 height 14
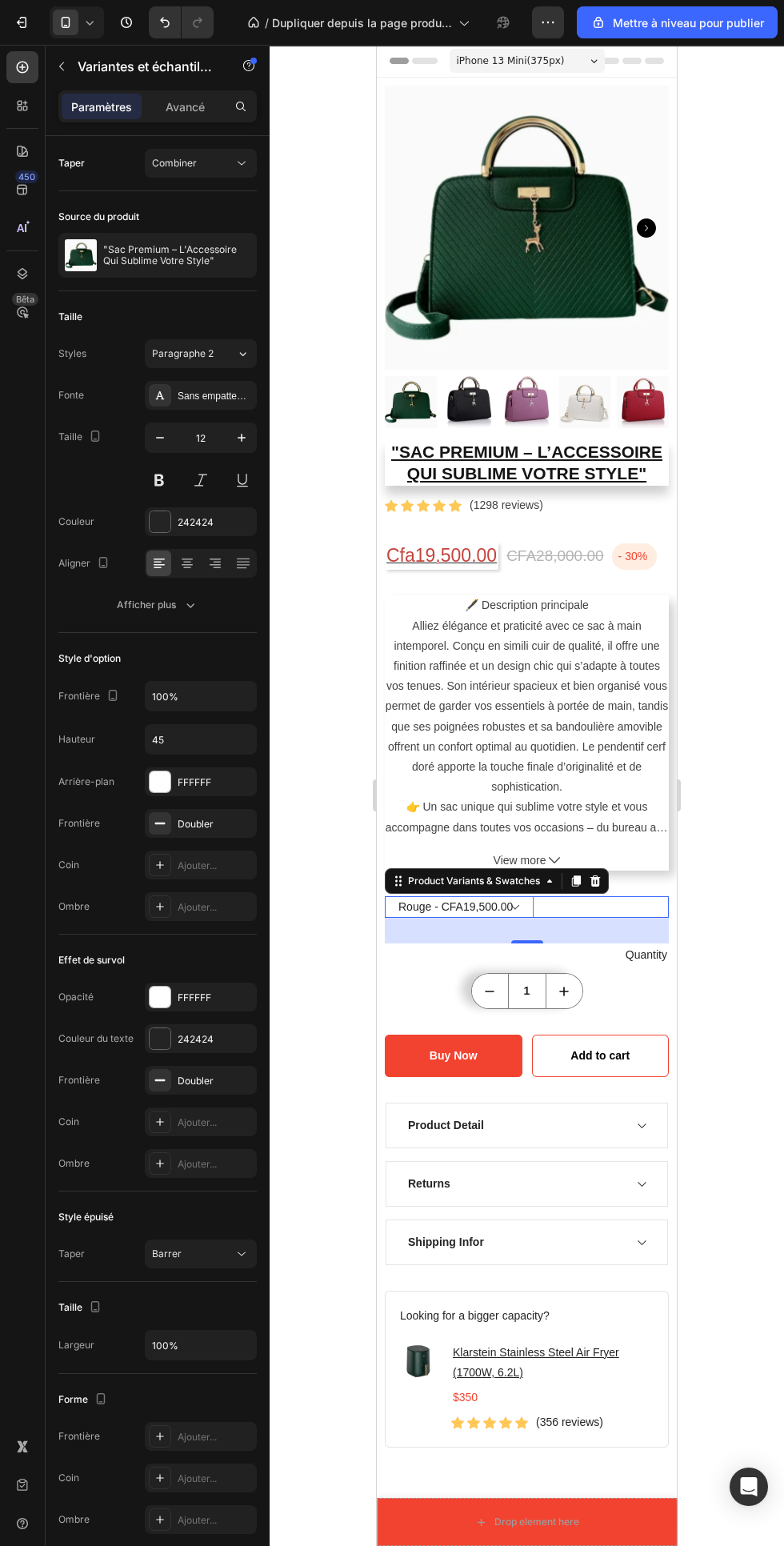
click at [221, 164] on div "Combiner" at bounding box center [193, 163] width 82 height 14
click at [143, 194] on div "Séparé" at bounding box center [185, 202] width 131 height 31
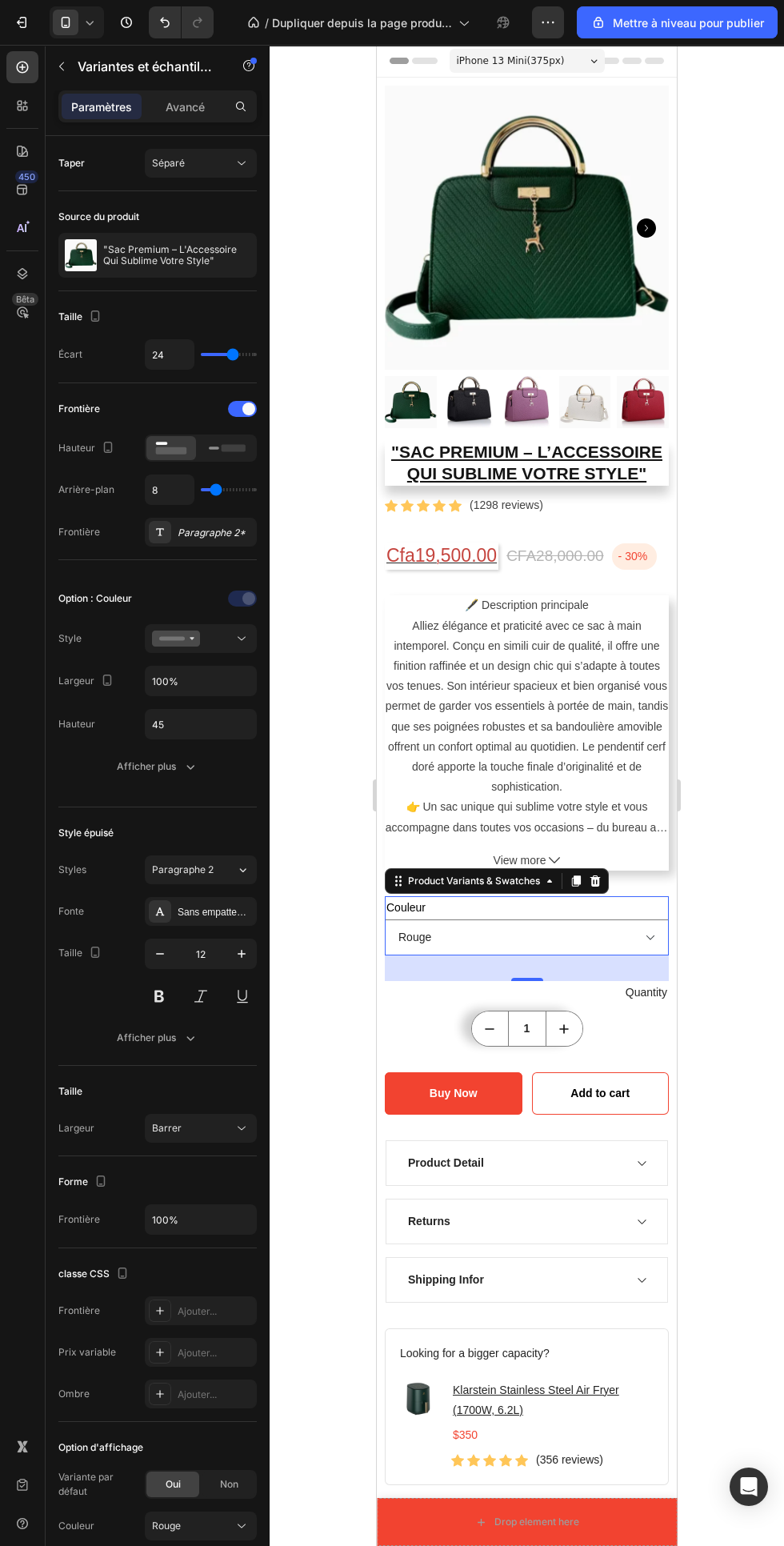
click at [664, 942] on select "Rouge [PERSON_NAME] Noir" at bounding box center [527, 937] width 284 height 36
click at [664, 934] on select "Rouge [PERSON_NAME] Noir" at bounding box center [527, 937] width 284 height 36
click at [385, 919] on select "Rouge [PERSON_NAME] Noir" at bounding box center [527, 937] width 284 height 36
select select "Rose"
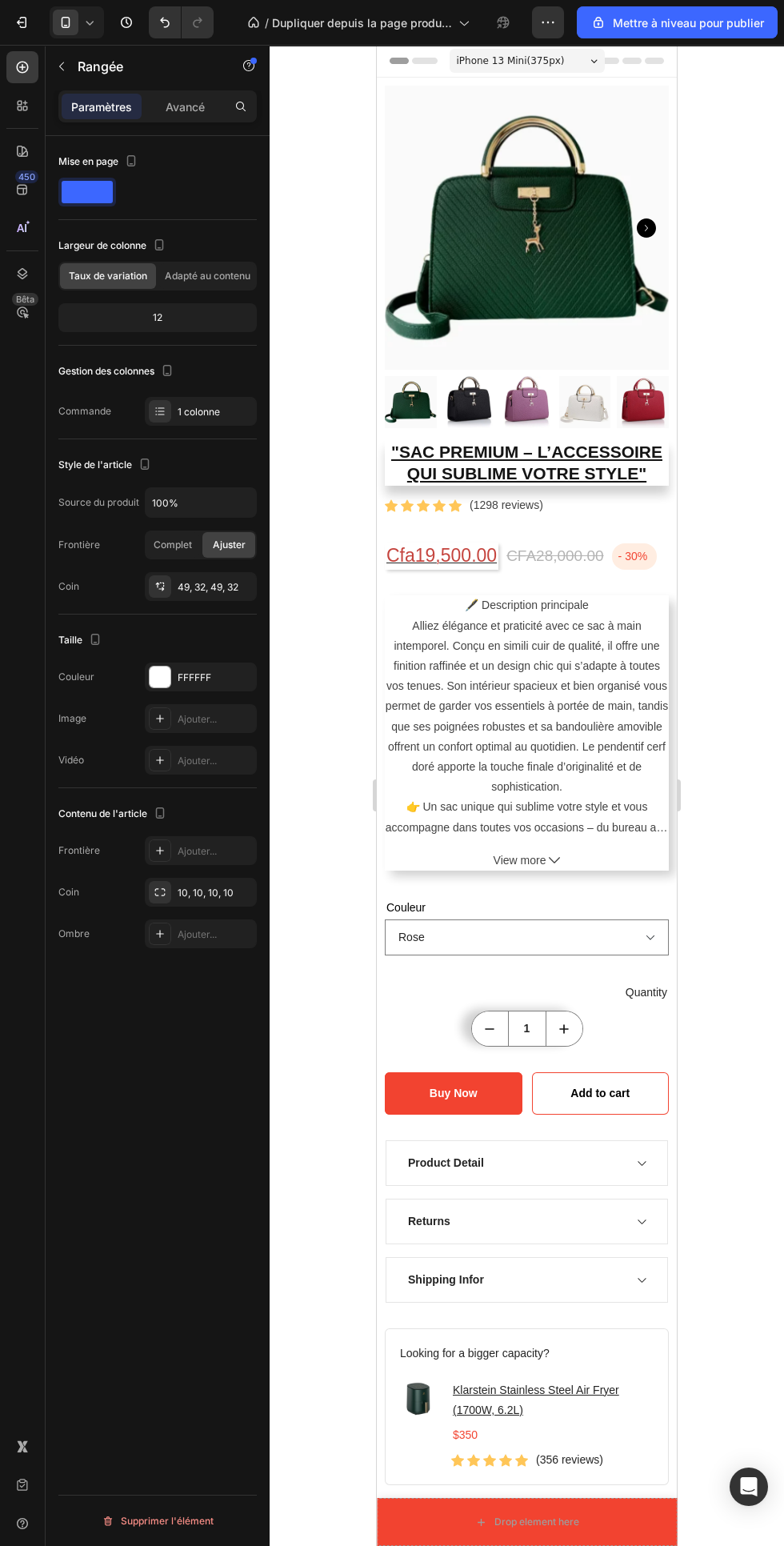
click at [541, 932] on select "Rouge [PERSON_NAME] Noir" at bounding box center [527, 937] width 284 height 36
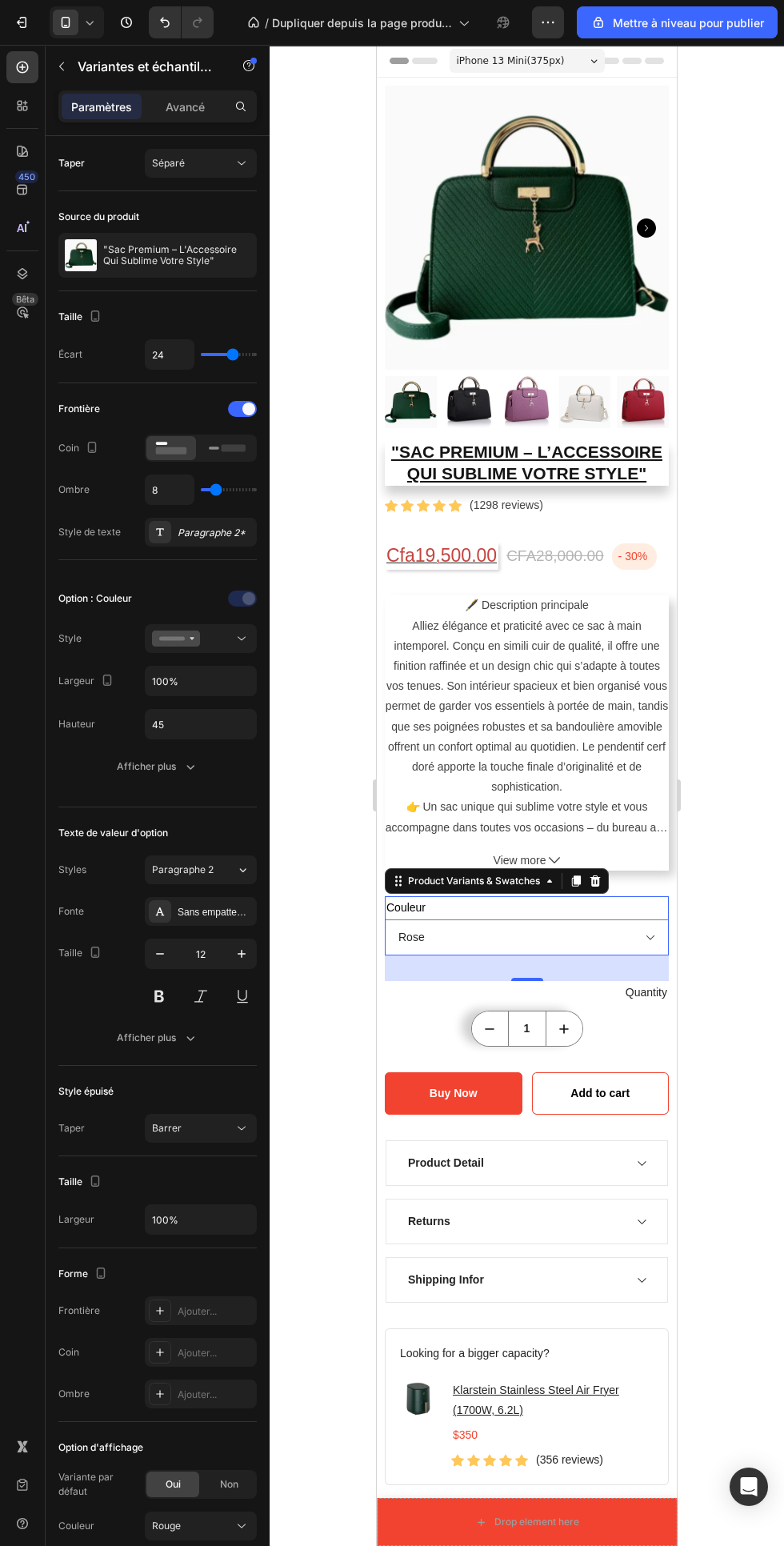
click at [234, 450] on rect at bounding box center [234, 447] width 24 height 7
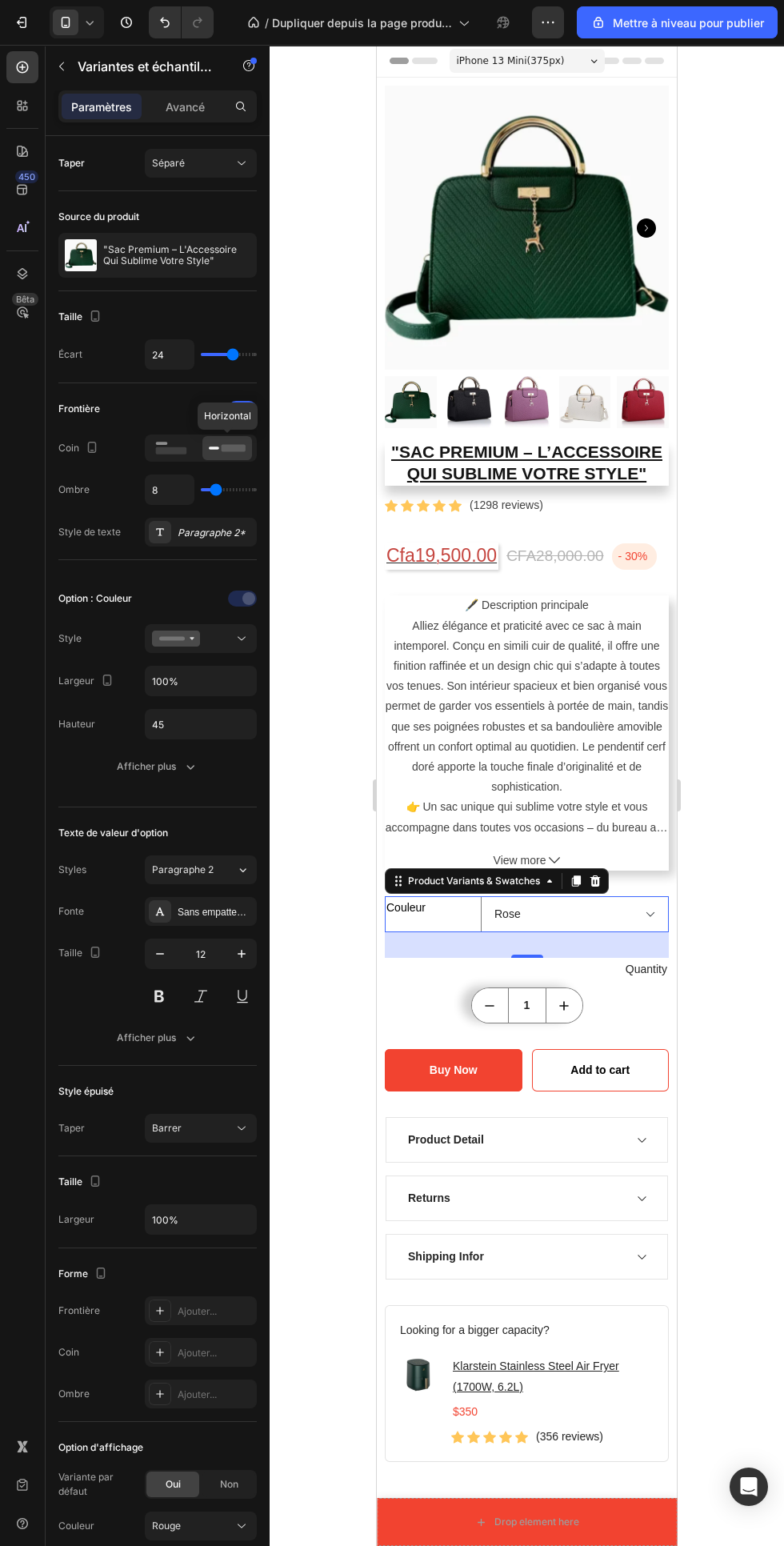
click at [161, 443] on rect at bounding box center [161, 443] width 12 height 3
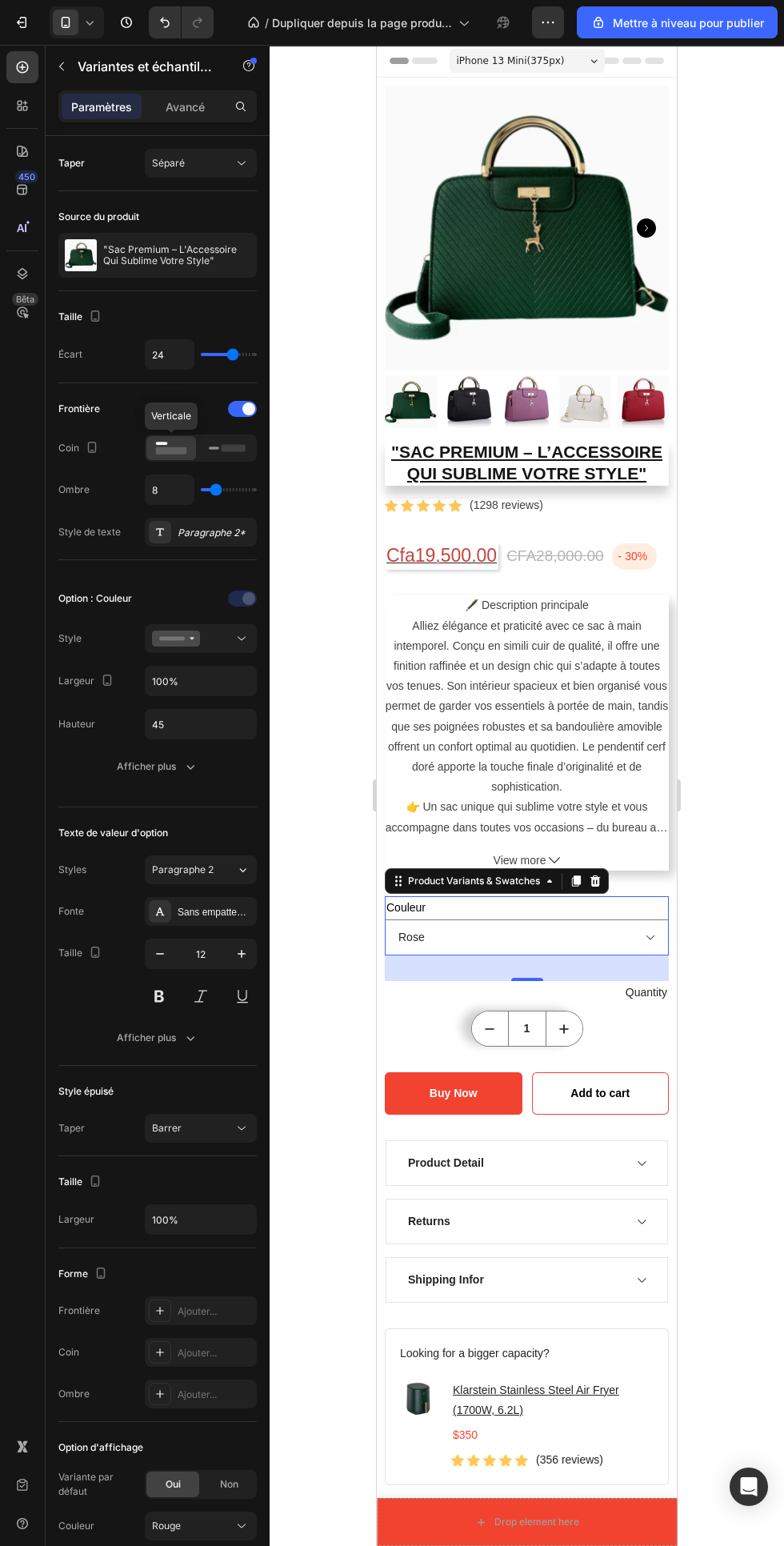
click at [84, 169] on font "Taper" at bounding box center [71, 163] width 26 height 14
click at [186, 112] on font "Avancé" at bounding box center [185, 107] width 39 height 14
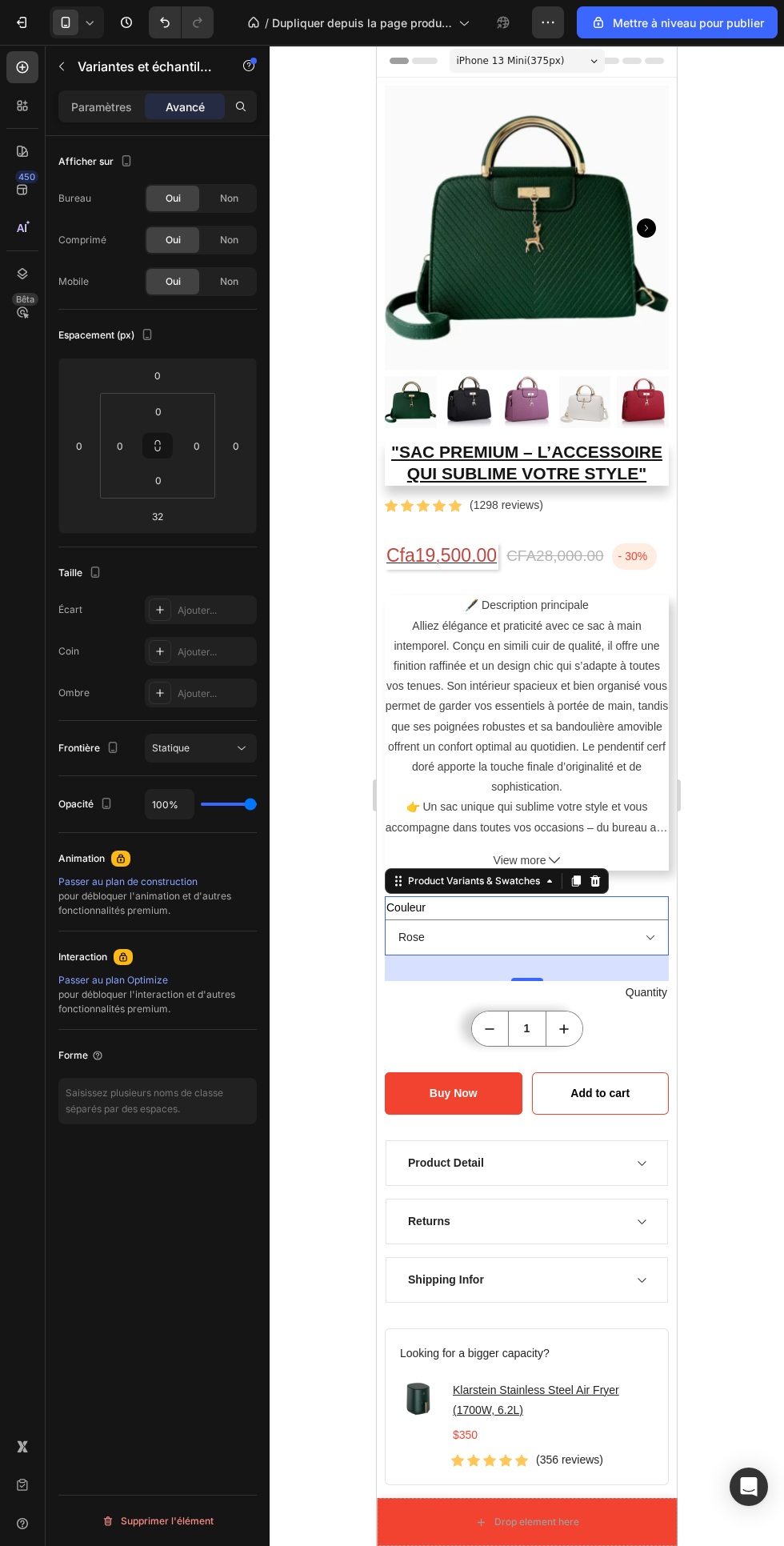
click at [103, 107] on font "Paramètres" at bounding box center [102, 107] width 61 height 14
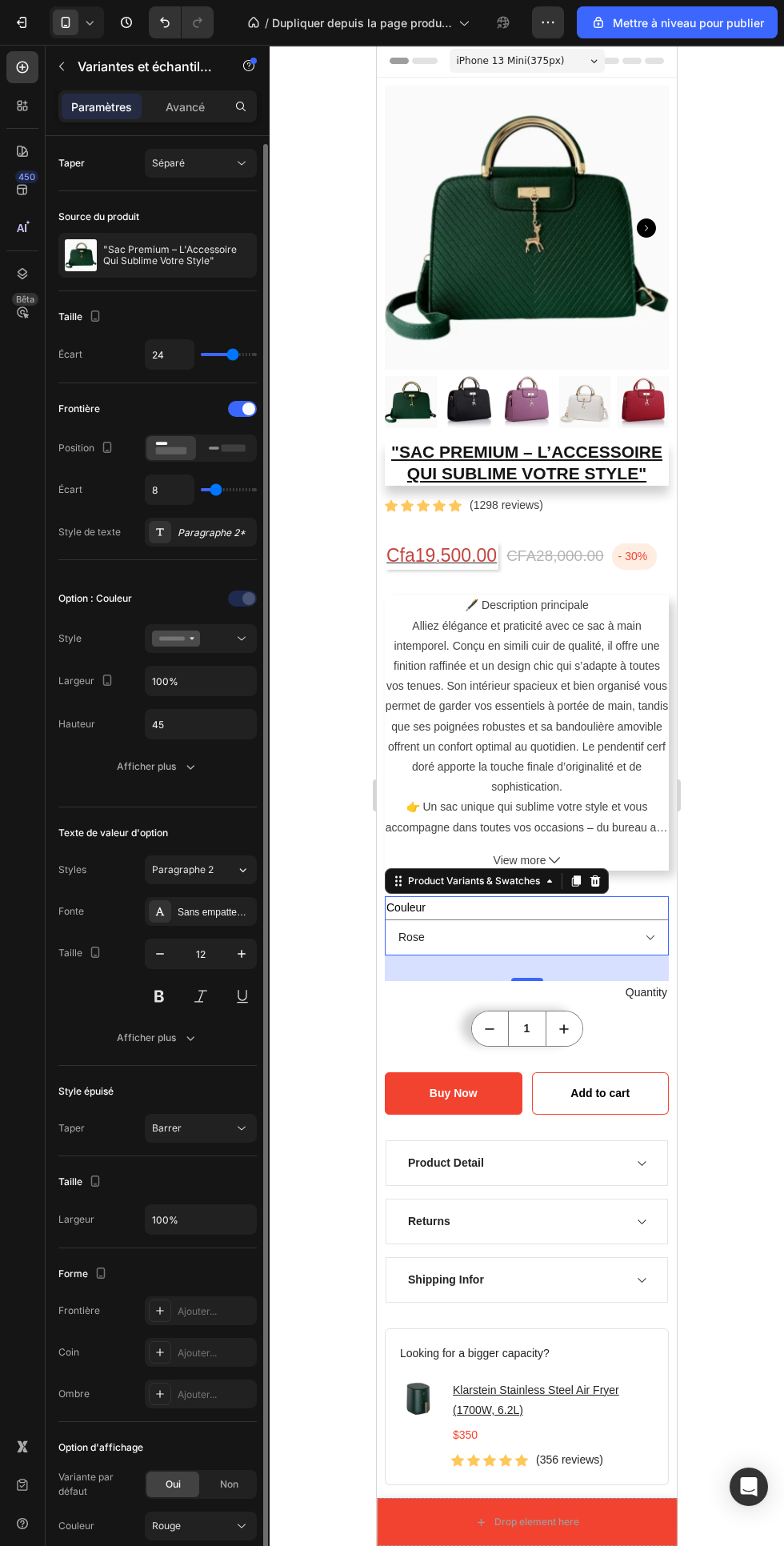
scroll to position [4, 0]
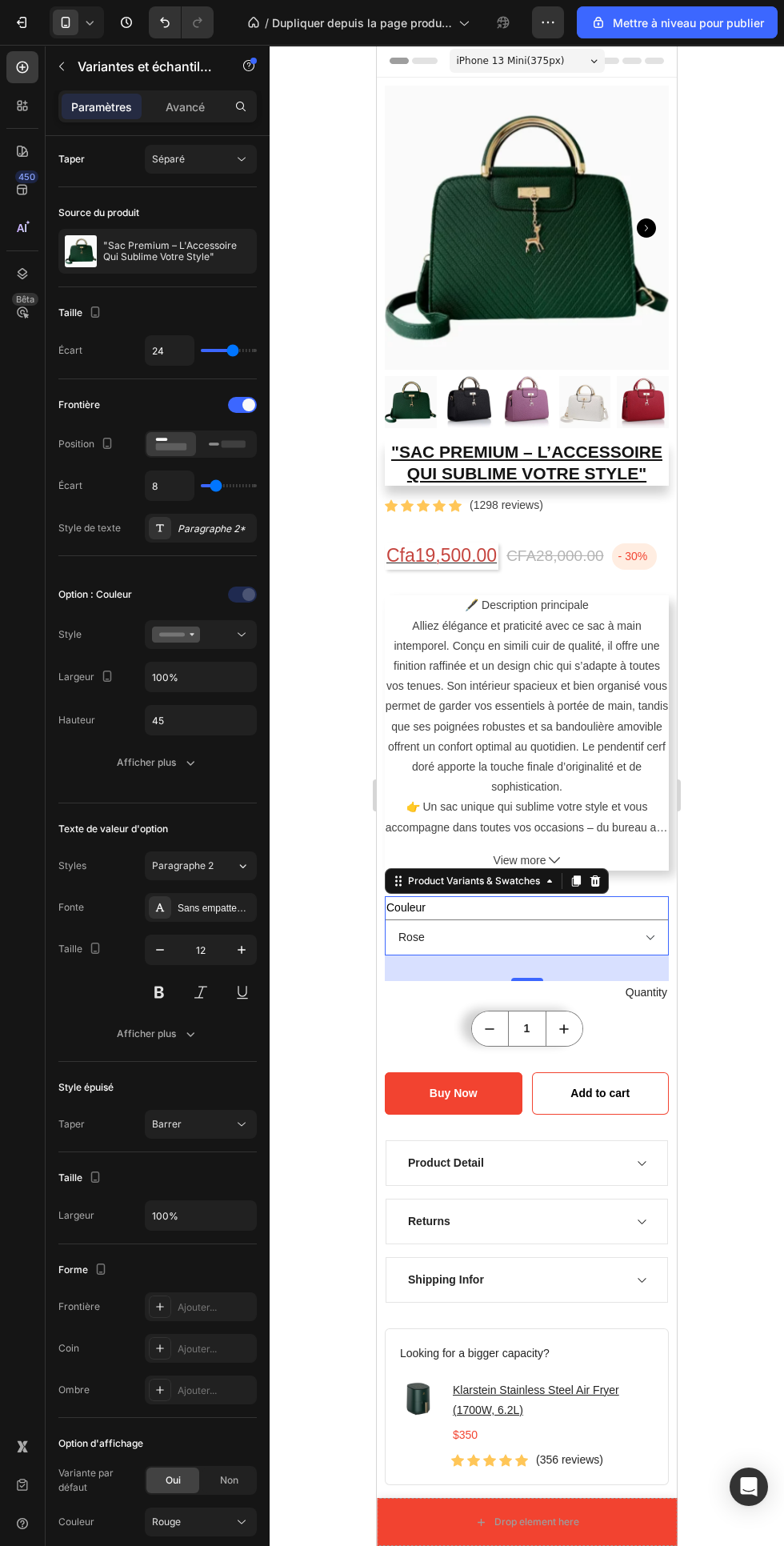
click at [242, 1522] on icon at bounding box center [242, 1522] width 16 height 16
click at [211, 1430] on div "Rose" at bounding box center [197, 1426] width 93 height 14
select select "Rose"
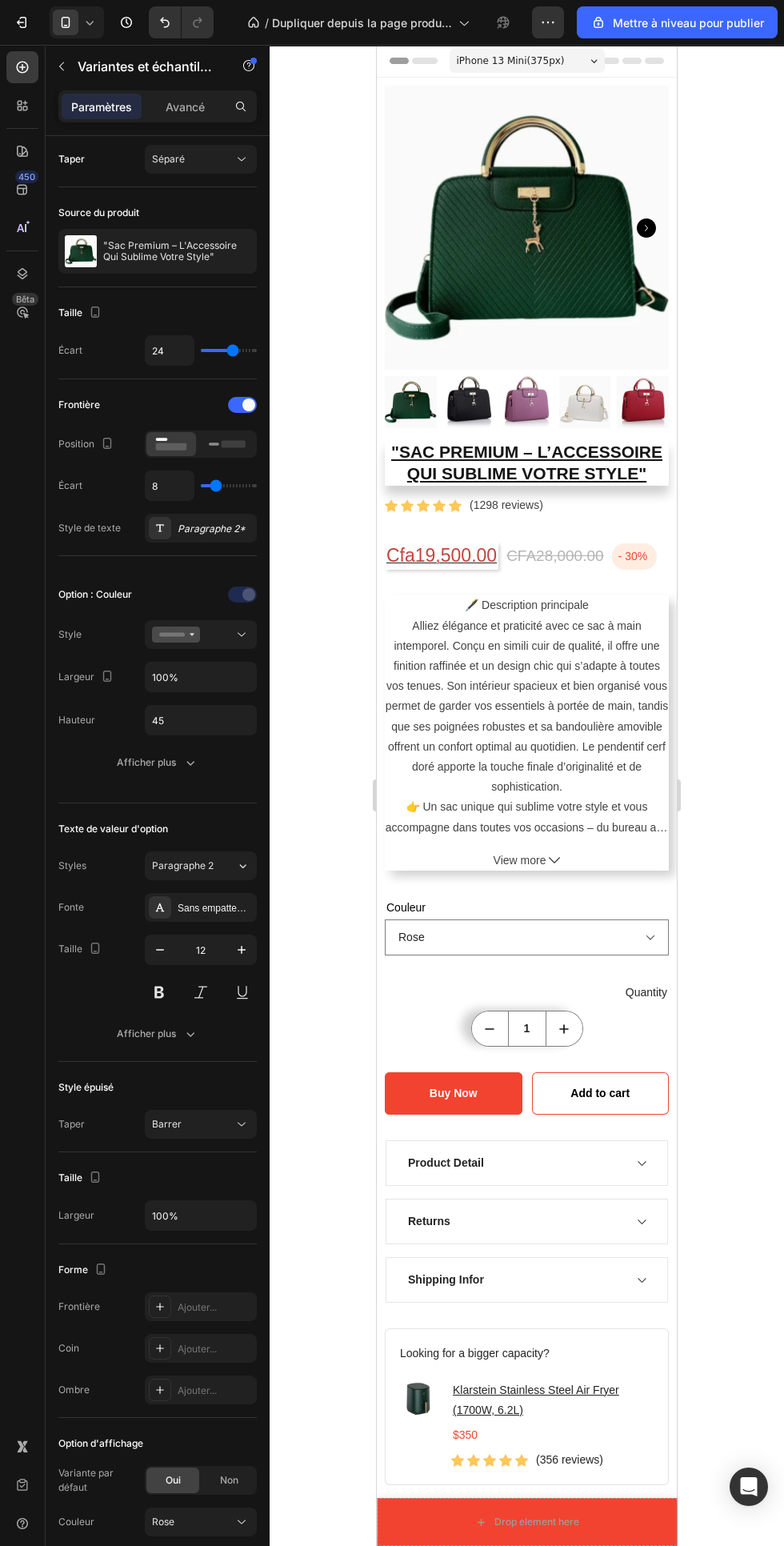
click at [554, 928] on select "Rouge [PERSON_NAME] Noir" at bounding box center [527, 937] width 284 height 36
click at [542, 932] on select "Rouge [PERSON_NAME] Noir" at bounding box center [527, 937] width 284 height 36
click at [583, 921] on select "Rouge [PERSON_NAME] Noir" at bounding box center [527, 937] width 284 height 36
click at [429, 987] on div "Quantity" at bounding box center [527, 992] width 284 height 23
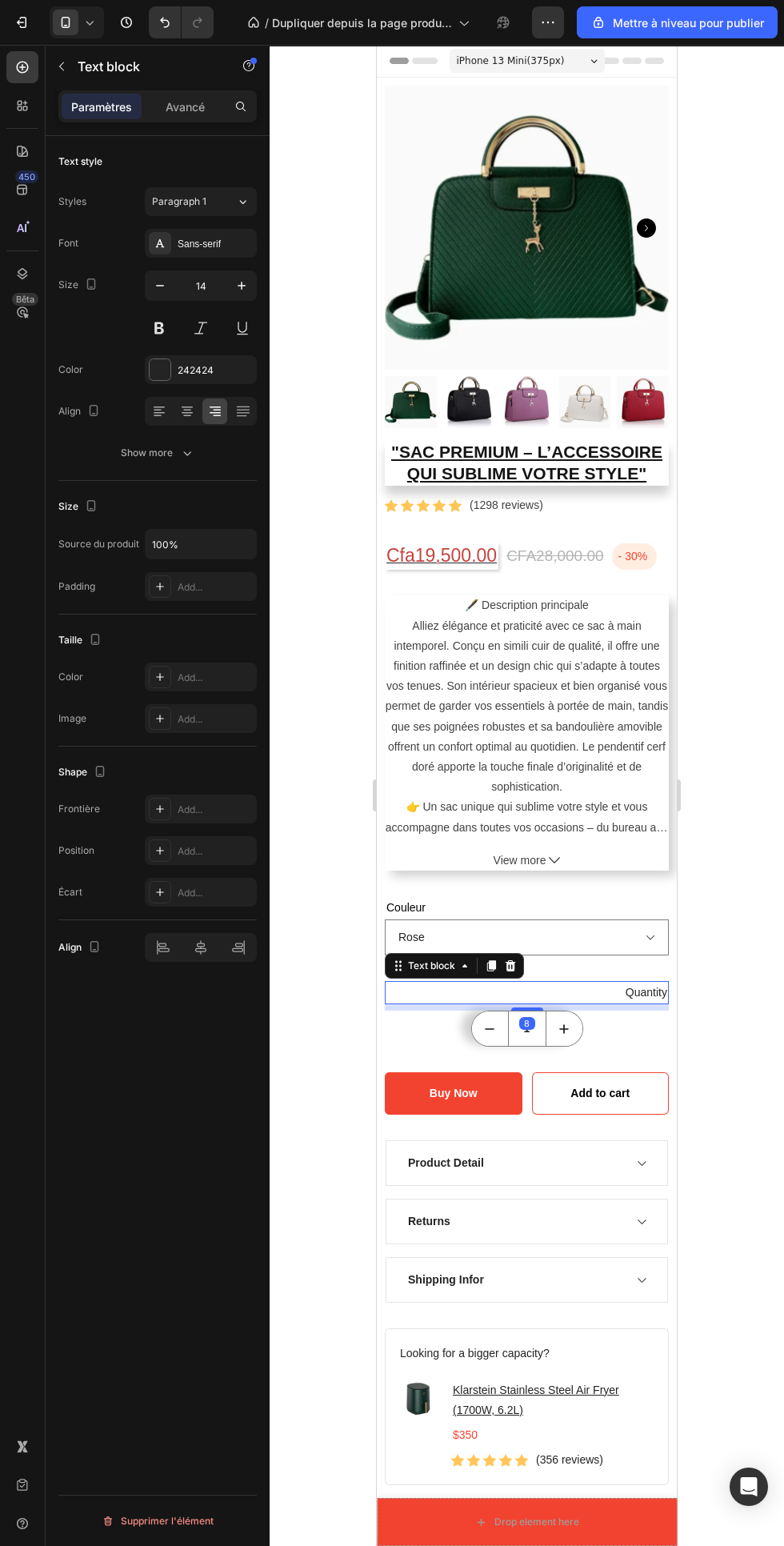
scroll to position [0, 0]
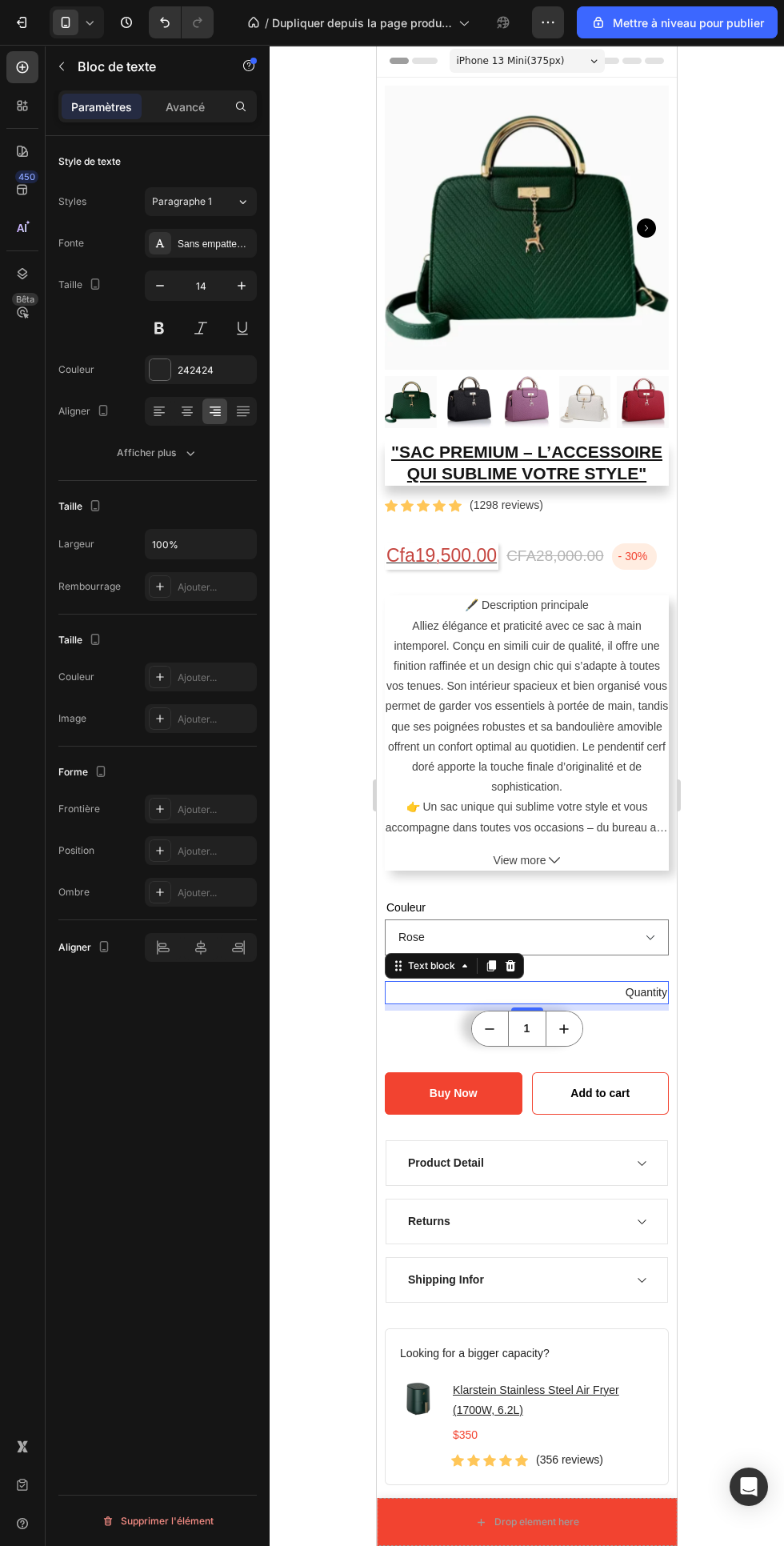
click at [641, 920] on select "Rouge [PERSON_NAME] Noir" at bounding box center [527, 937] width 284 height 36
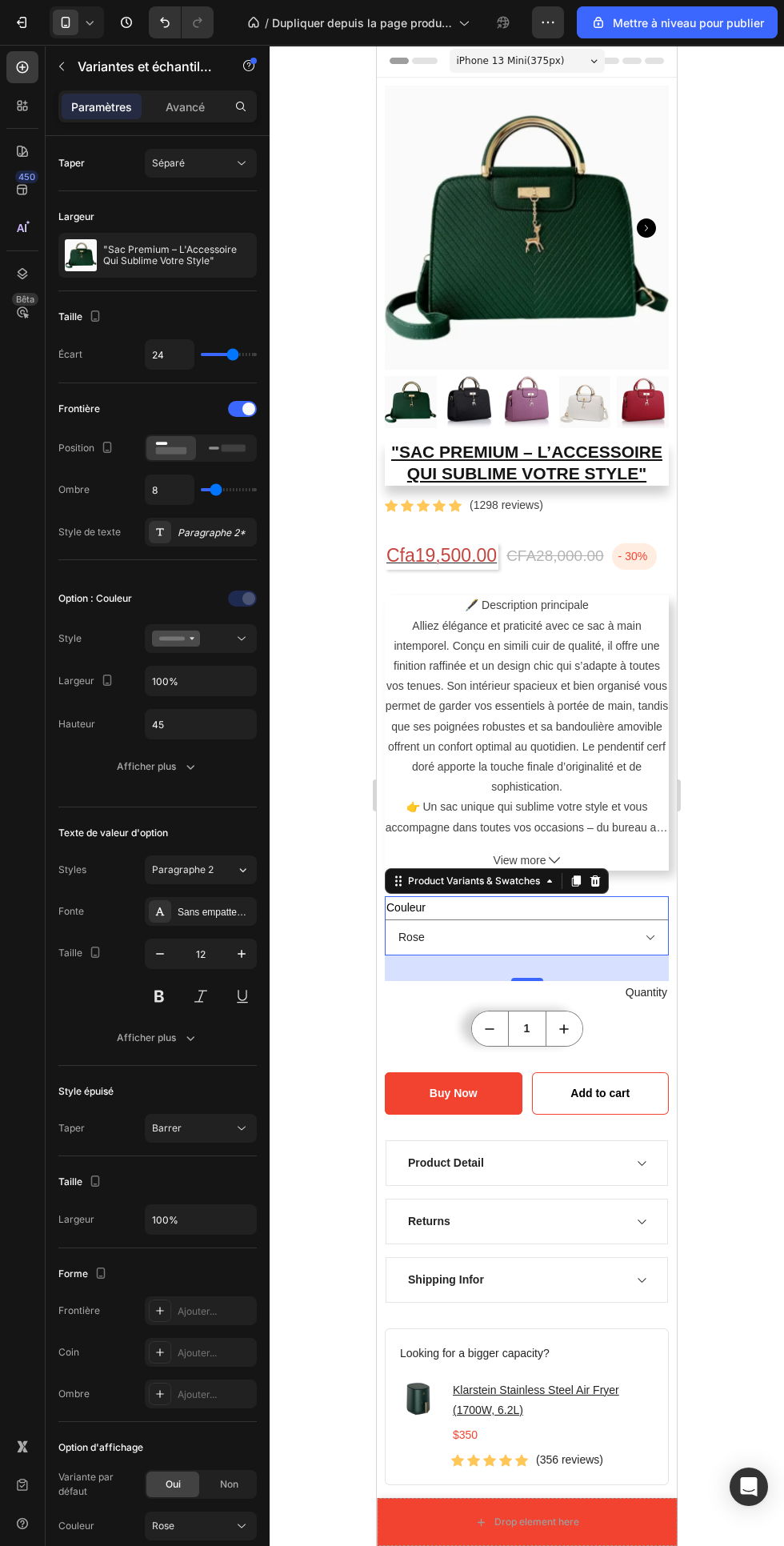
click at [242, 639] on icon at bounding box center [242, 639] width 16 height 16
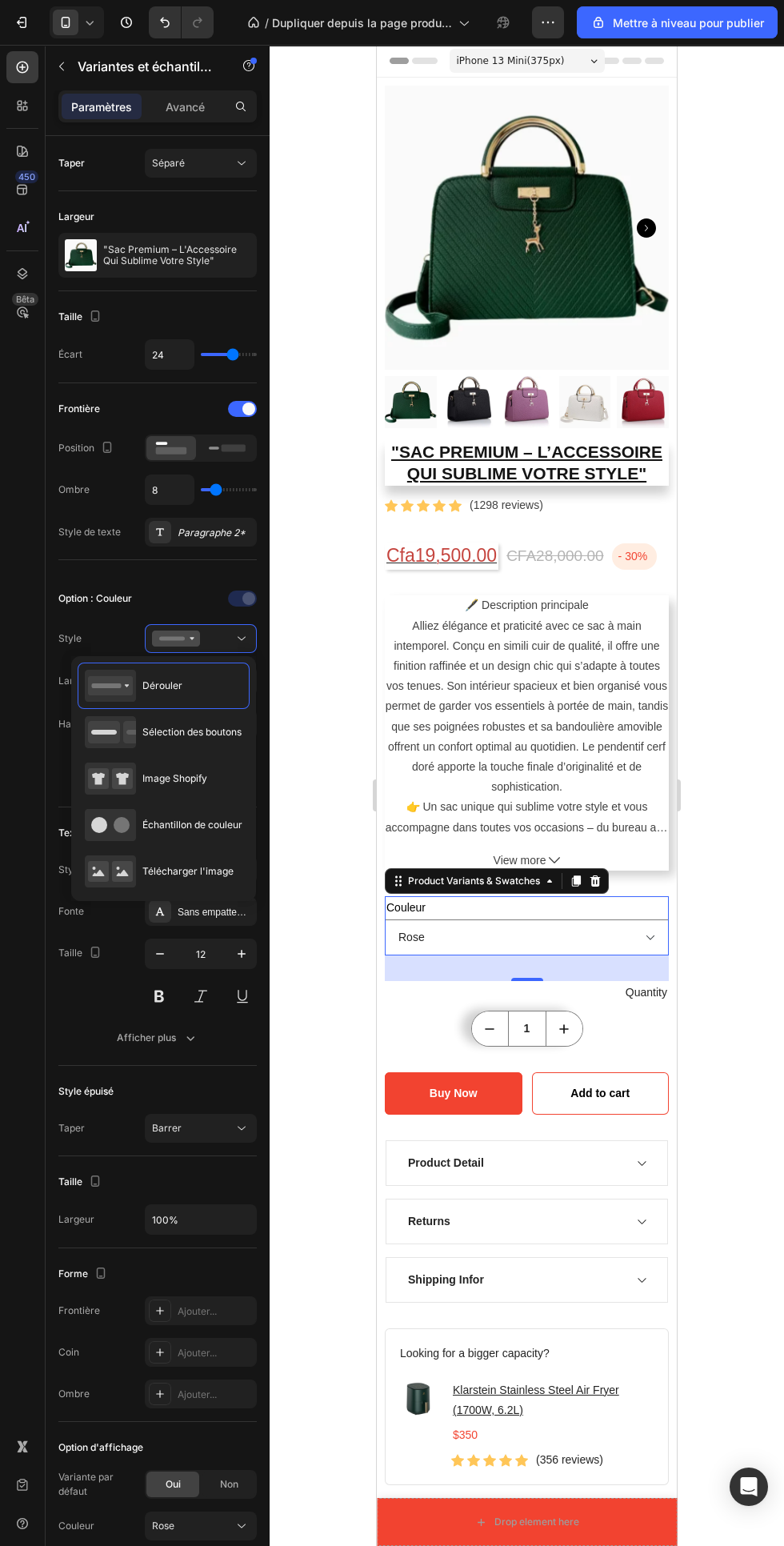
click at [238, 802] on div "Image Shopify" at bounding box center [164, 825] width 172 height 47
type input "64"
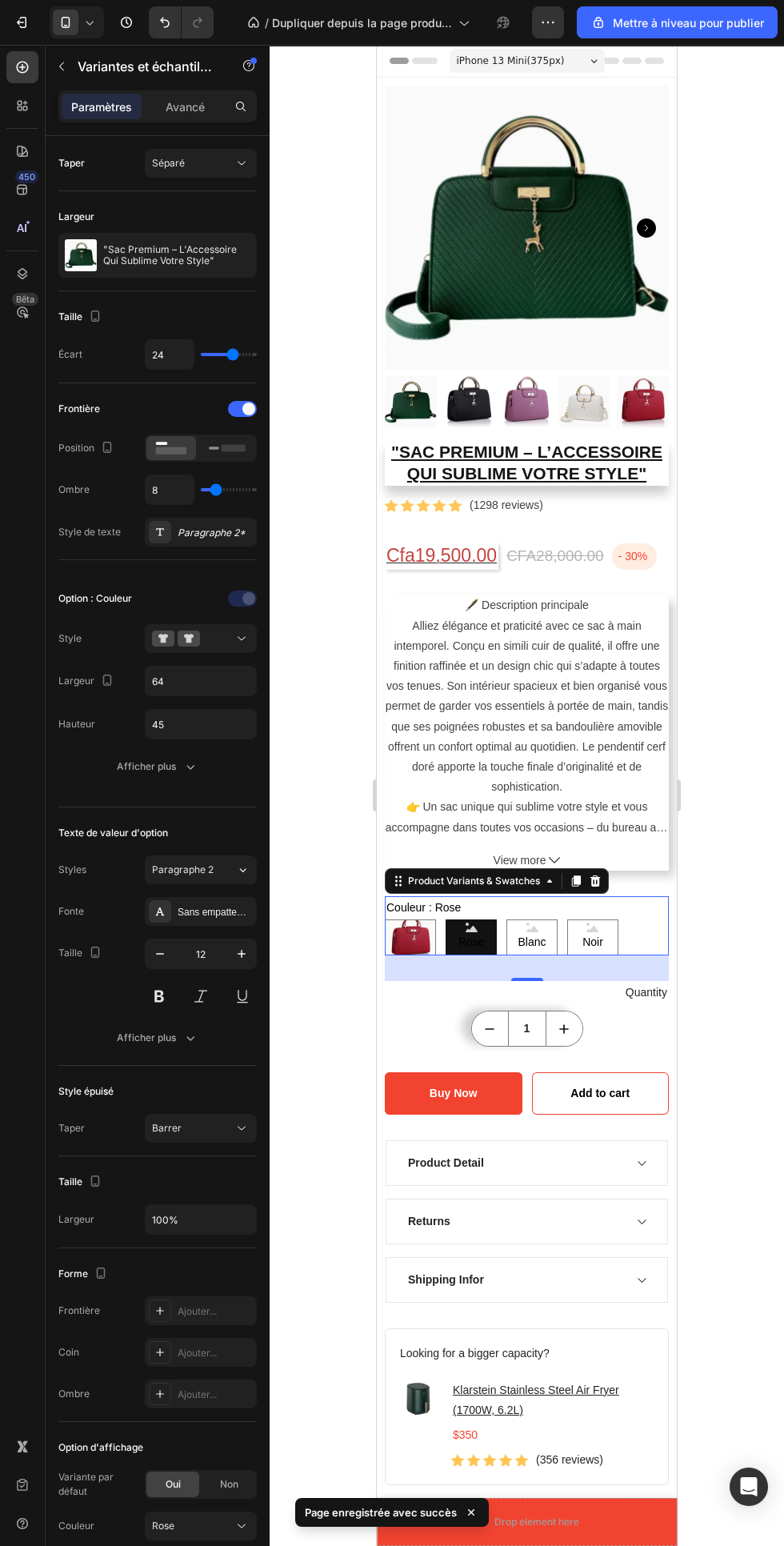
click at [330, 802] on div at bounding box center [526, 795] width 514 height 1501
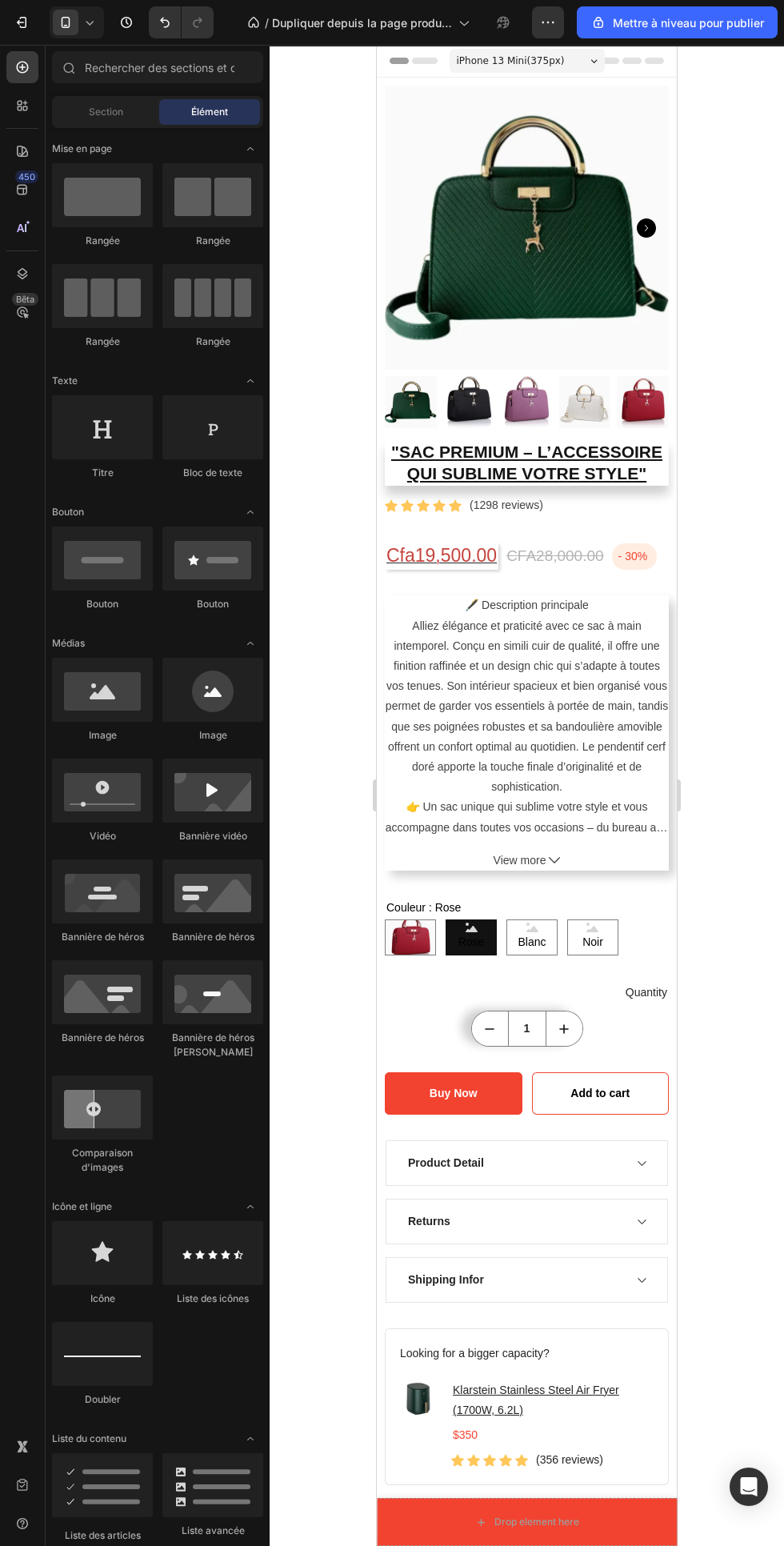
click at [429, 941] on img at bounding box center [410, 937] width 50 height 35
click at [385, 919] on input "Rouge Rouge" at bounding box center [384, 918] width 1 height 1
radio input "true"
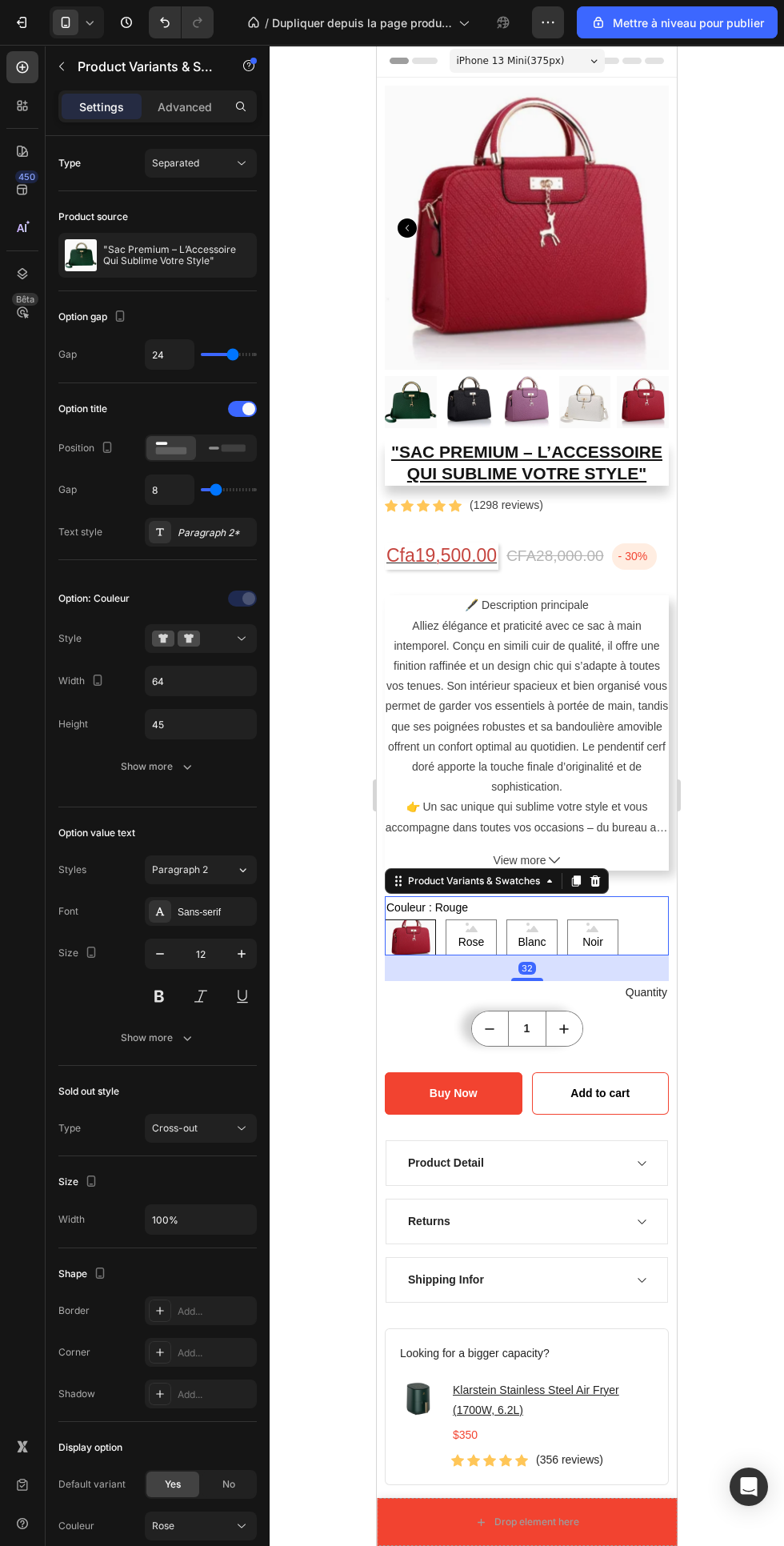
click at [475, 942] on span "Rose" at bounding box center [471, 942] width 33 height 20
click at [445, 919] on input "[PERSON_NAME] [PERSON_NAME]" at bounding box center [445, 918] width 1 height 1
radio input "true"
click at [475, 942] on span "Rose" at bounding box center [471, 942] width 33 height 20
click at [445, 919] on input "[PERSON_NAME] [PERSON_NAME]" at bounding box center [445, 918] width 1 height 1
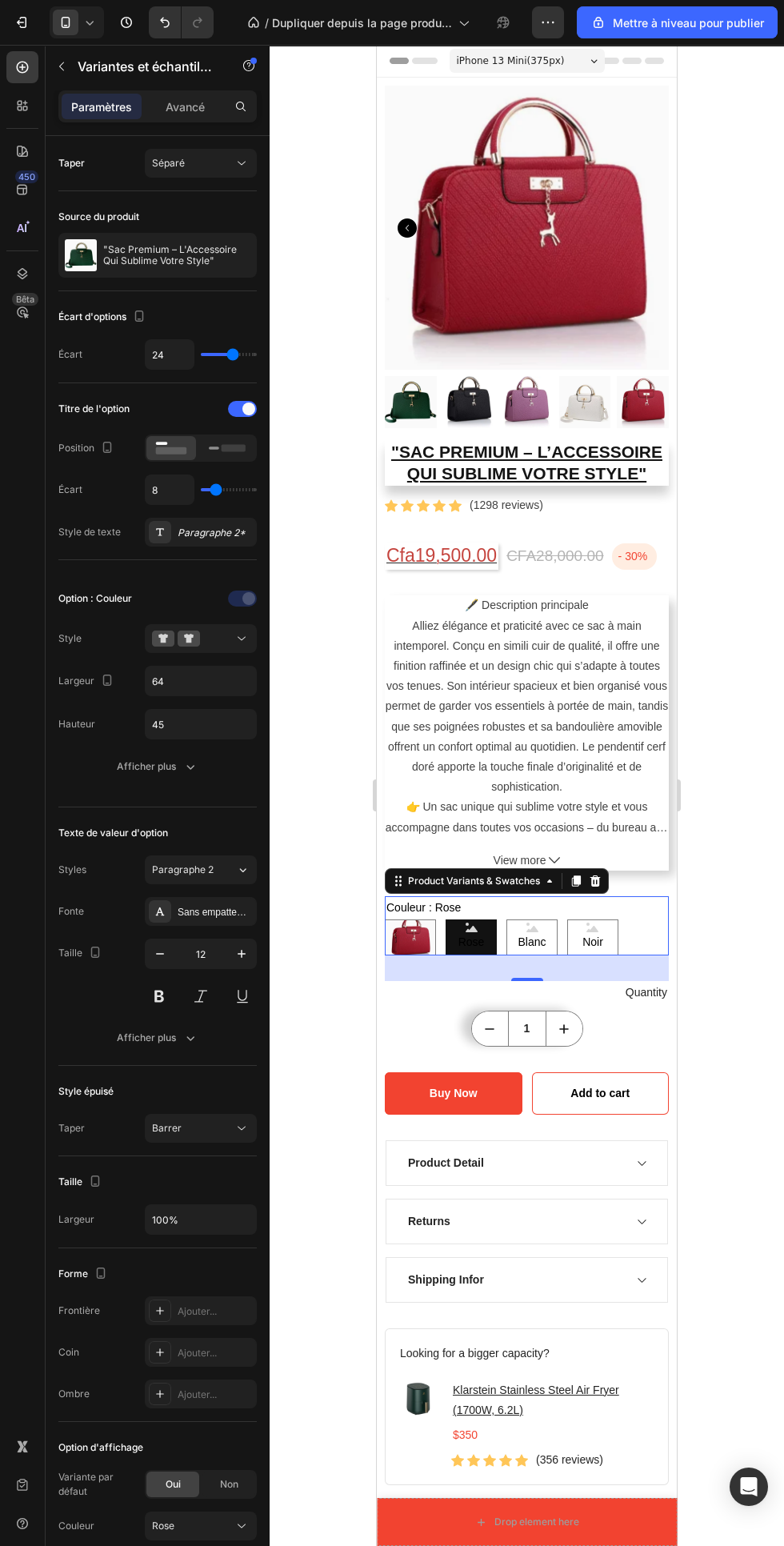
click at [536, 942] on span "Blanc" at bounding box center [531, 942] width 35 height 20
click at [506, 919] on input "Blanc Blanc Blanc" at bounding box center [506, 918] width 1 height 1
radio input "true"
click at [614, 938] on -Noir "Noir" at bounding box center [593, 937] width 51 height 36
click at [567, 919] on input "Noir Noir Noir" at bounding box center [567, 918] width 1 height 1
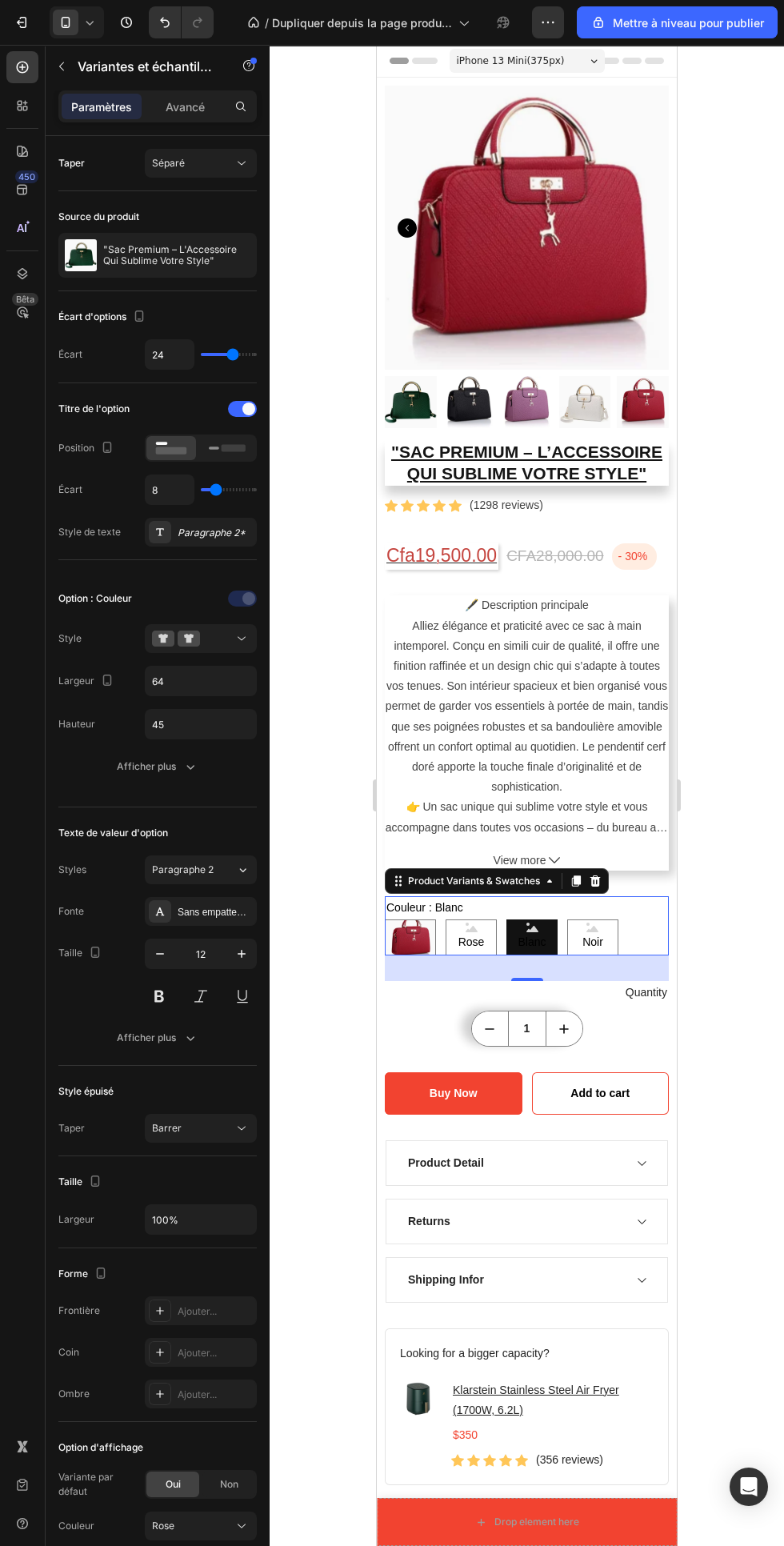
radio input "true"
click at [242, 639] on icon at bounding box center [242, 639] width 16 height 16
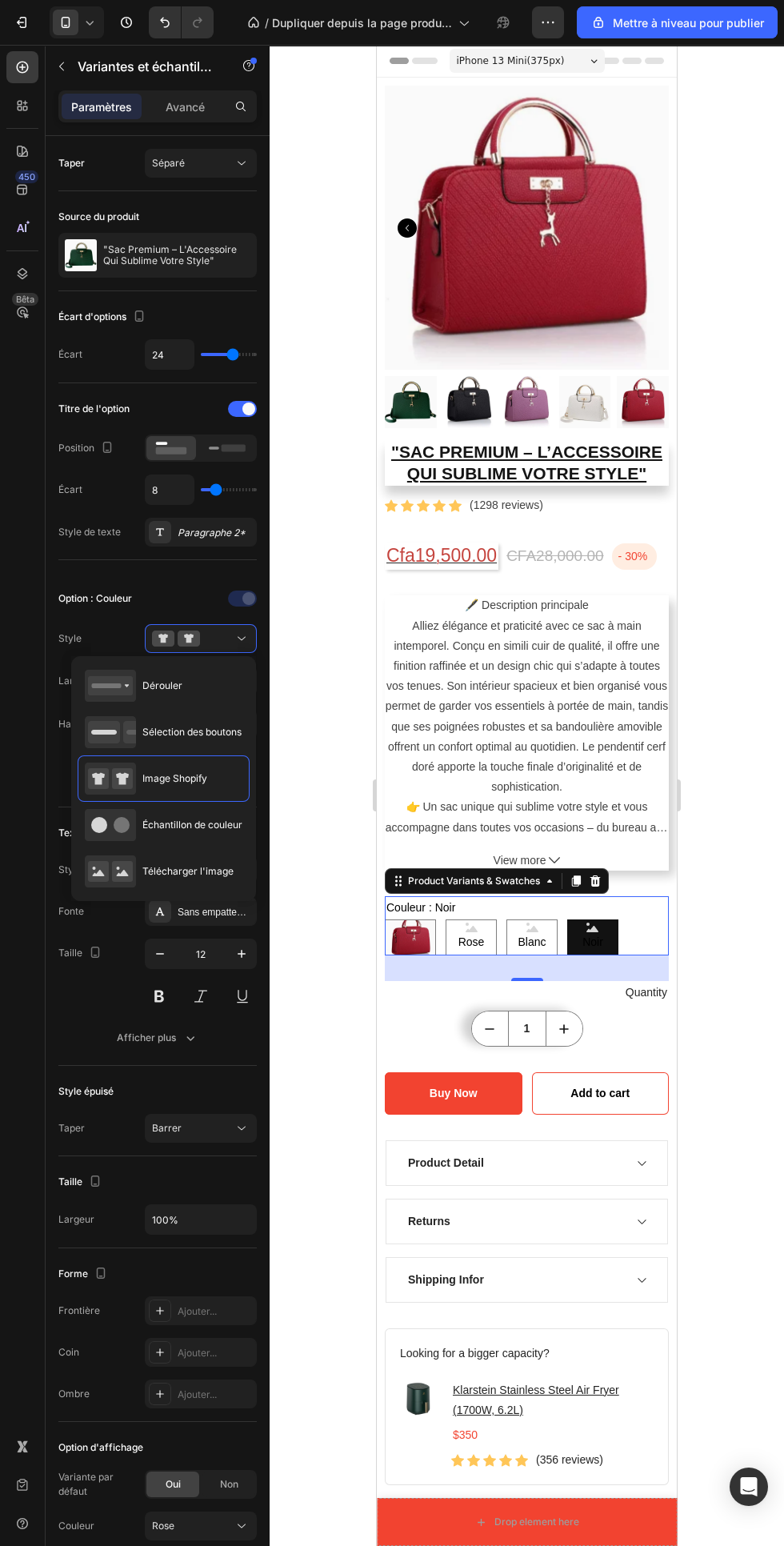
click at [242, 822] on font "Échantillon de couleur" at bounding box center [192, 824] width 100 height 12
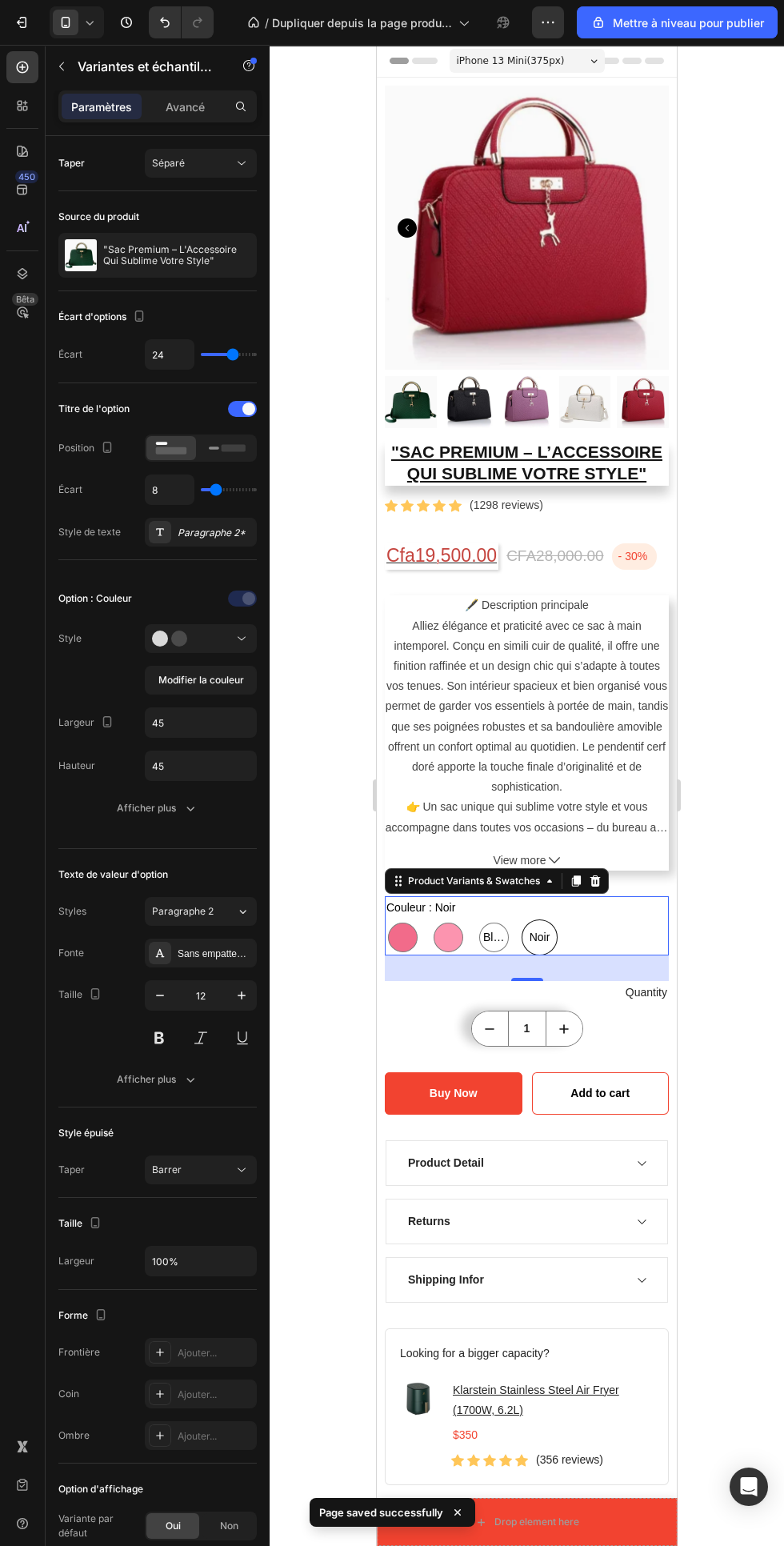
click at [242, 639] on icon at bounding box center [242, 639] width 16 height 16
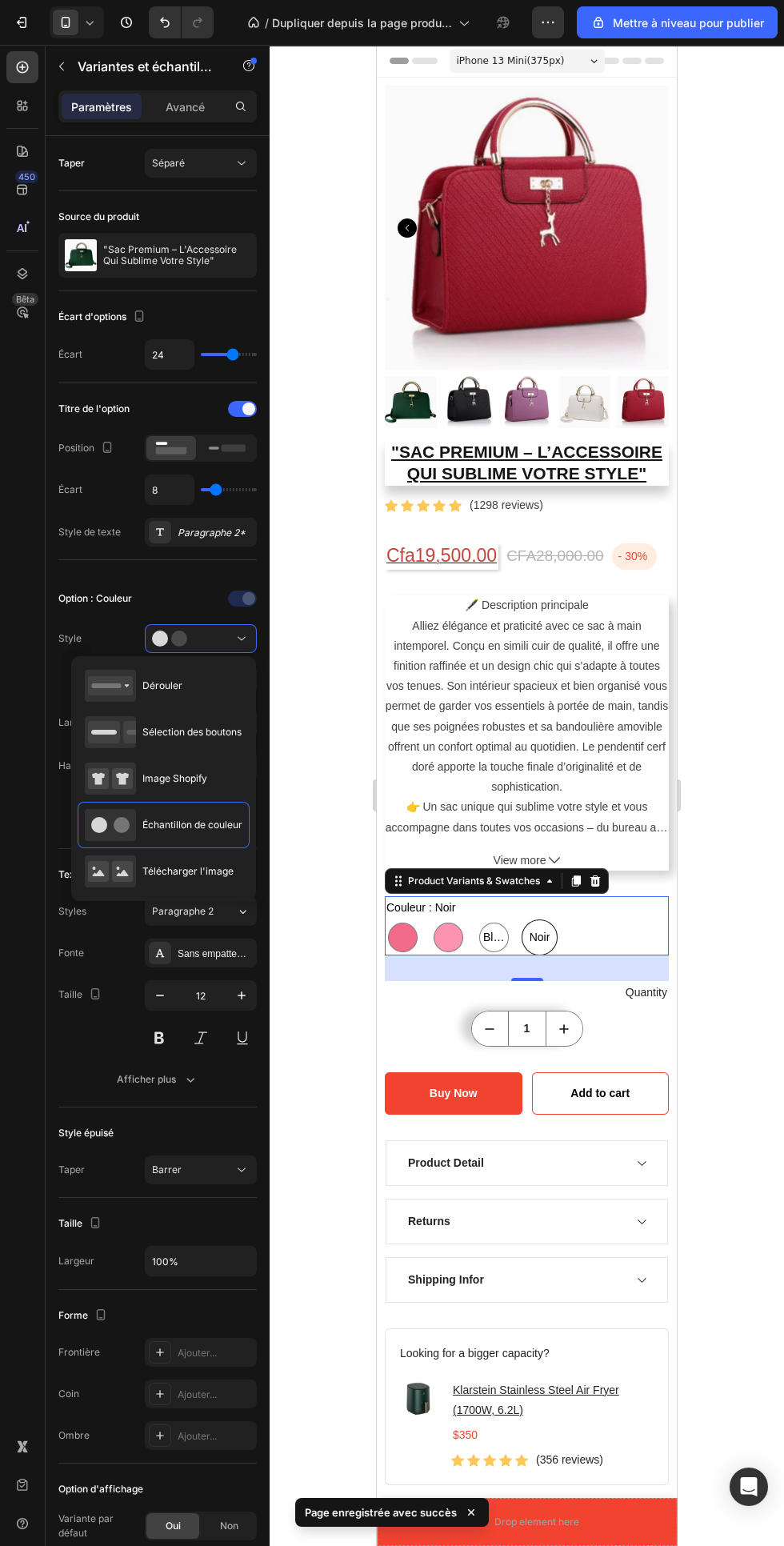
click at [210, 872] on font "Télécharger l'image" at bounding box center [188, 871] width 91 height 12
type input "64"
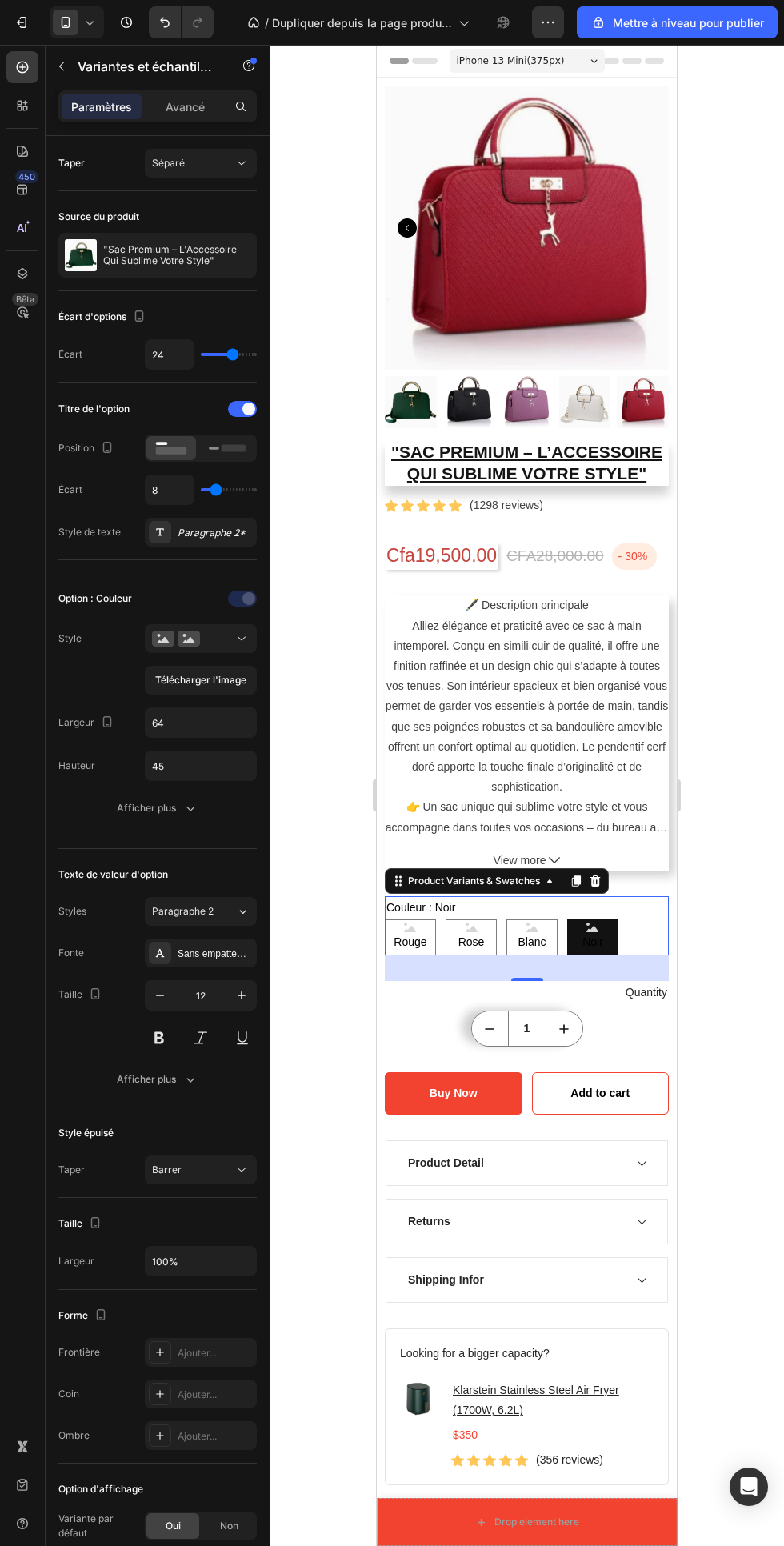
click at [548, 22] on icon "button" at bounding box center [548, 22] width 2 height 2
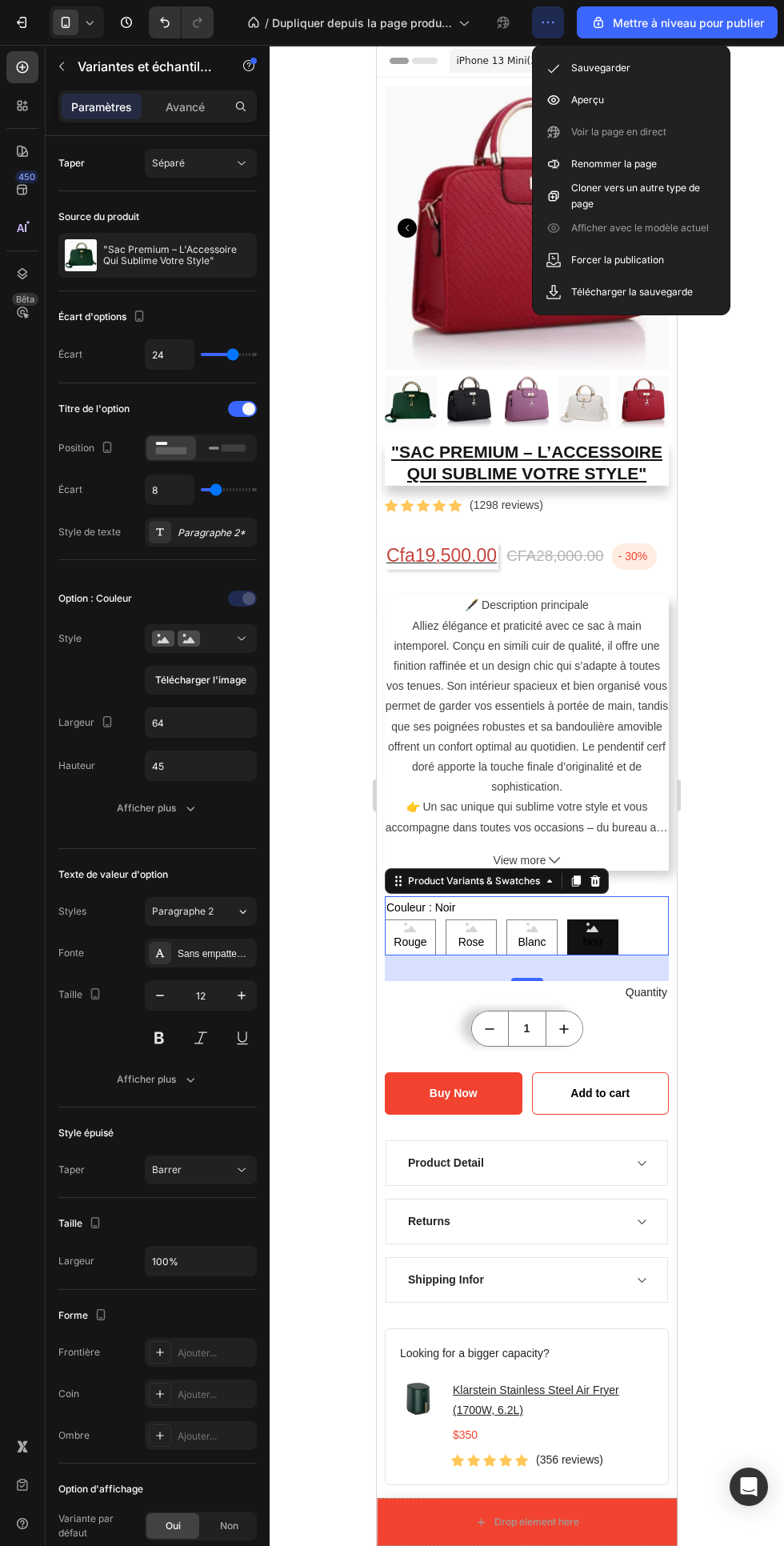
click at [621, 104] on div "Aperçu" at bounding box center [631, 100] width 184 height 32
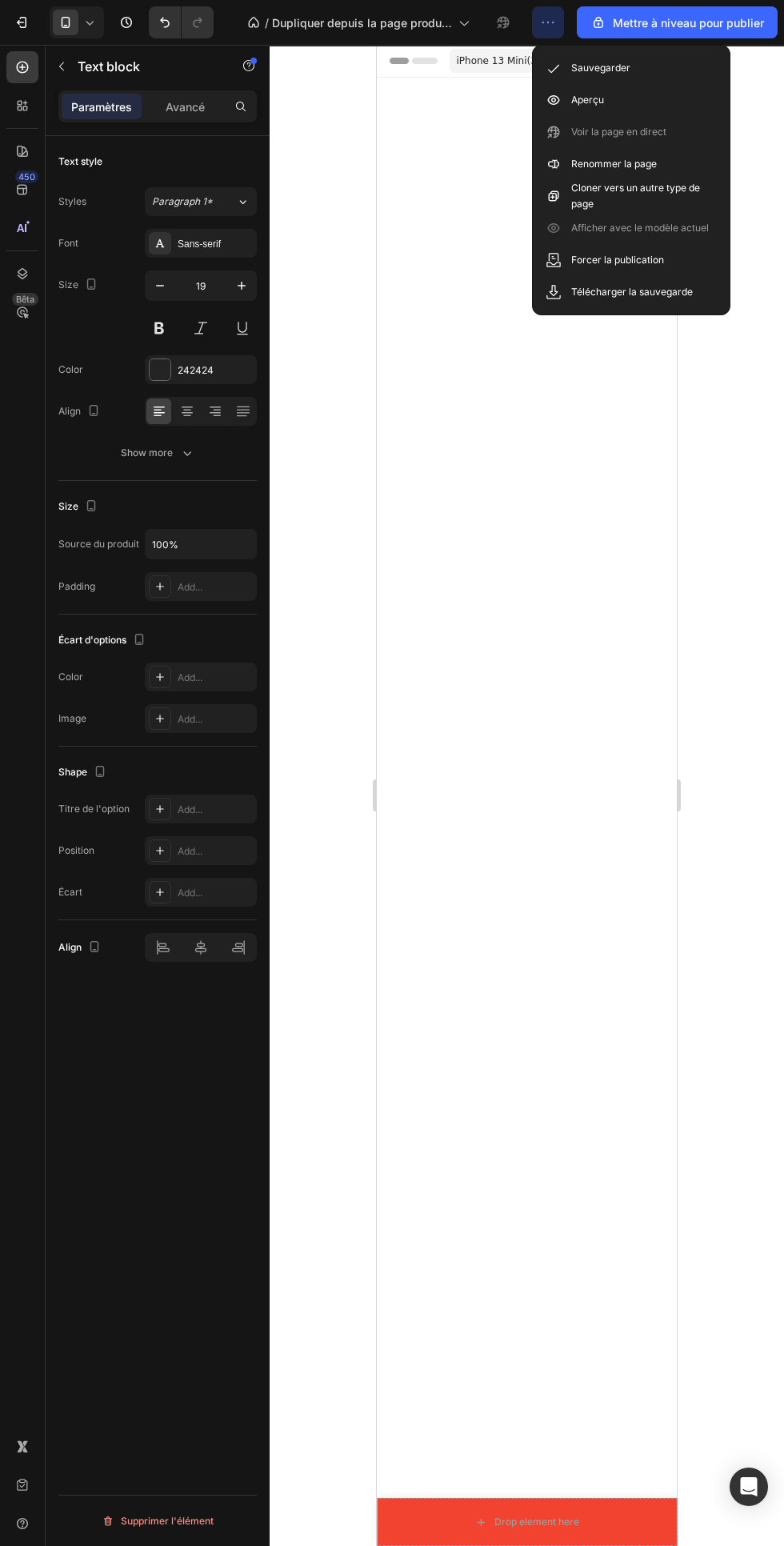
click at [622, 67] on font "Sauvegarder" at bounding box center [601, 67] width 59 height 12
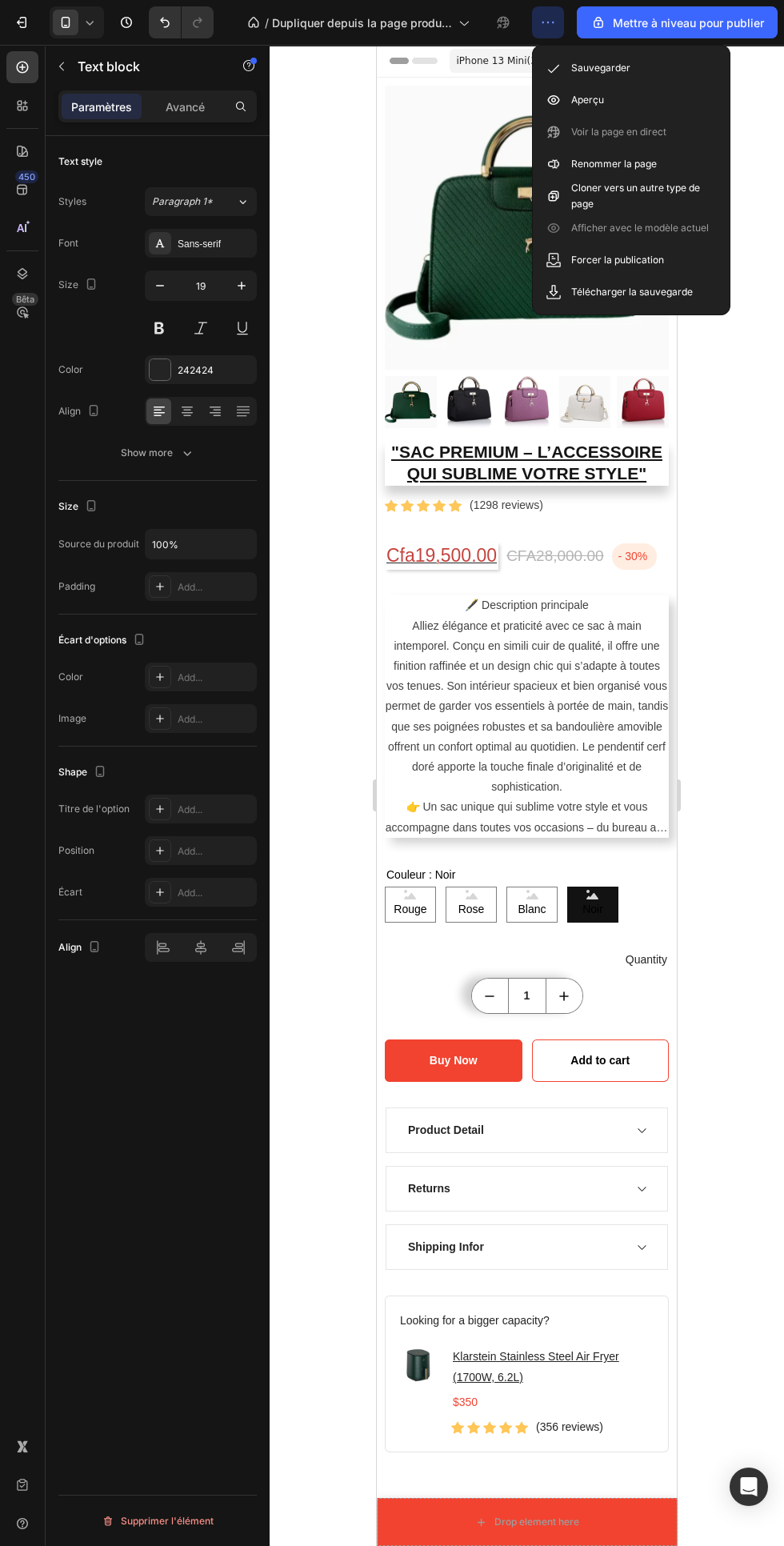
scroll to position [445, 0]
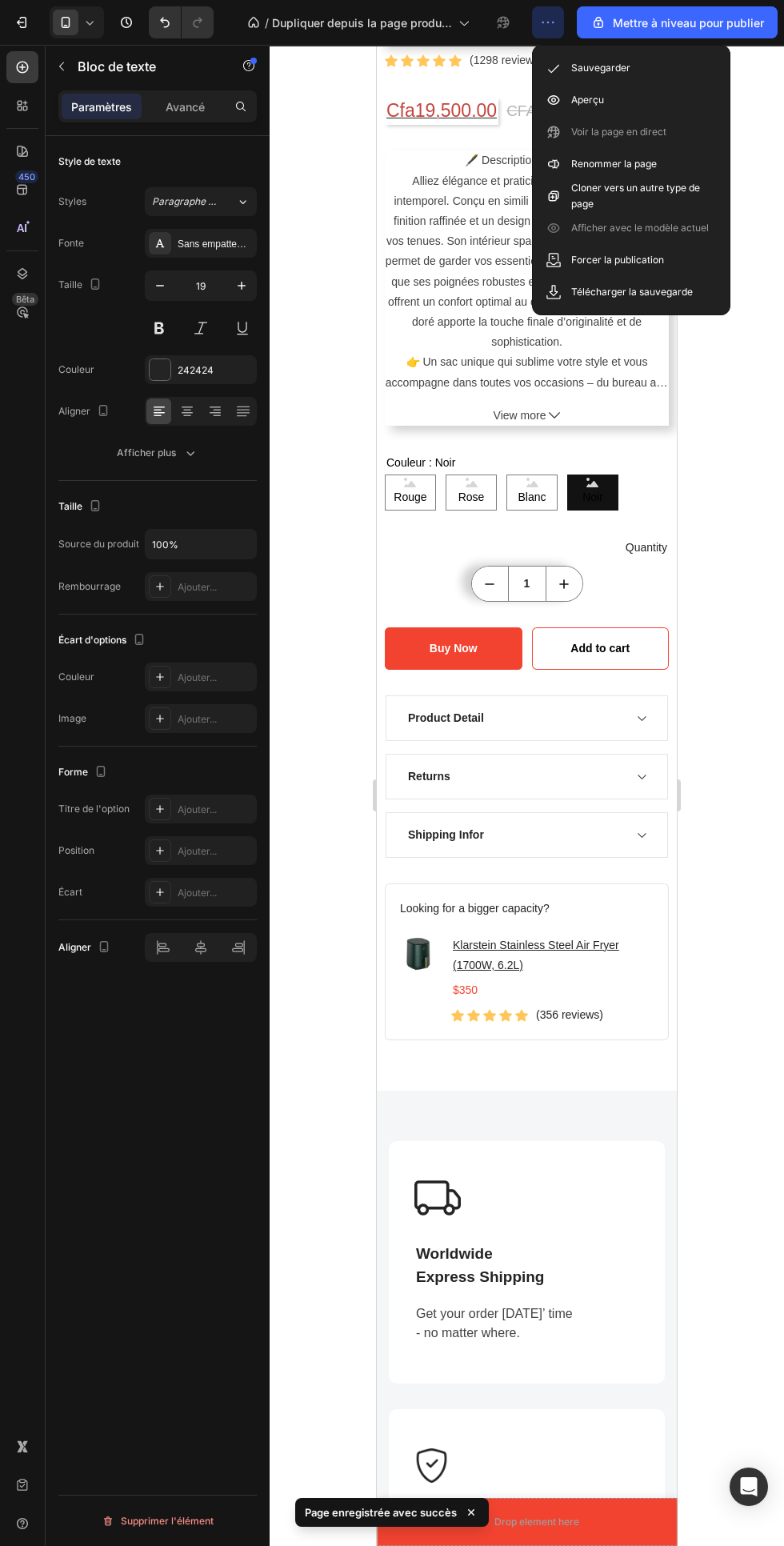
click at [414, 491] on span "Rouge" at bounding box center [409, 497] width 39 height 20
click at [385, 474] on input "Rouge Rouge Rouge" at bounding box center [384, 474] width 1 height 1
radio input "true"
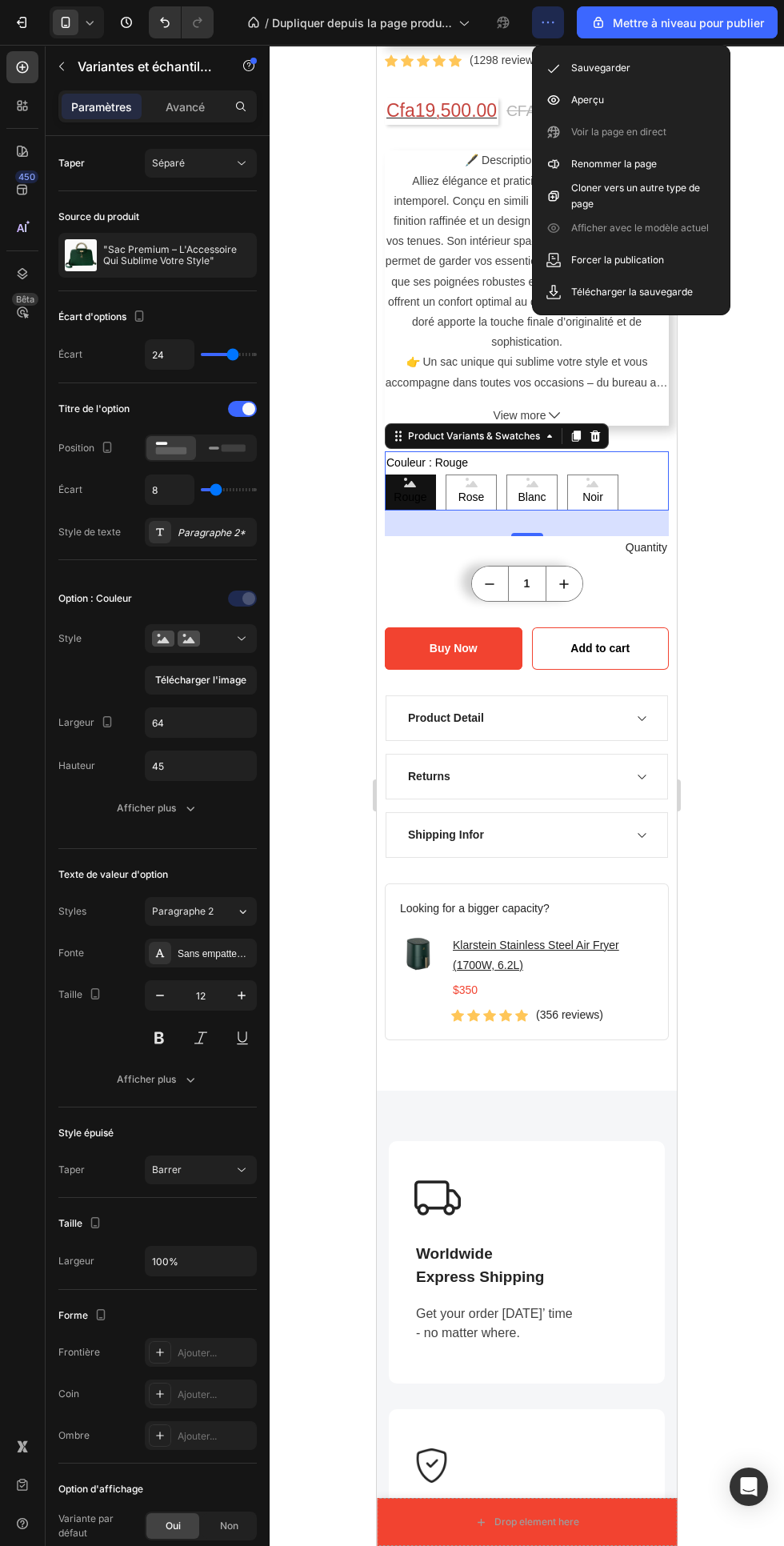
click at [234, 448] on rect at bounding box center [234, 447] width 24 height 7
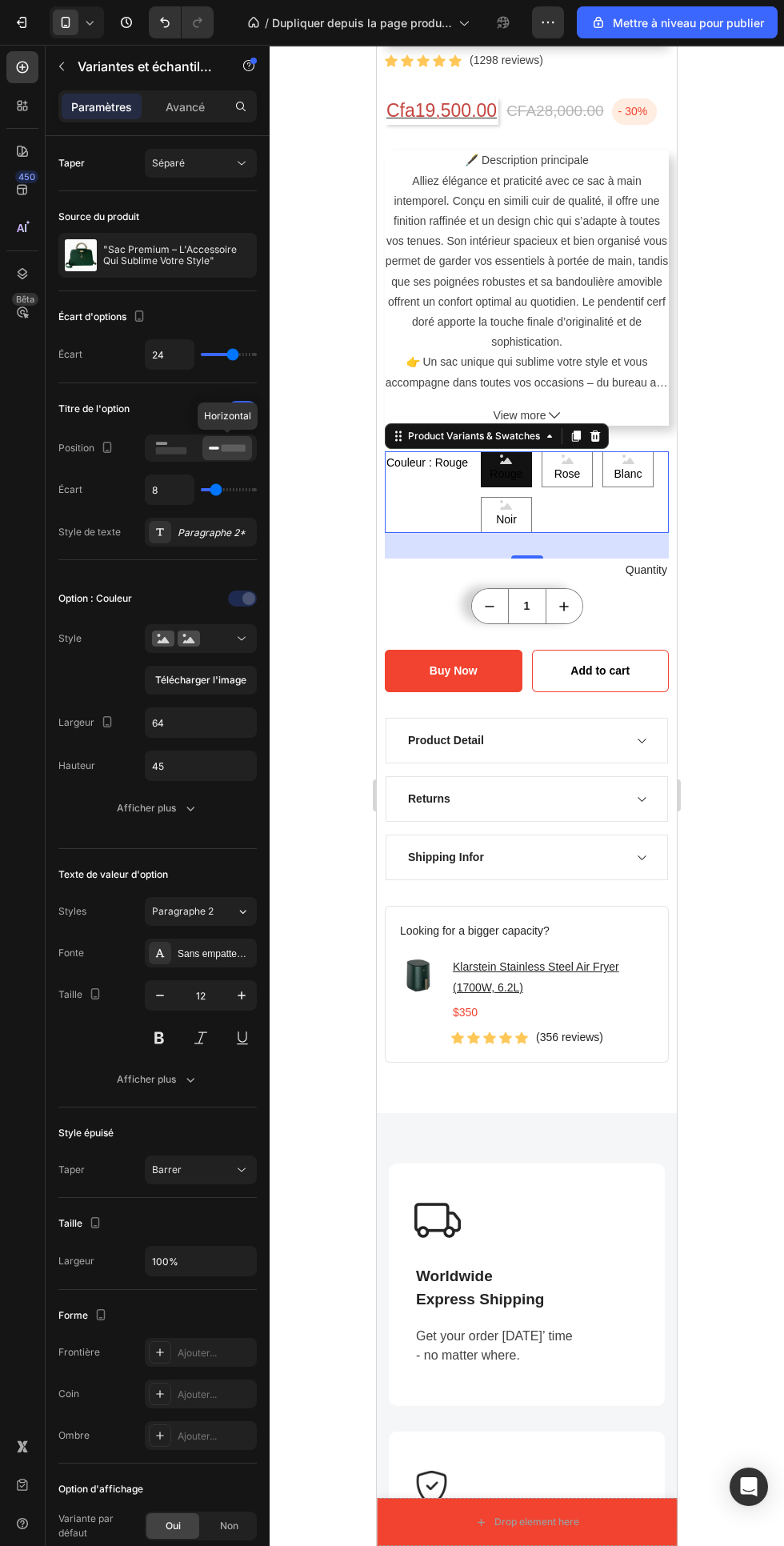
click at [191, 447] on div at bounding box center [171, 448] width 50 height 24
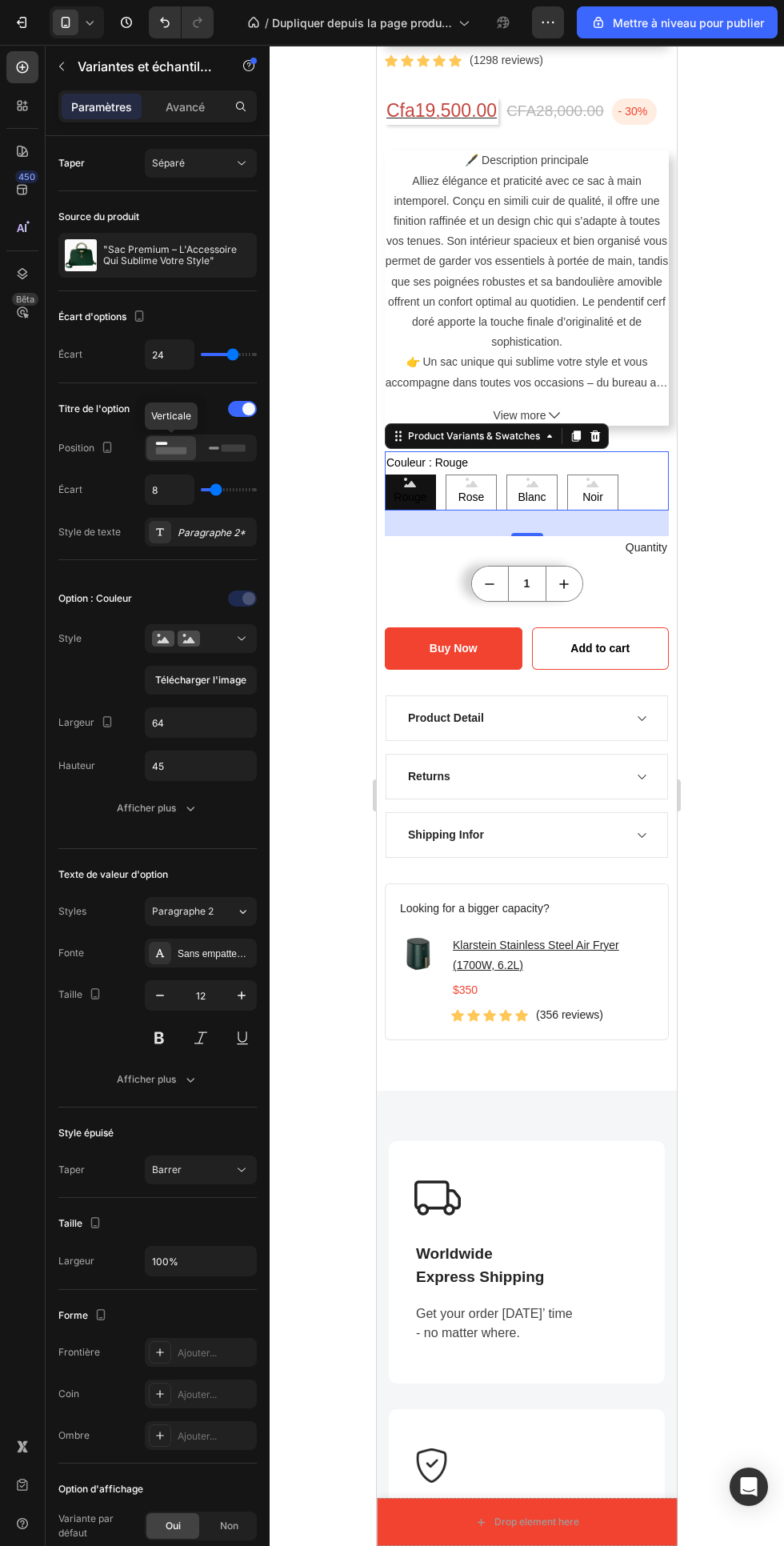
click at [242, 639] on icon at bounding box center [242, 639] width 16 height 16
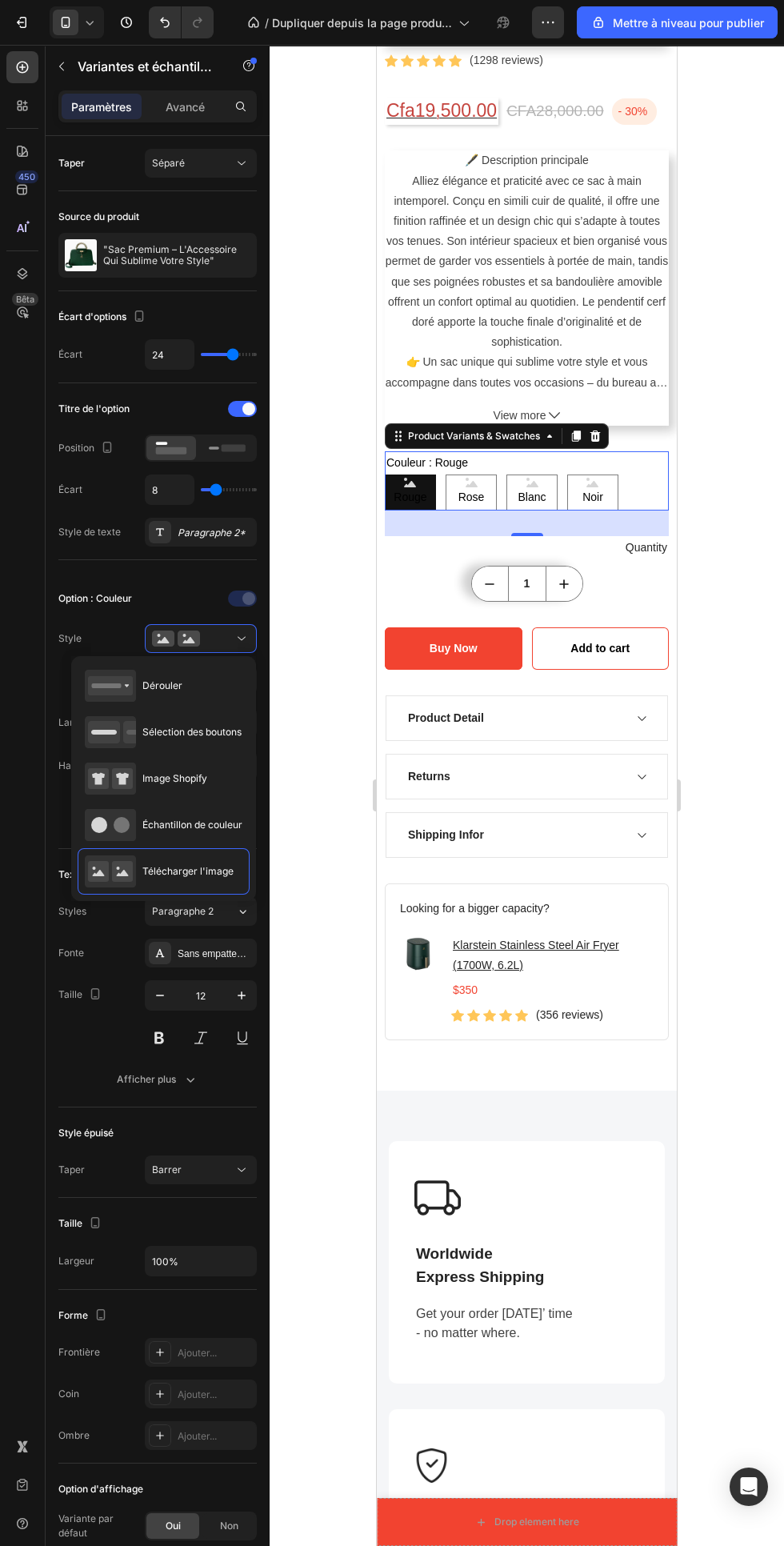
click at [327, 649] on div at bounding box center [526, 795] width 514 height 1501
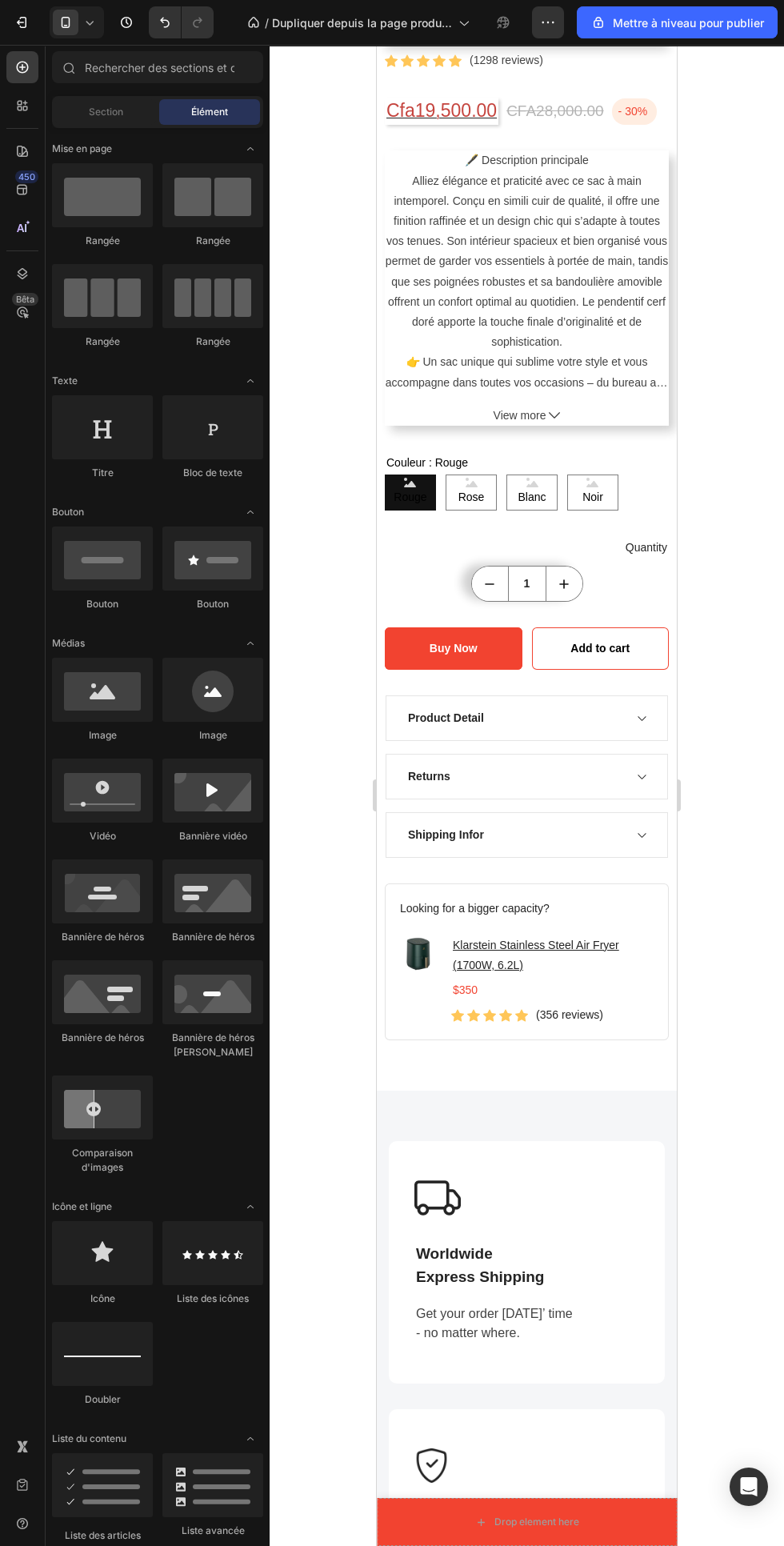
click at [654, 493] on div "Rouge Rouge Rouge [PERSON_NAME] [PERSON_NAME] Blanc Blanc Noir Noir Noir" at bounding box center [527, 492] width 284 height 36
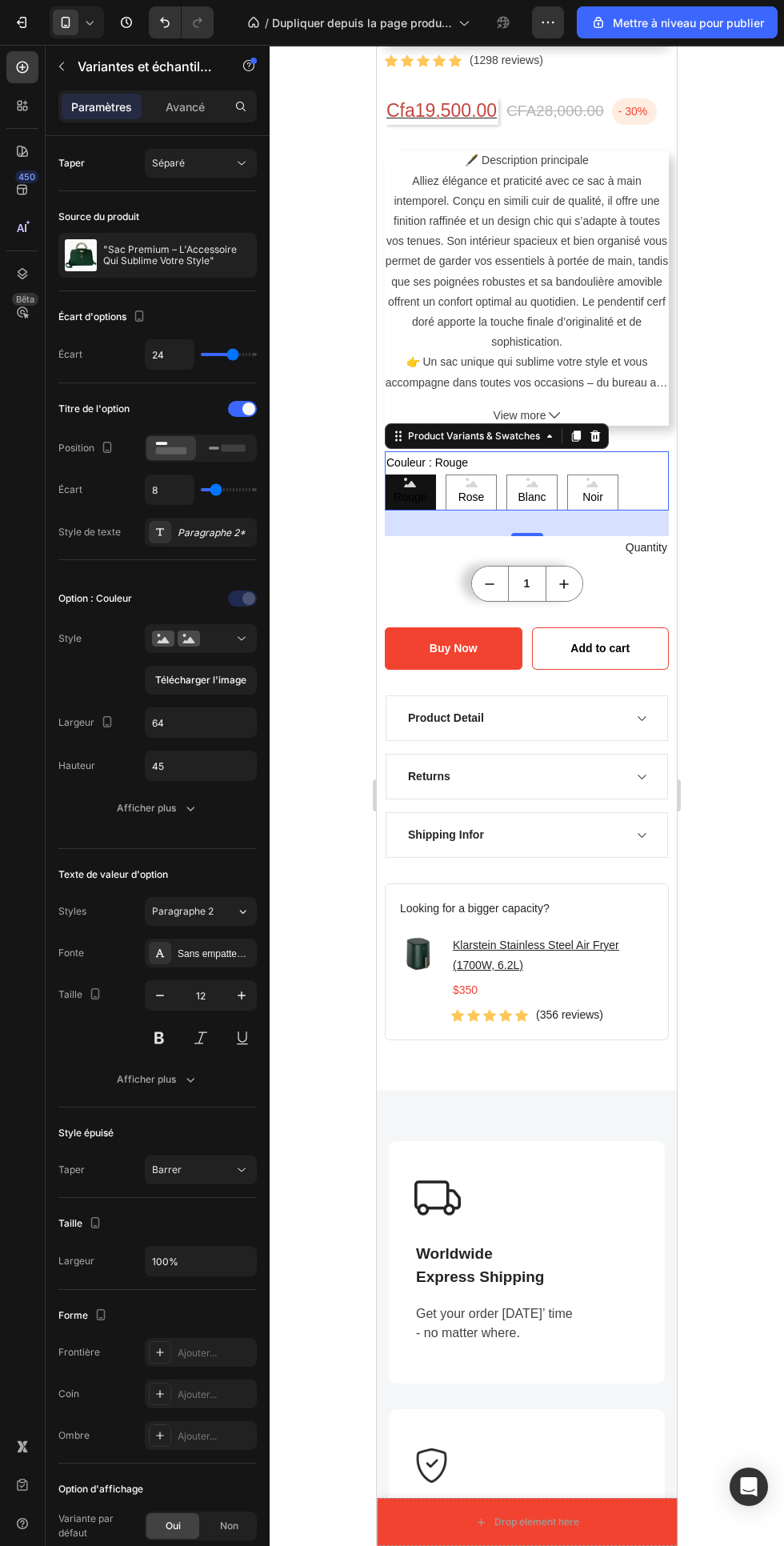
click at [242, 689] on button "Télécharger l'image" at bounding box center [201, 680] width 112 height 29
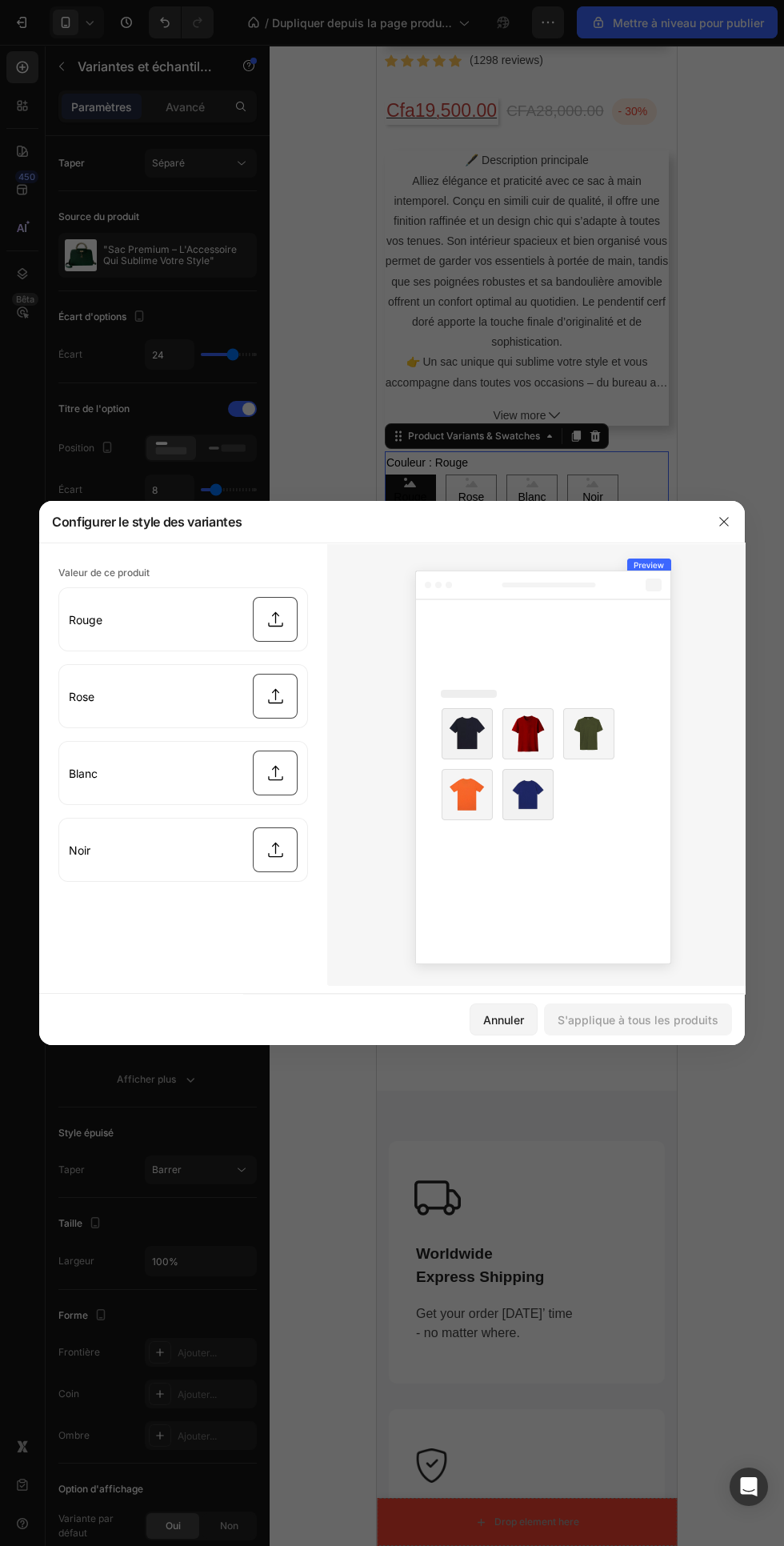
click at [290, 628] on input "file" at bounding box center [183, 620] width 248 height 63
type input "C:\fakepath\1756244292983.png"
click at [285, 701] on input "file" at bounding box center [183, 696] width 248 height 63
type input "C:\fakepath\1756244304420.png"
click at [293, 771] on input "file" at bounding box center [183, 773] width 248 height 63
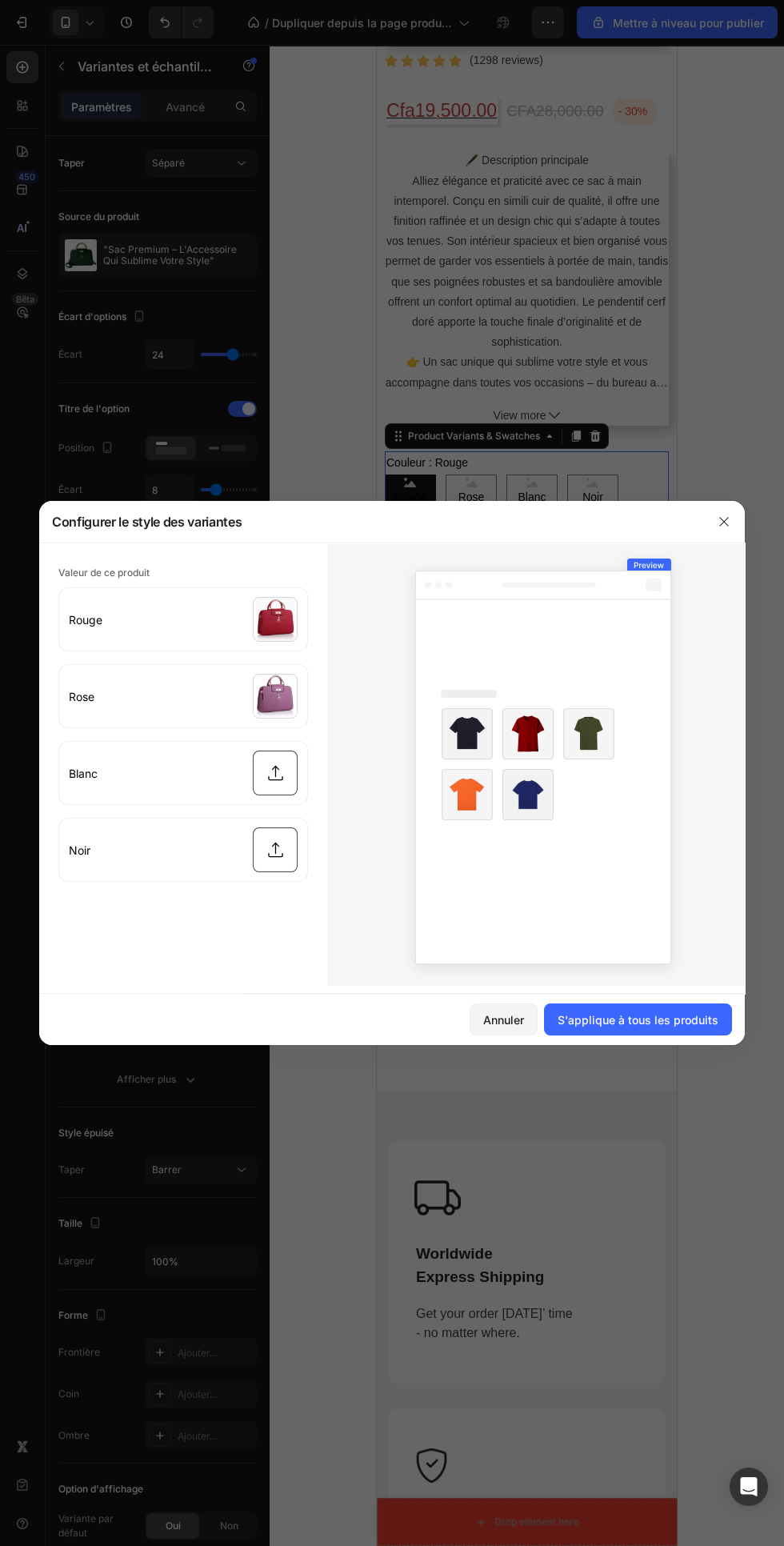
type input "C:\fakepath\1756244279643.png"
click at [290, 836] on input "file" at bounding box center [183, 850] width 248 height 63
type input "C:\fakepath\1756244345553.png"
click at [643, 1019] on font "S'applique à tous les produits" at bounding box center [638, 1019] width 160 height 14
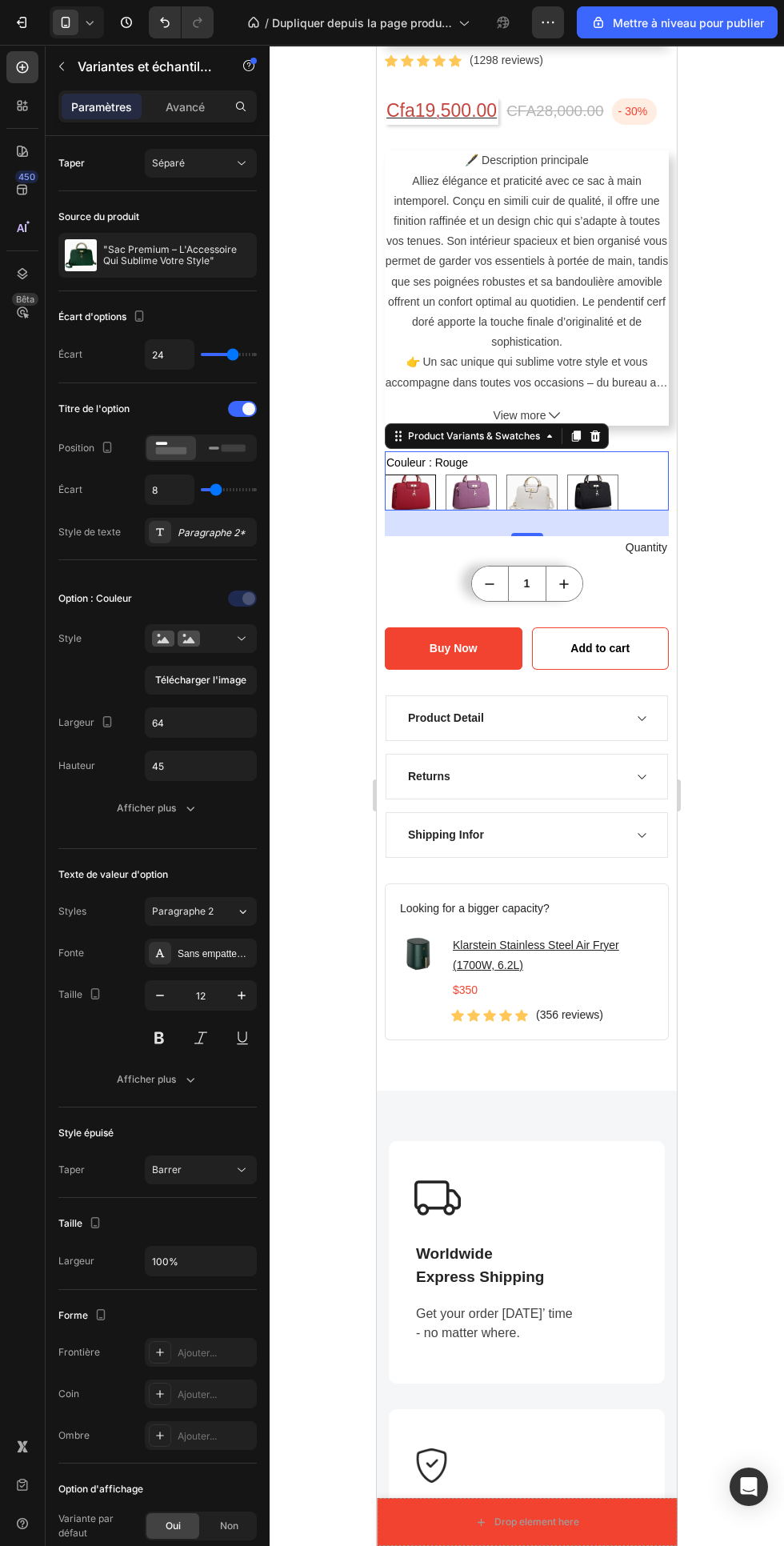
click at [233, 448] on rect at bounding box center [234, 447] width 24 height 7
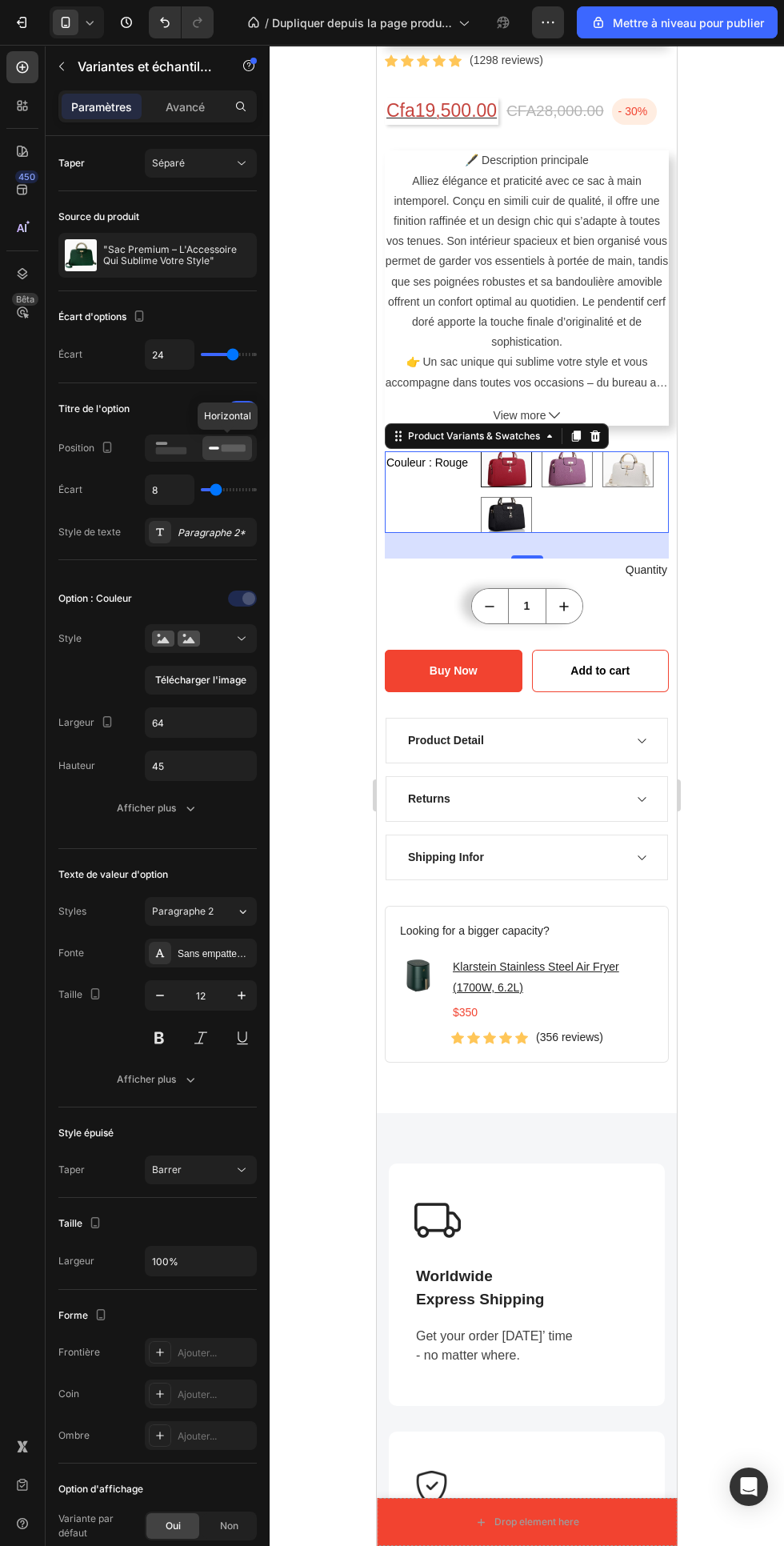
click at [553, 30] on icon "button" at bounding box center [548, 22] width 16 height 16
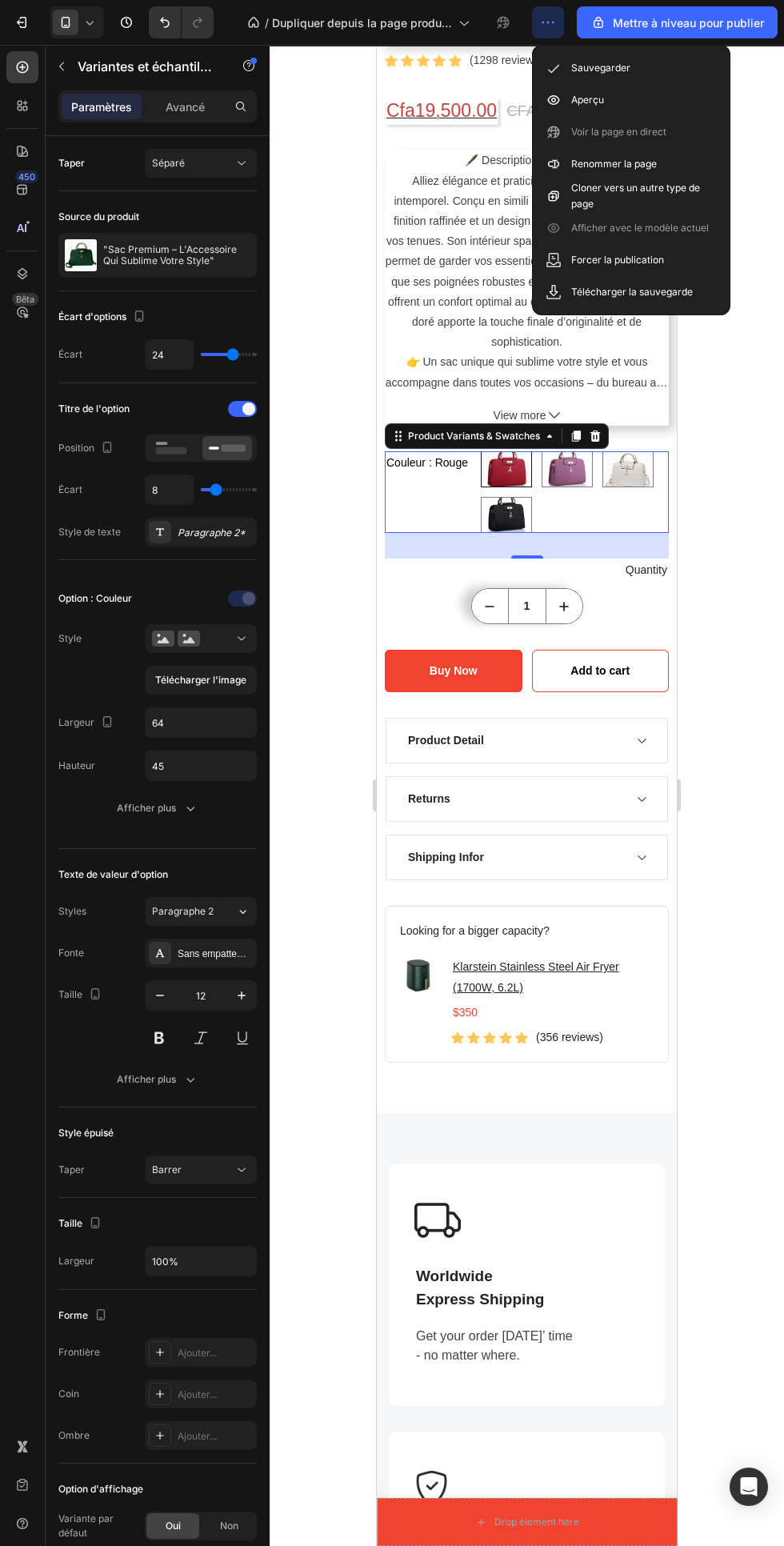
click at [591, 97] on font "Aperçu" at bounding box center [587, 100] width 33 height 12
